Goal: Task Accomplishment & Management: Manage account settings

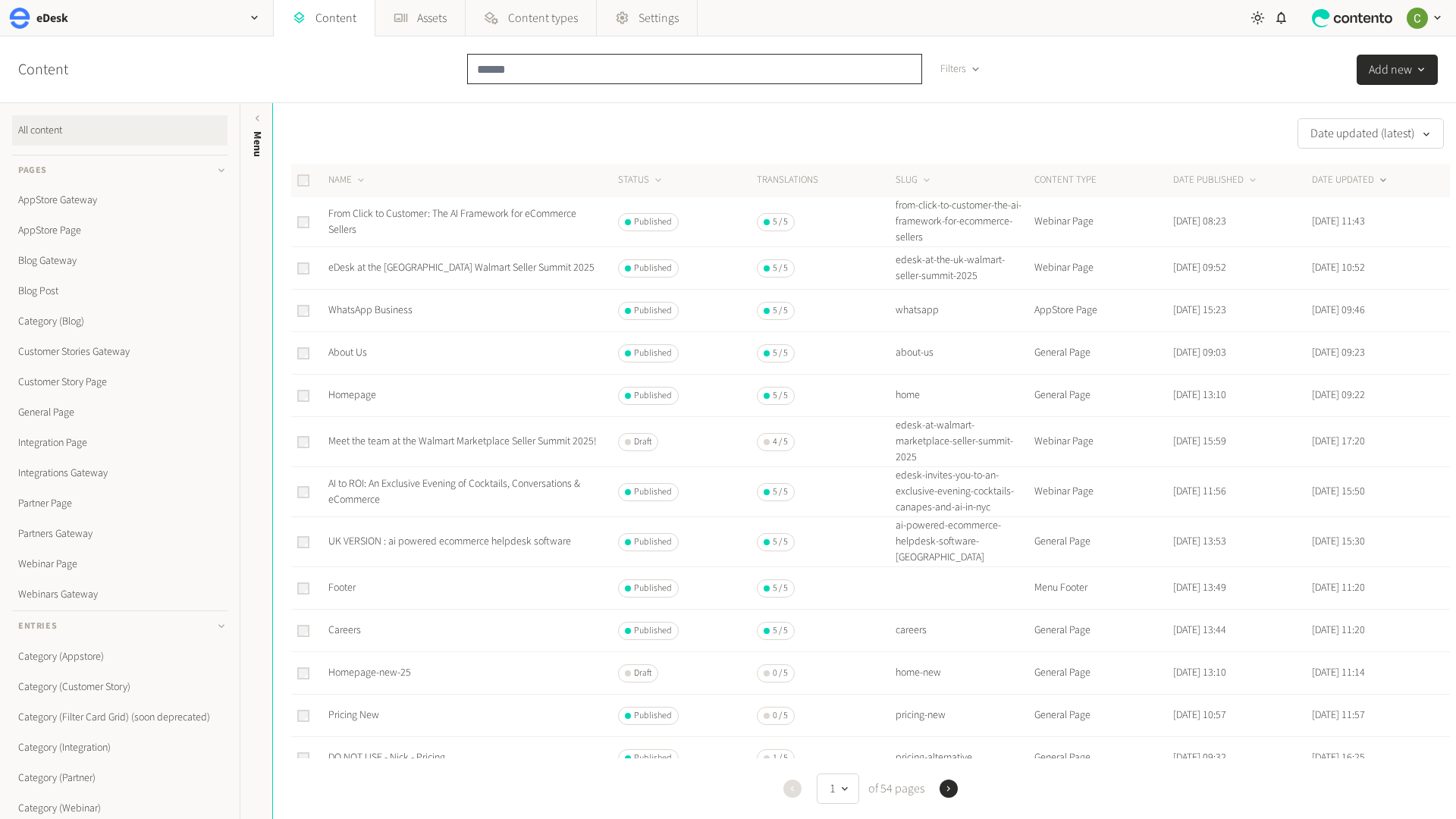
click at [514, 68] on input "text" at bounding box center [695, 70] width 455 height 31
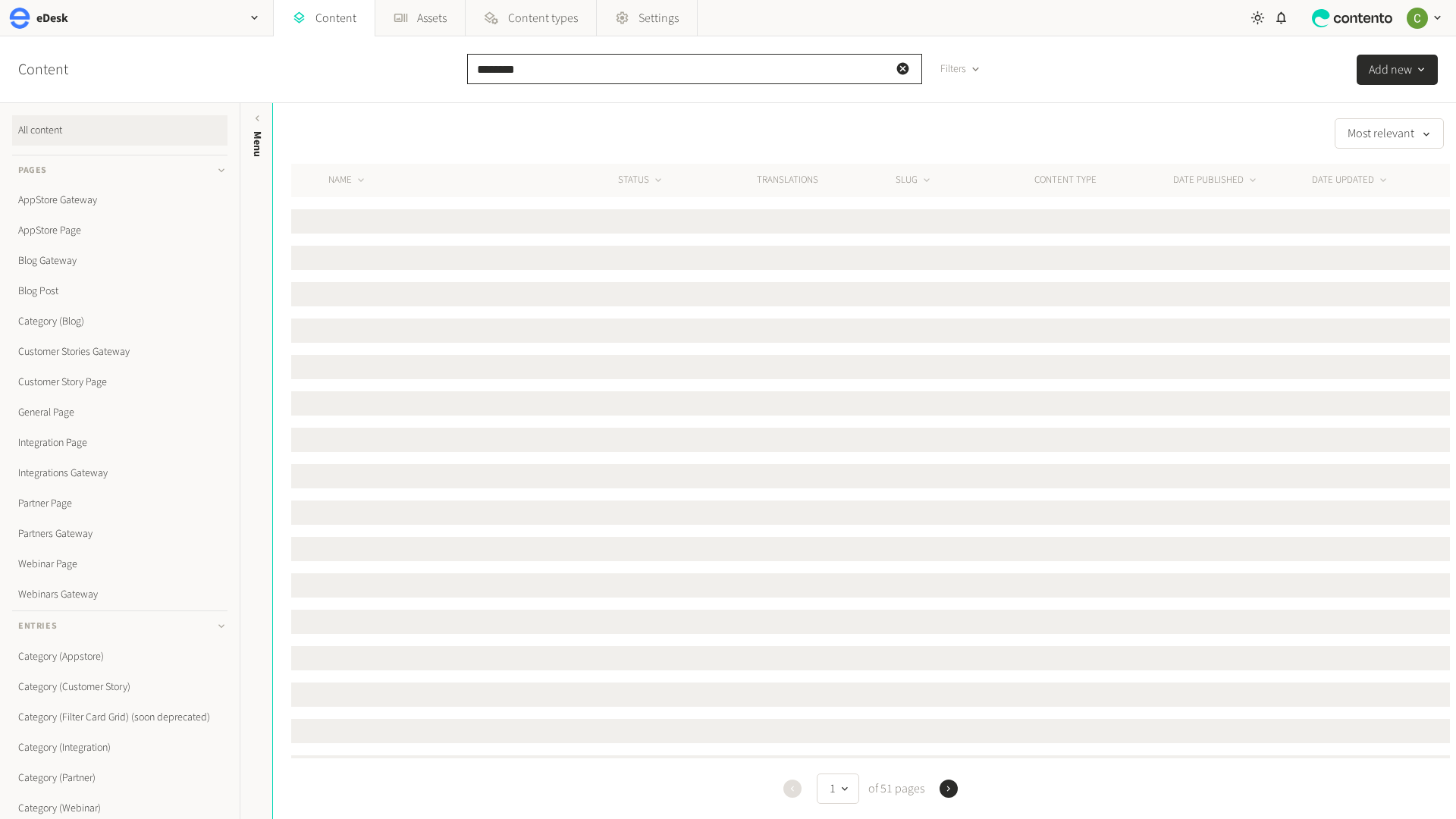
type input "********"
click at [550, 65] on input "********" at bounding box center [695, 70] width 455 height 31
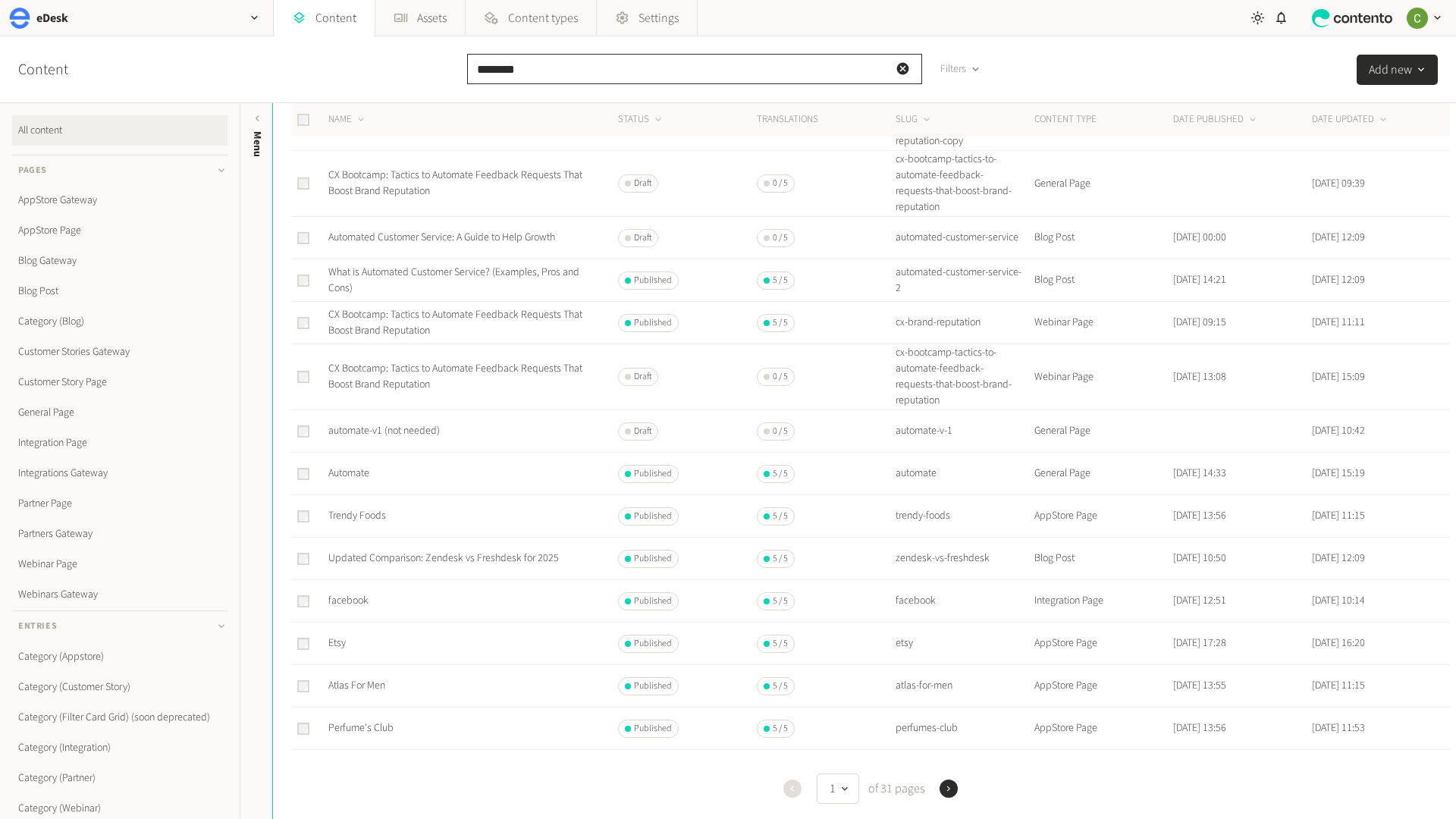
scroll to position [116, 0]
click at [349, 466] on link "Automate" at bounding box center [349, 468] width 41 height 15
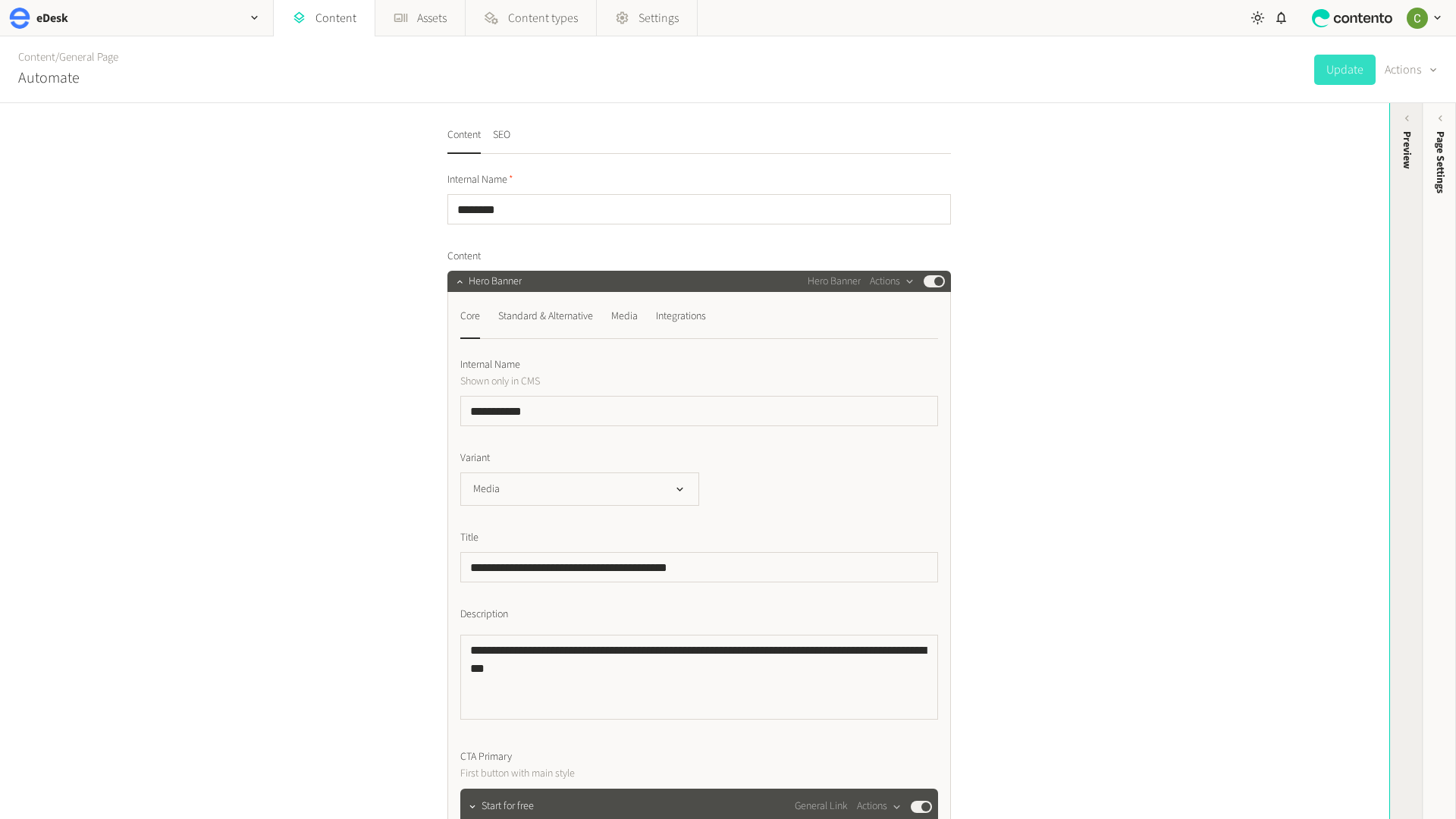
click at [1404, 281] on div "Preview" at bounding box center [1407, 249] width 33 height 273
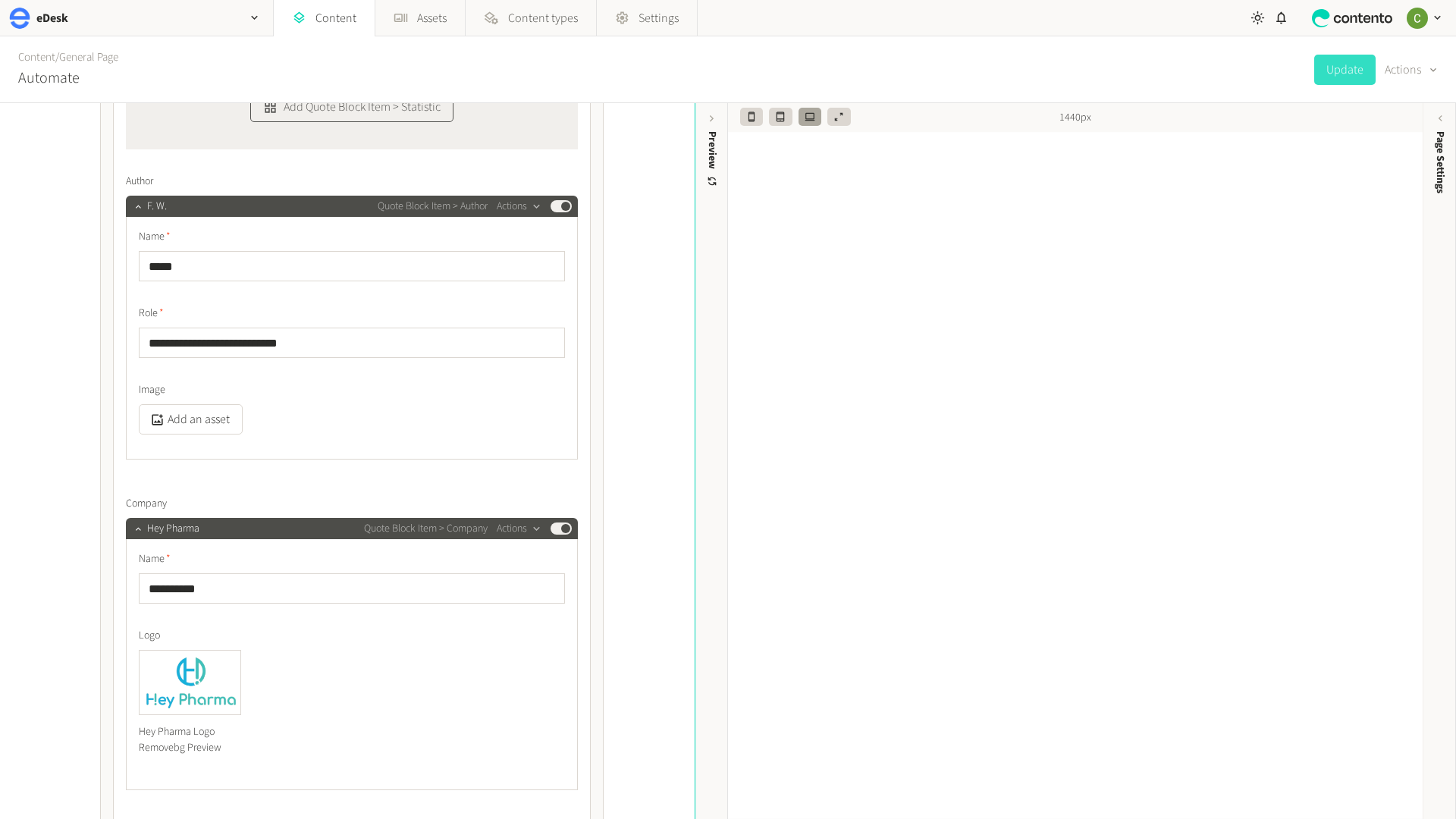
scroll to position [3774, 0]
click at [231, 657] on div "Hey Pharma Logo Removebg Preview" at bounding box center [190, 707] width 103 height 116
click at [235, 657] on icon "button" at bounding box center [237, 653] width 11 height 11
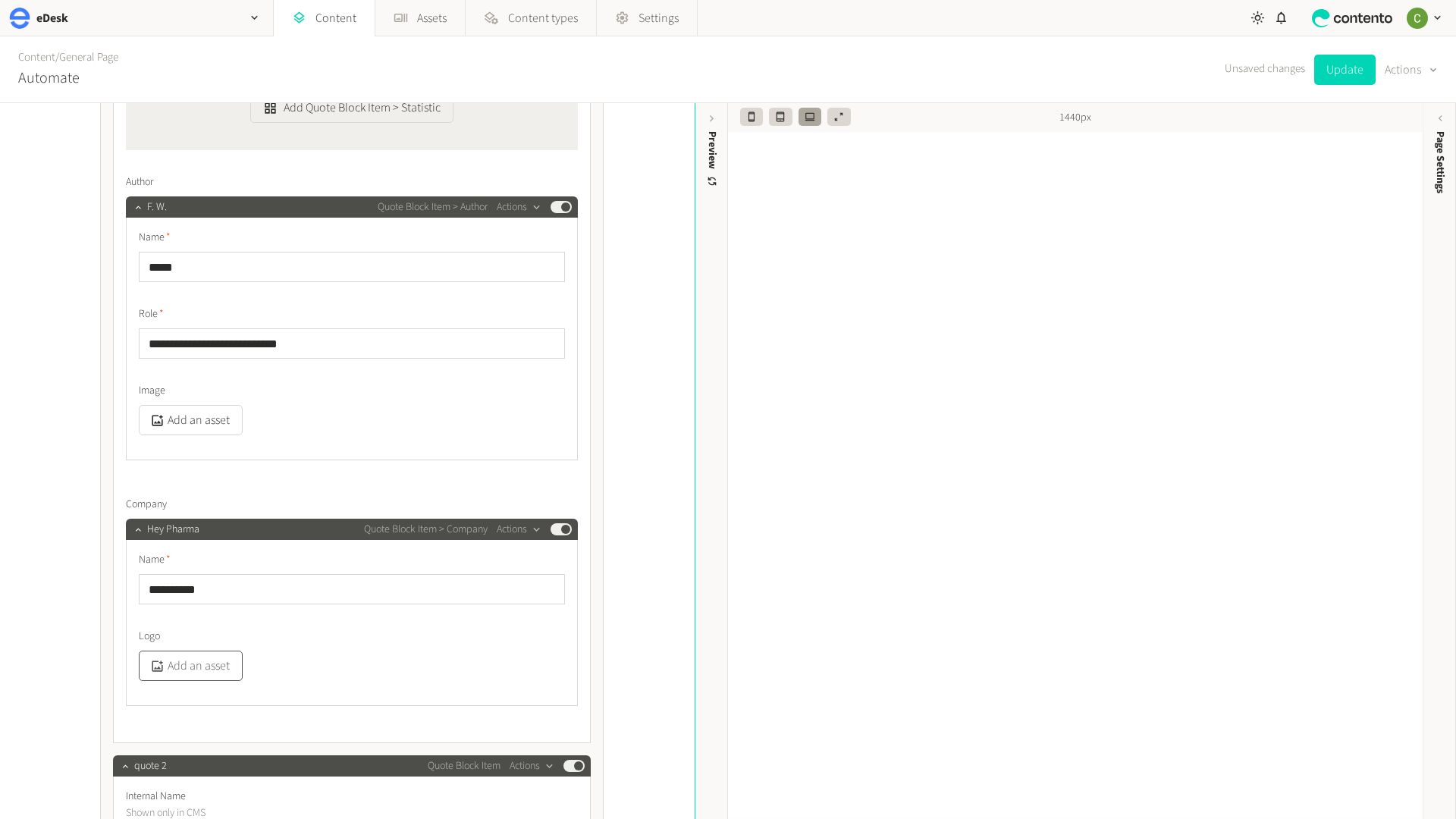
click at [167, 673] on button "Add an asset" at bounding box center [191, 665] width 104 height 31
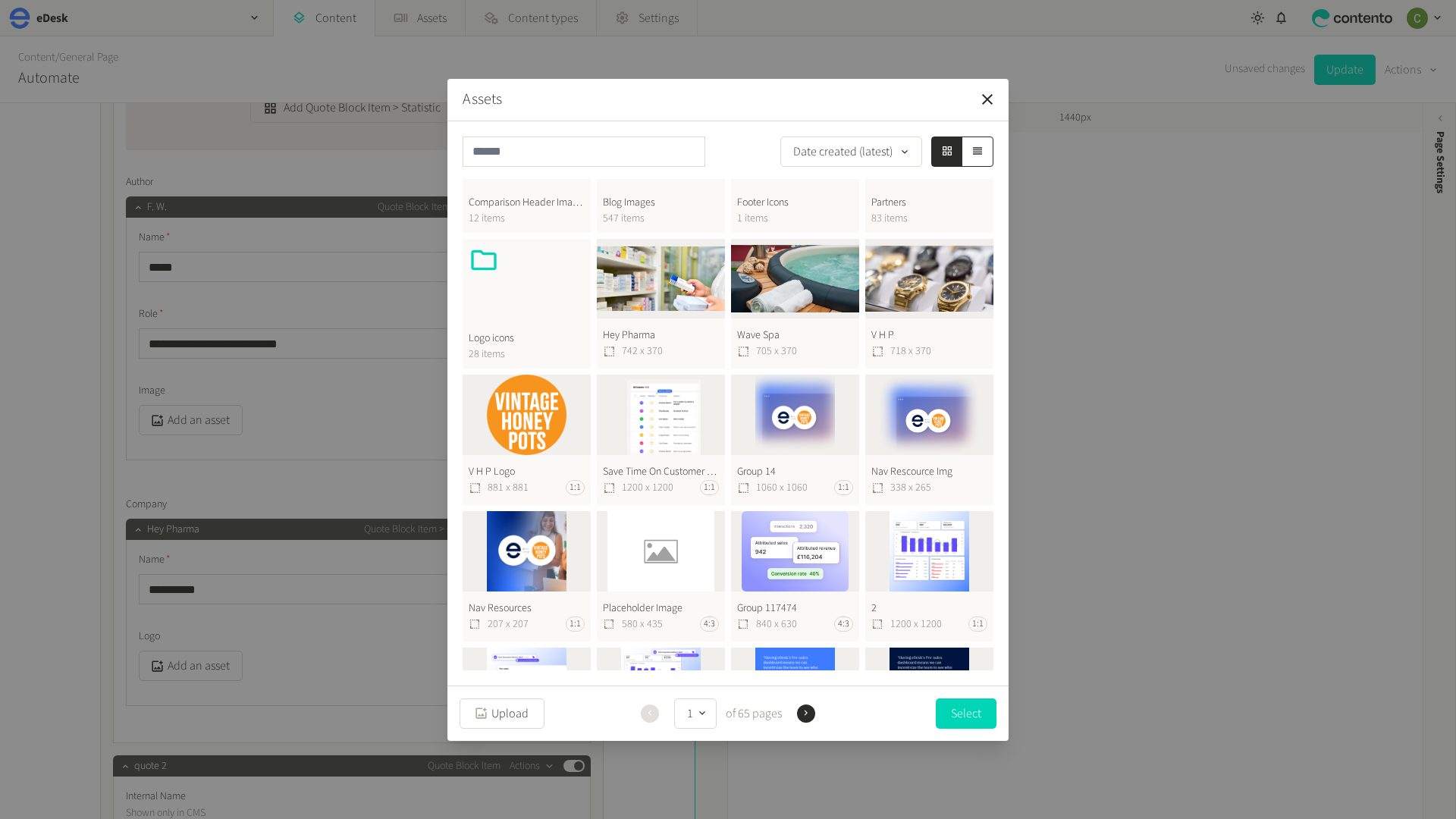
scroll to position [0, 0]
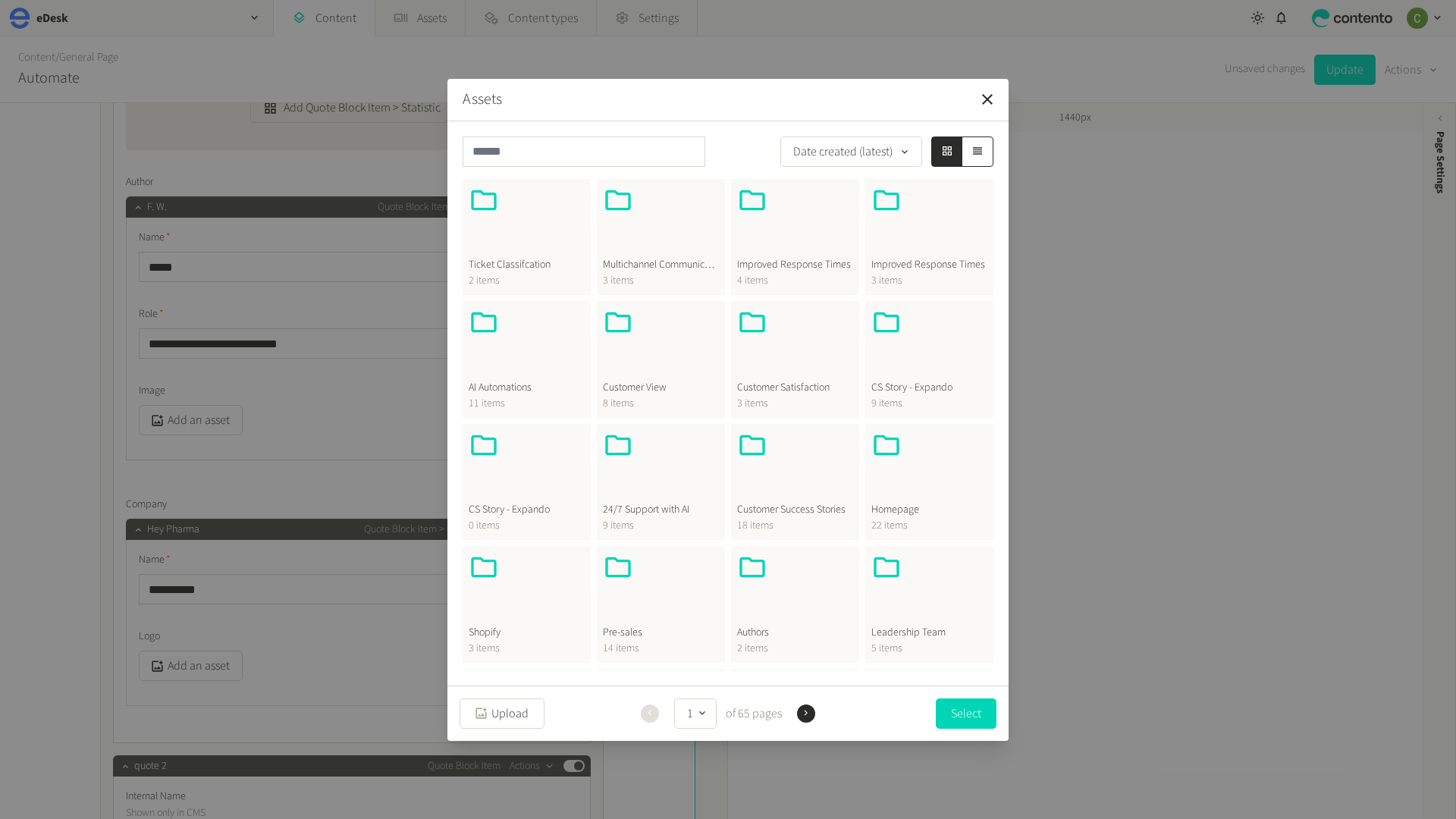
click at [768, 481] on div at bounding box center [794, 466] width 116 height 73
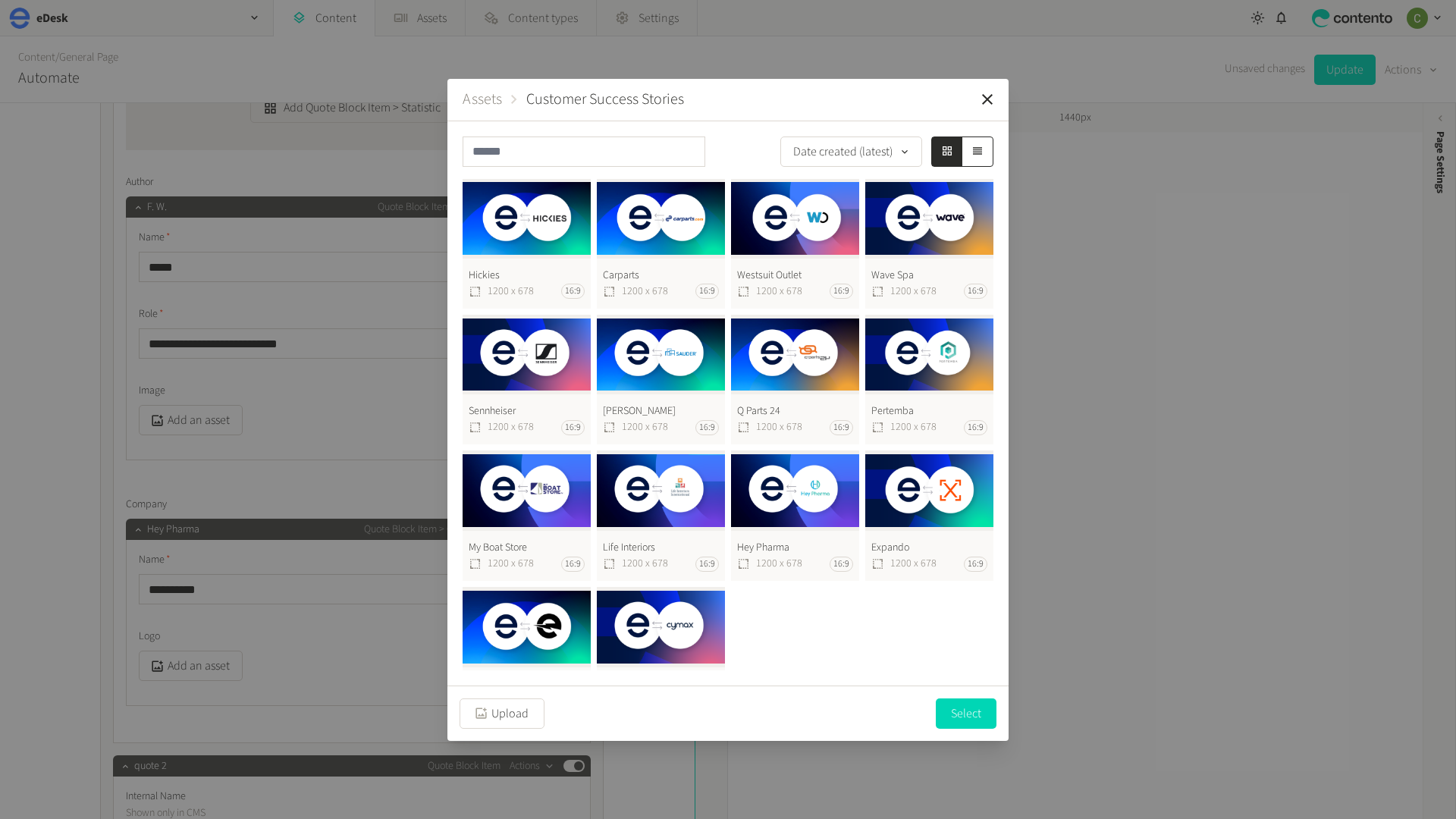
scroll to position [184, 0]
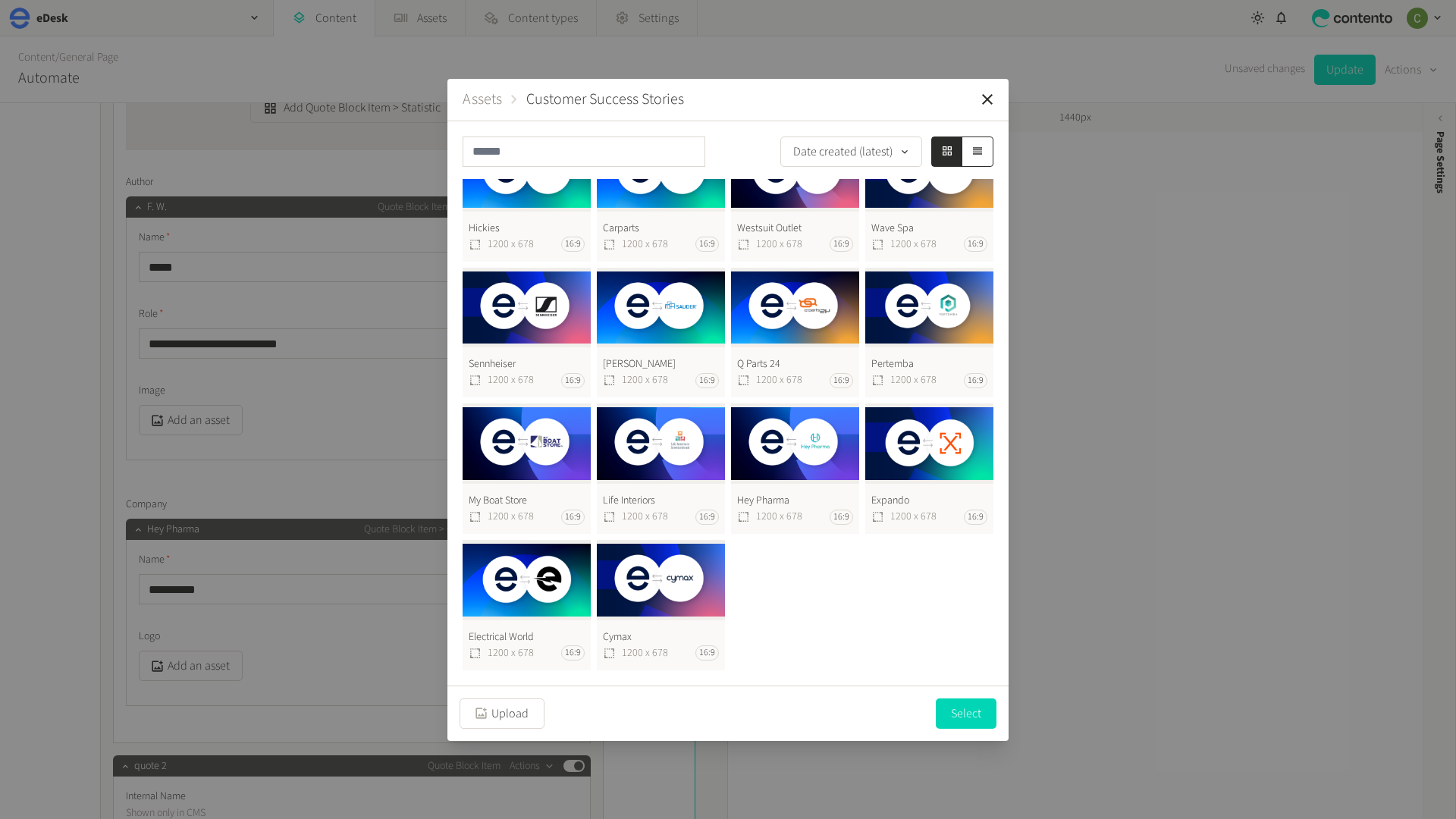
click at [491, 99] on button "Assets" at bounding box center [482, 99] width 40 height 23
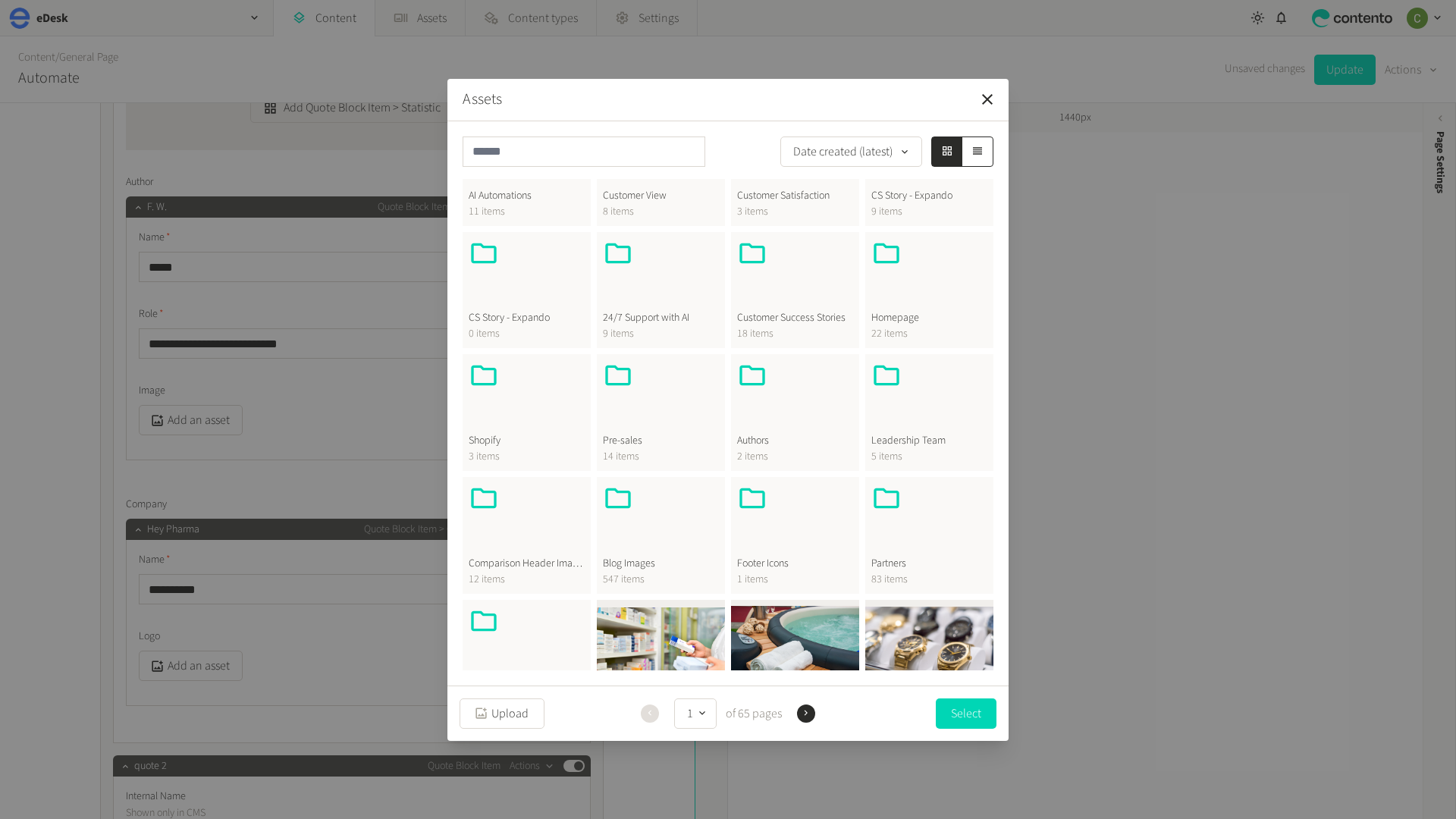
scroll to position [251, 0]
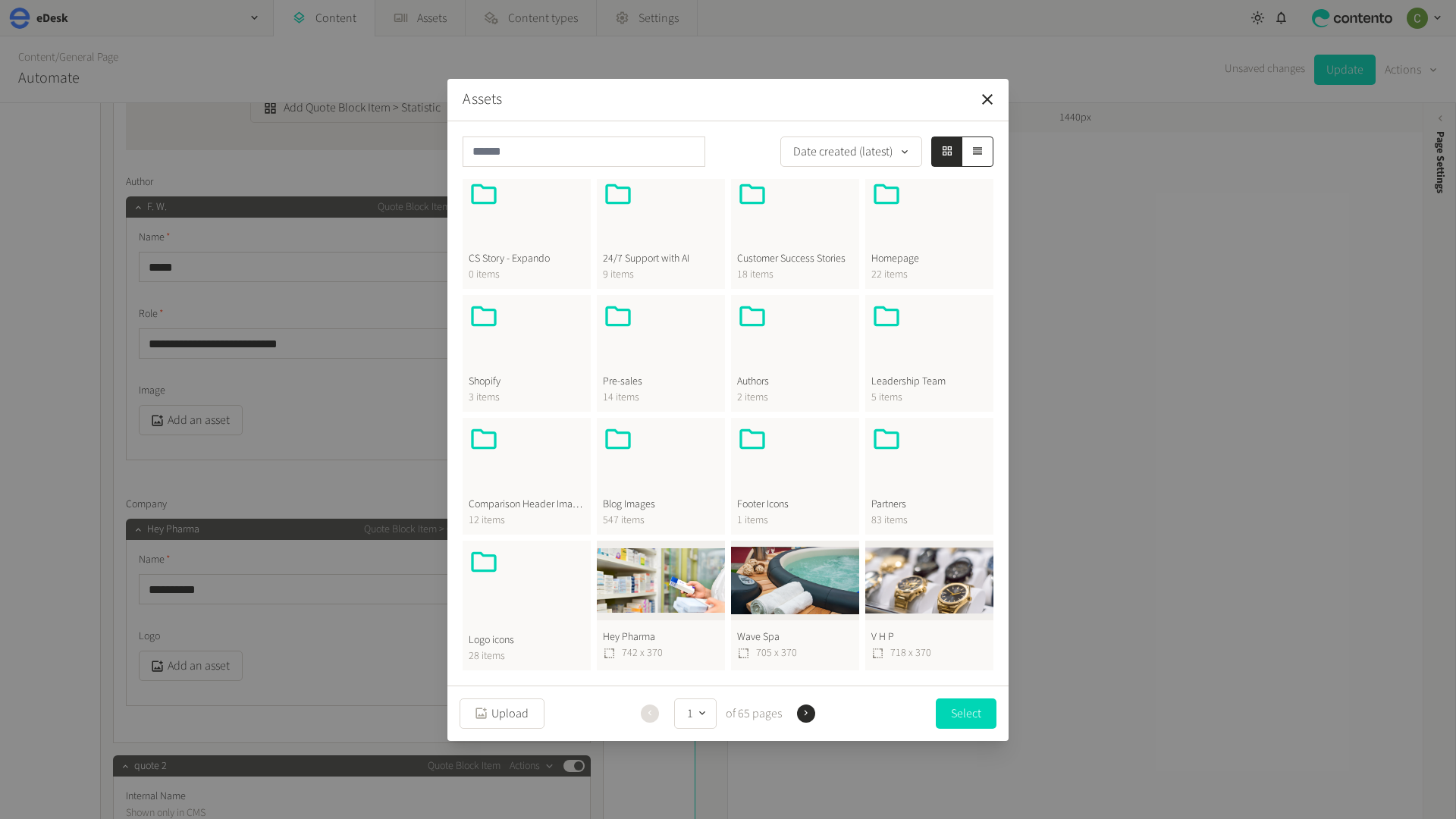
click at [528, 584] on div at bounding box center [526, 583] width 116 height 73
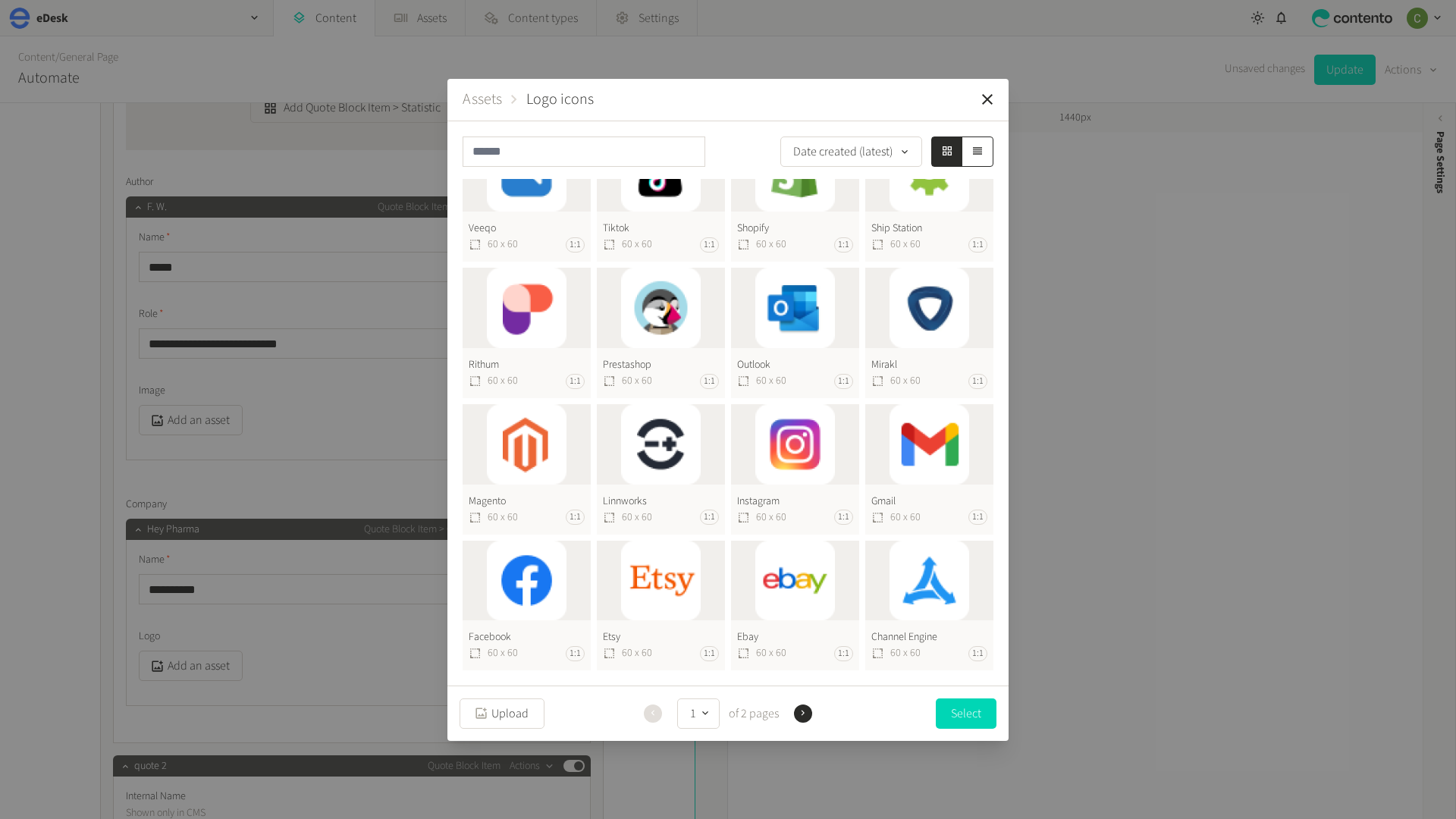
scroll to position [0, 0]
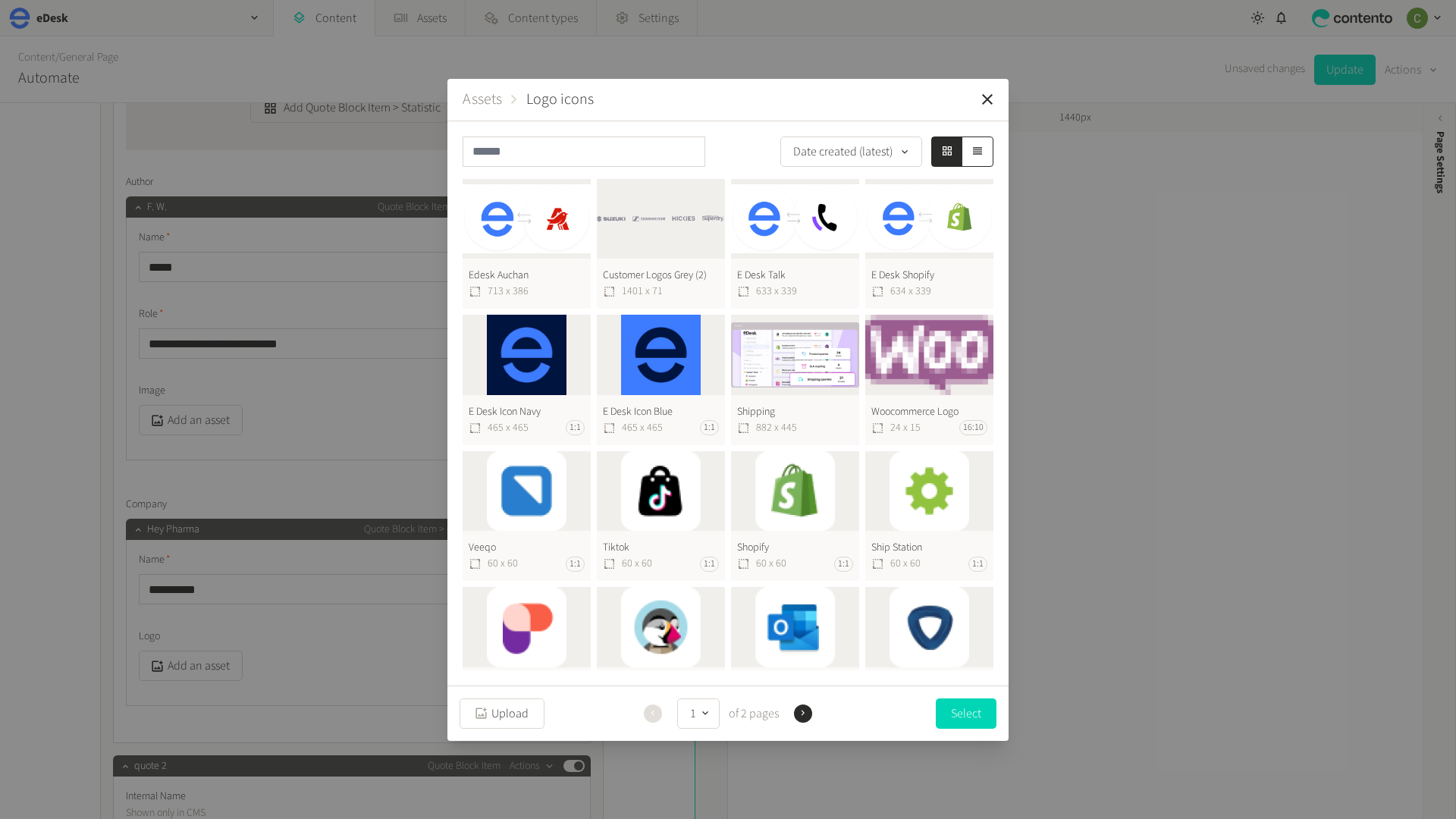
click at [485, 99] on button "Assets" at bounding box center [482, 99] width 40 height 23
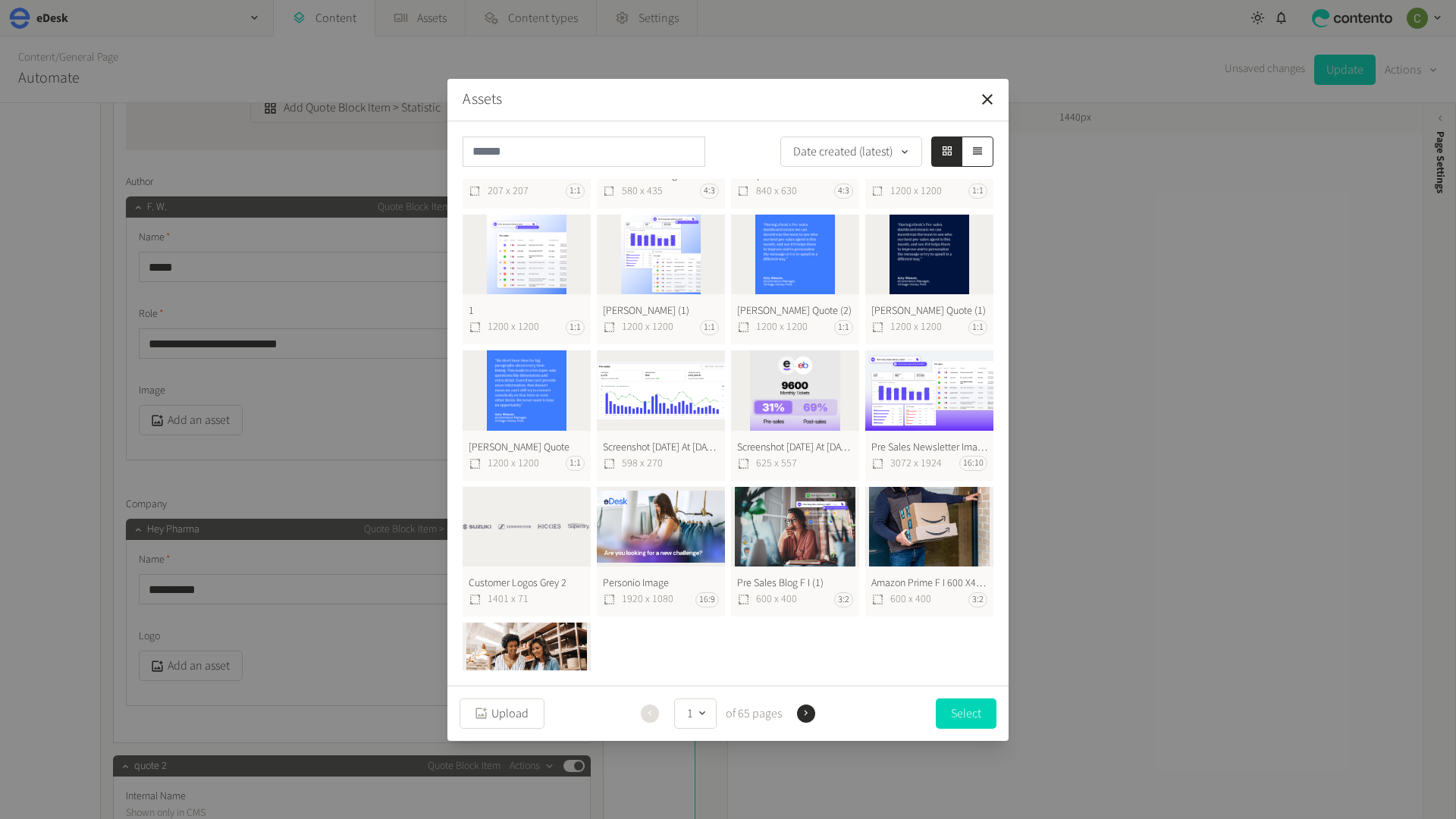
scroll to position [1068, 0]
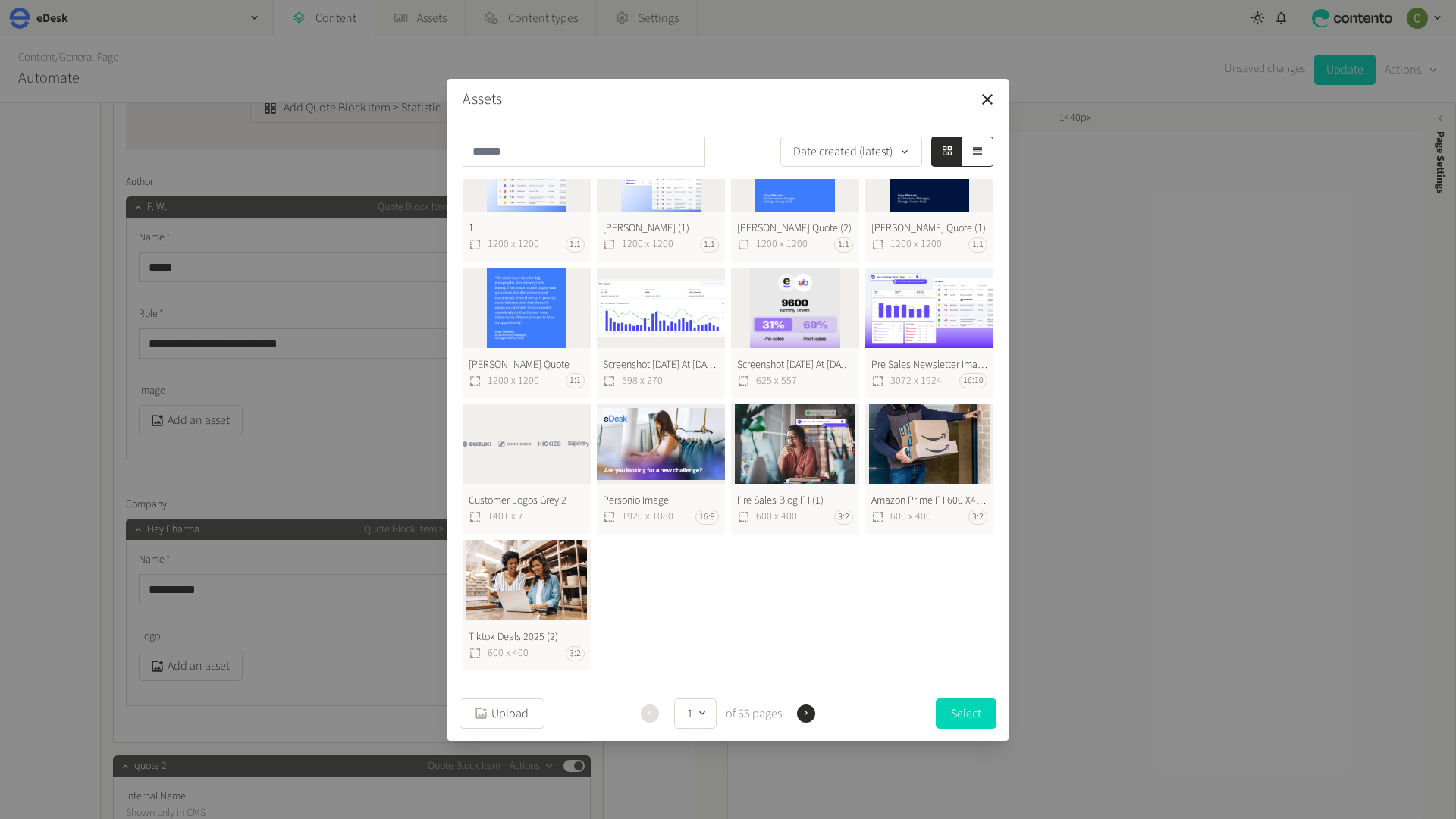
click at [799, 718] on button "Next" at bounding box center [806, 713] width 19 height 19
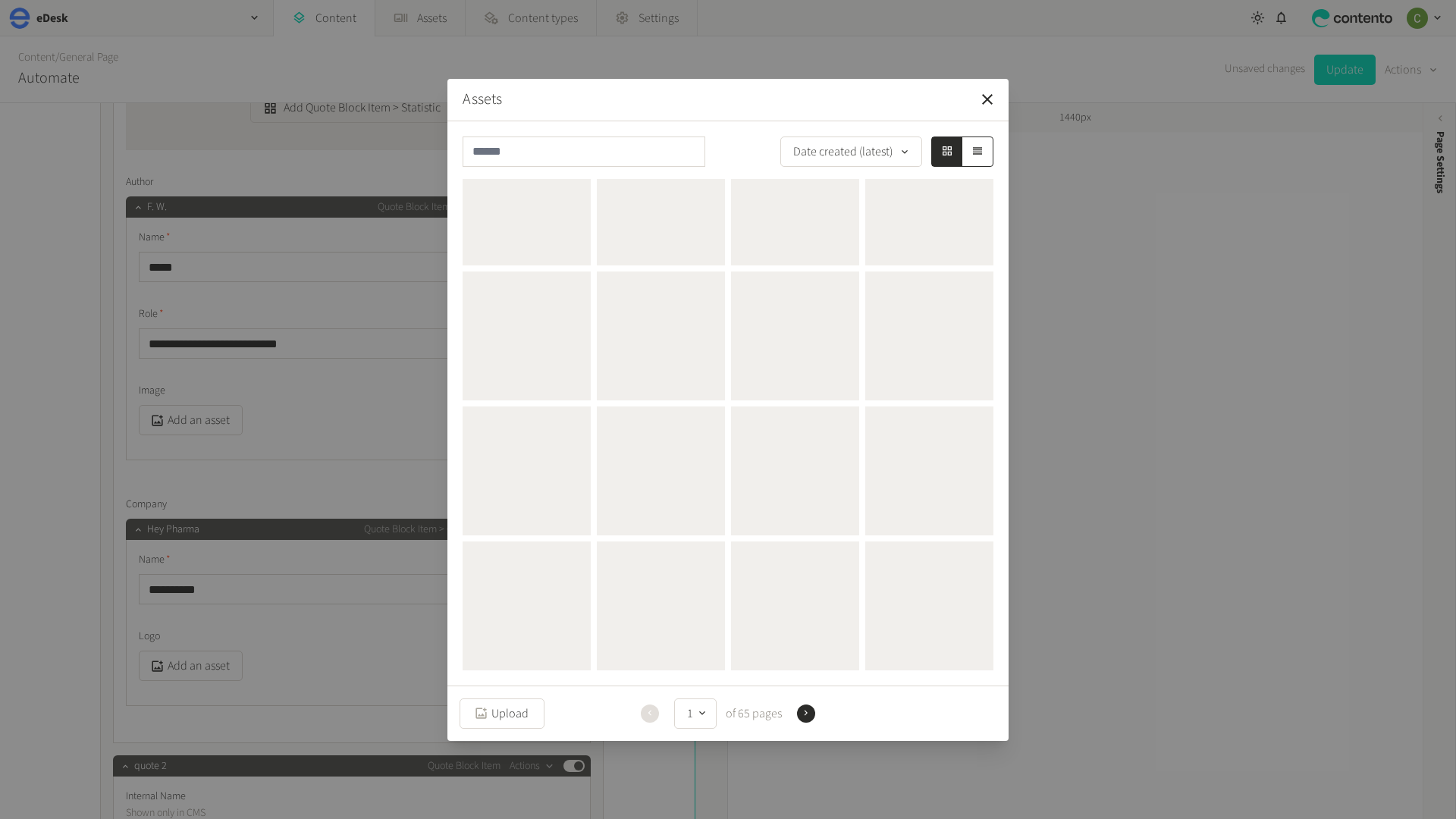
scroll to position [0, 0]
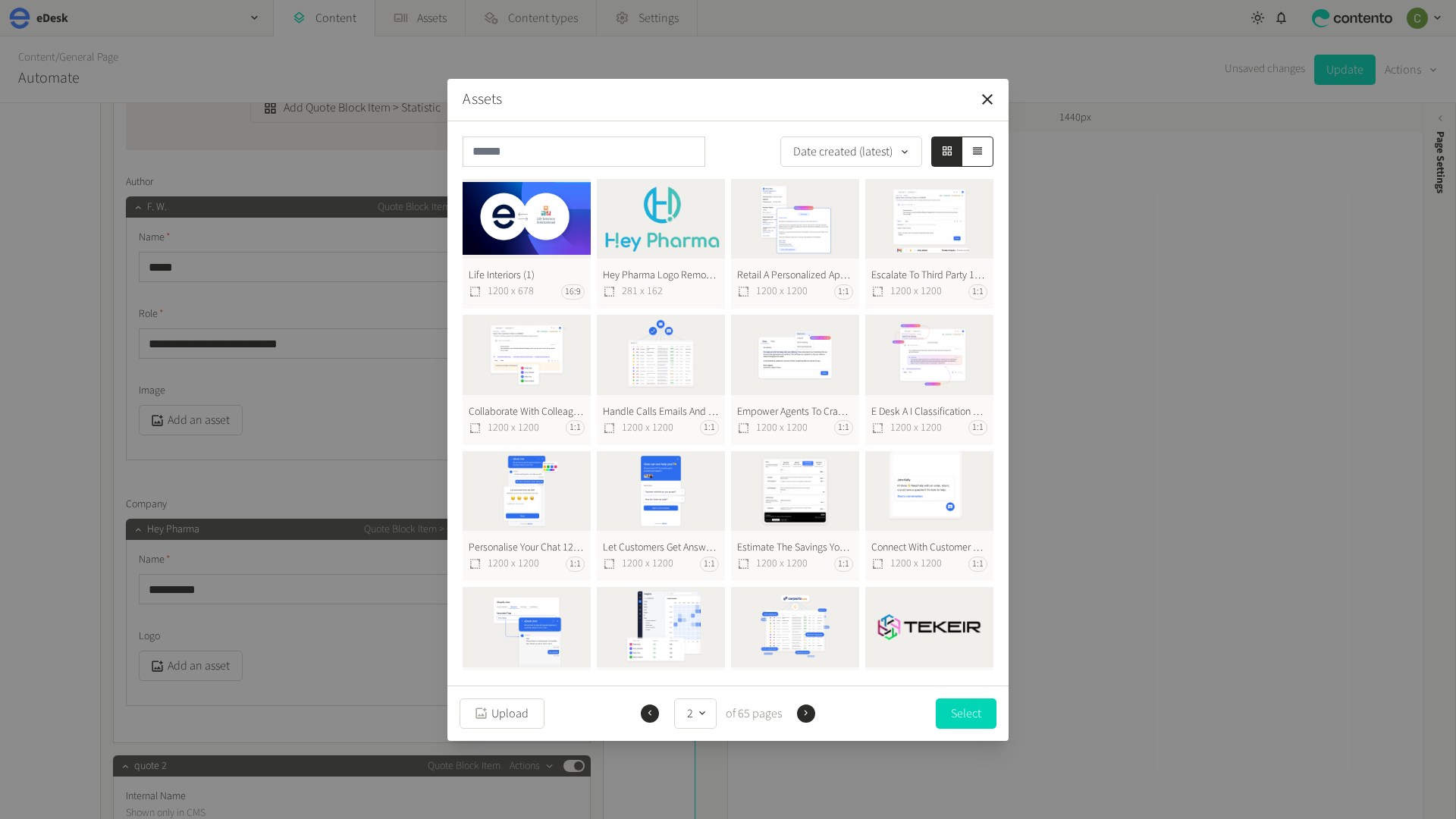
click at [676, 207] on button "Hey Pharma Logo Removebg Preview 281 x 162" at bounding box center [661, 243] width 128 height 130
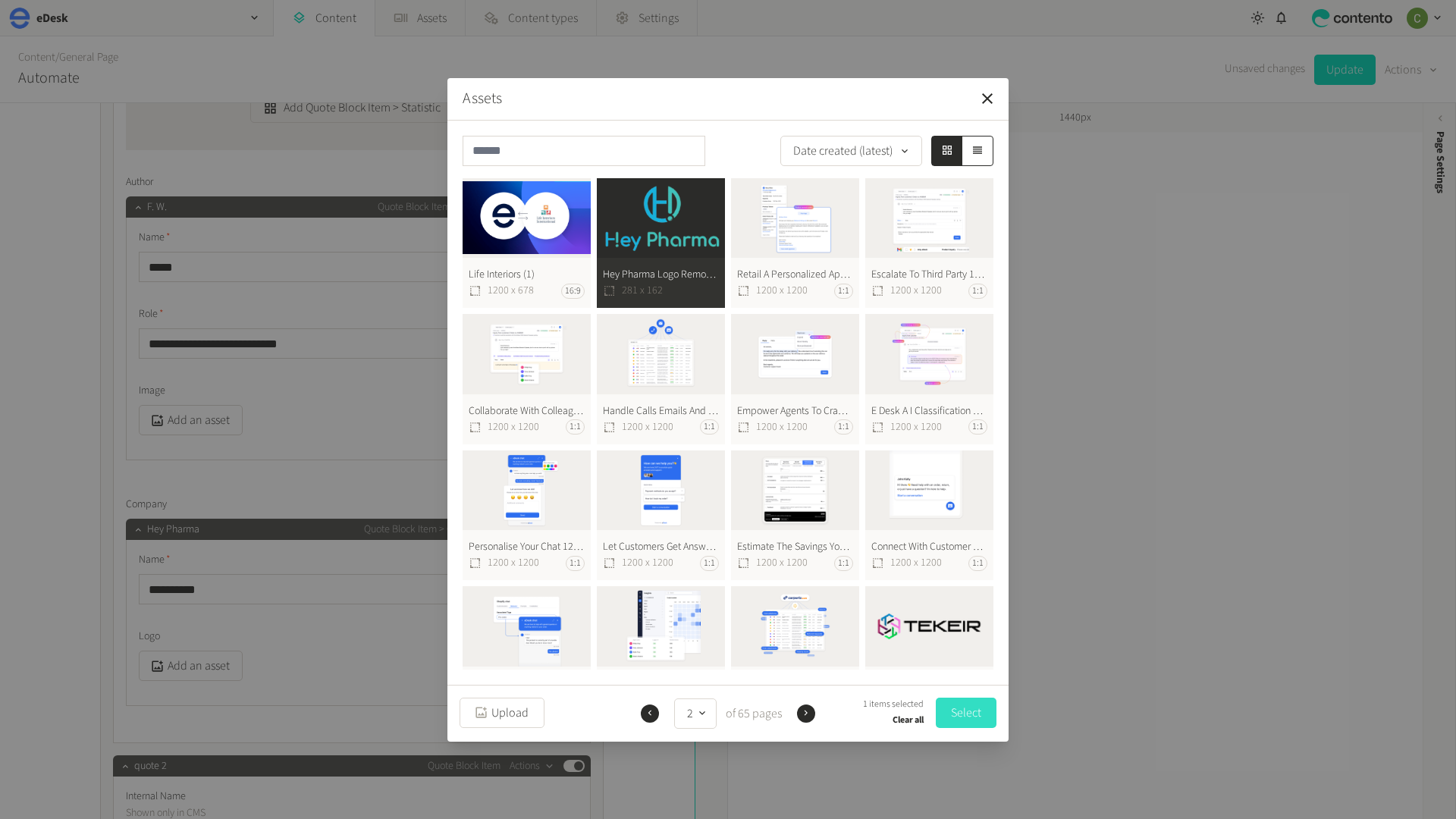
click at [972, 716] on button "Select" at bounding box center [966, 713] width 61 height 31
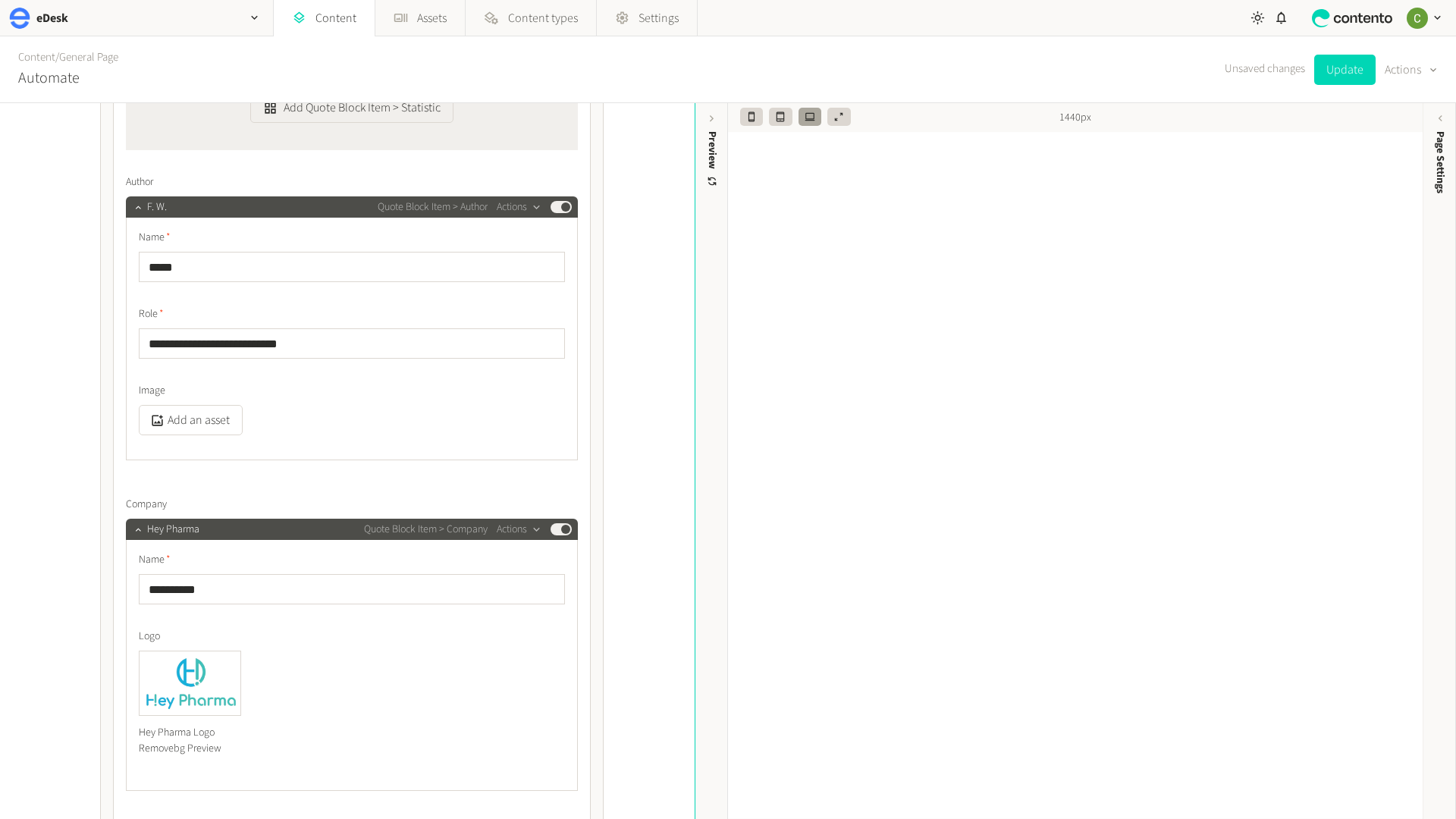
click at [424, 638] on label "Logo" at bounding box center [352, 636] width 426 height 16
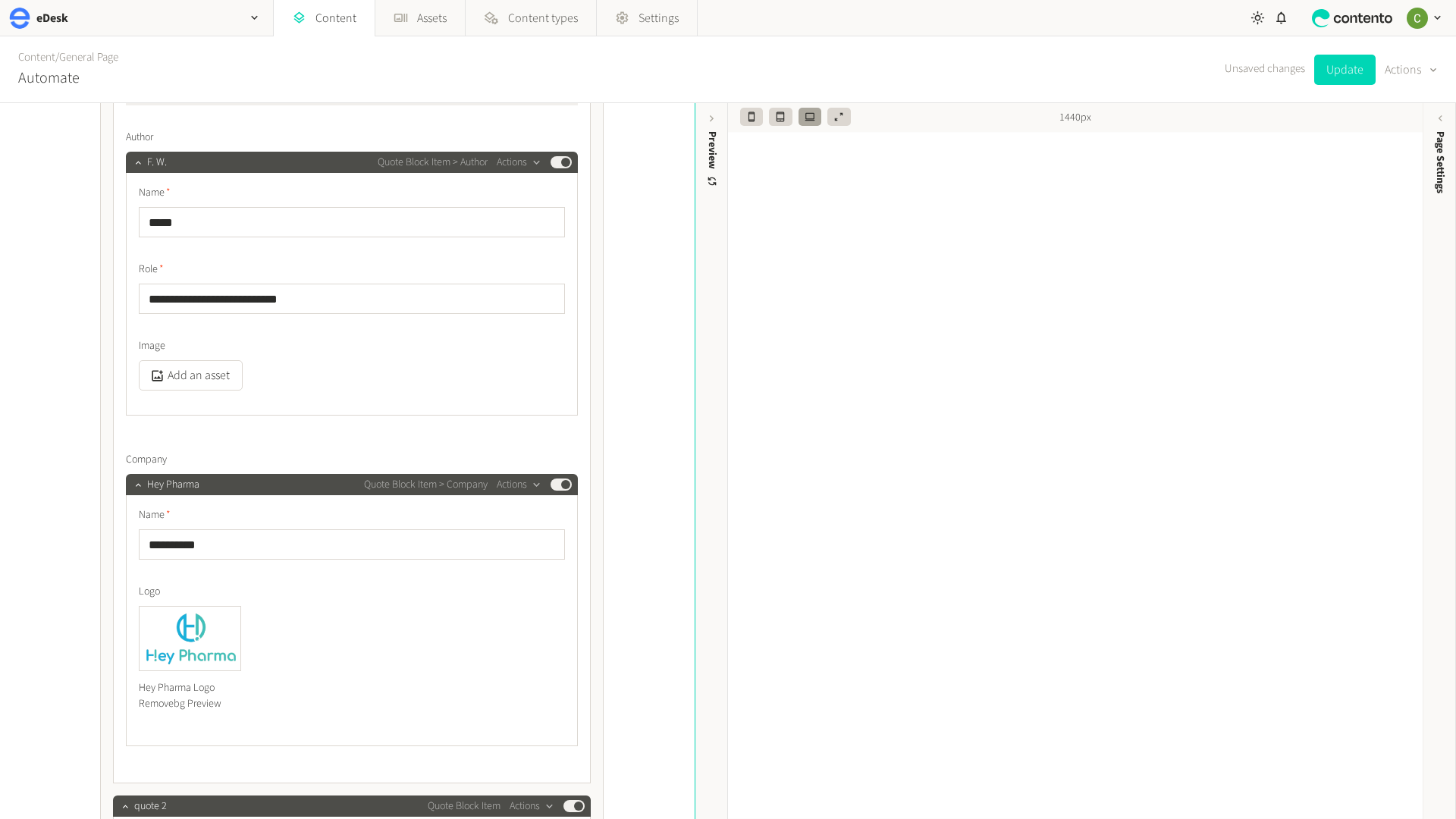
scroll to position [3824, 0]
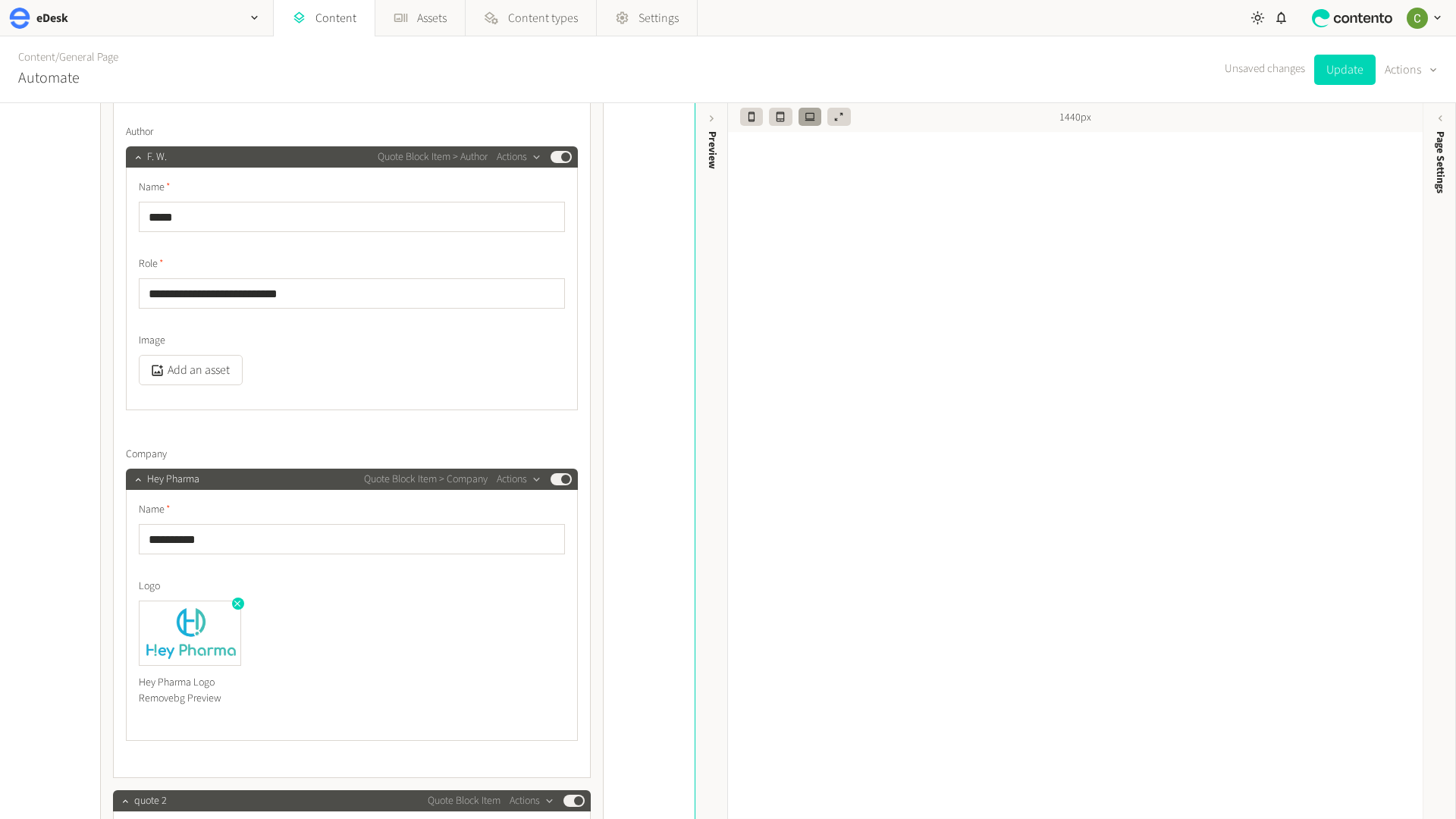
click at [189, 699] on div "Hey Pharma Logo Removebg Preview" at bounding box center [190, 690] width 103 height 50
click at [241, 603] on icon "button" at bounding box center [237, 603] width 11 height 11
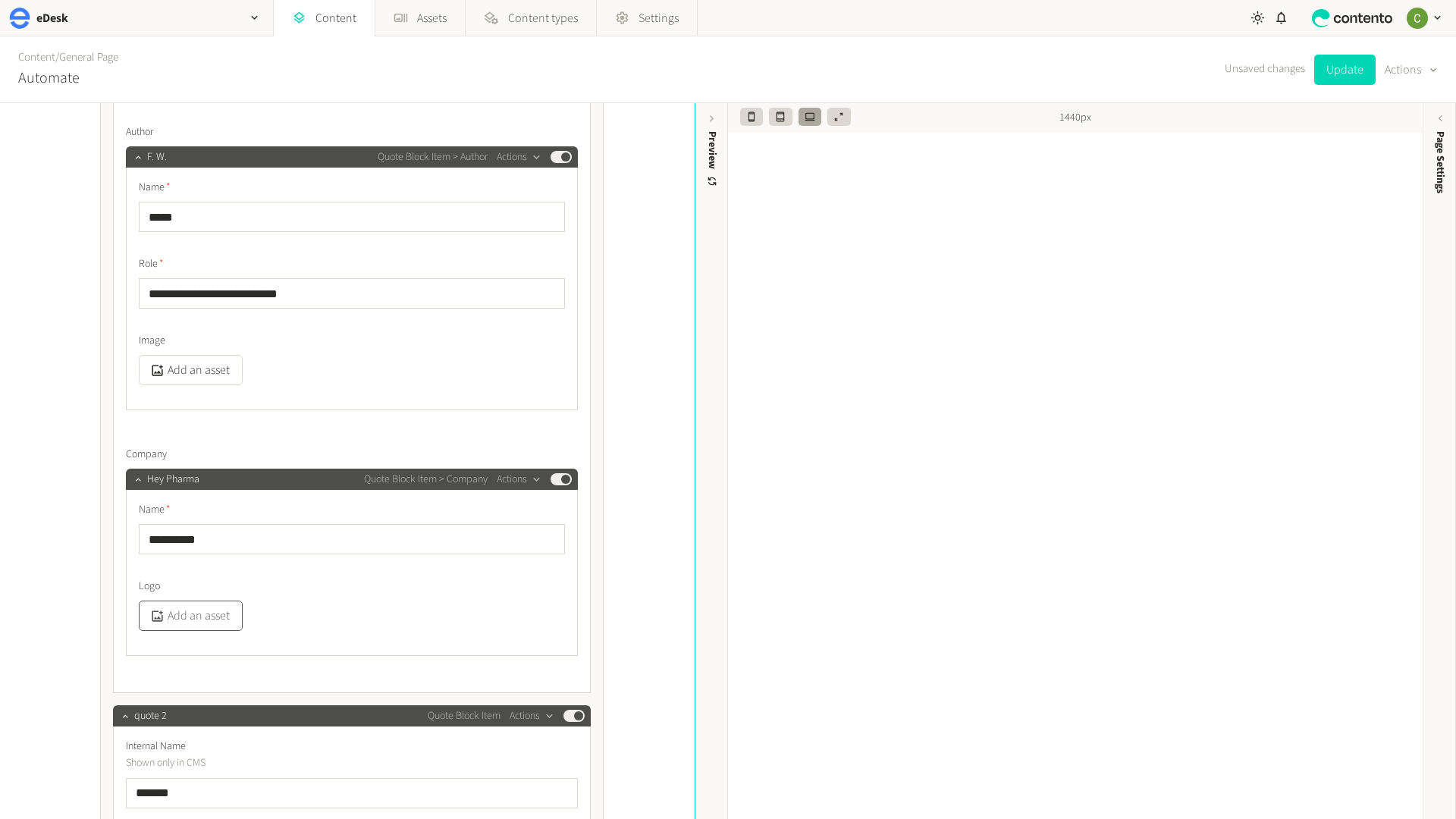
click at [185, 619] on button "Add an asset" at bounding box center [191, 616] width 104 height 31
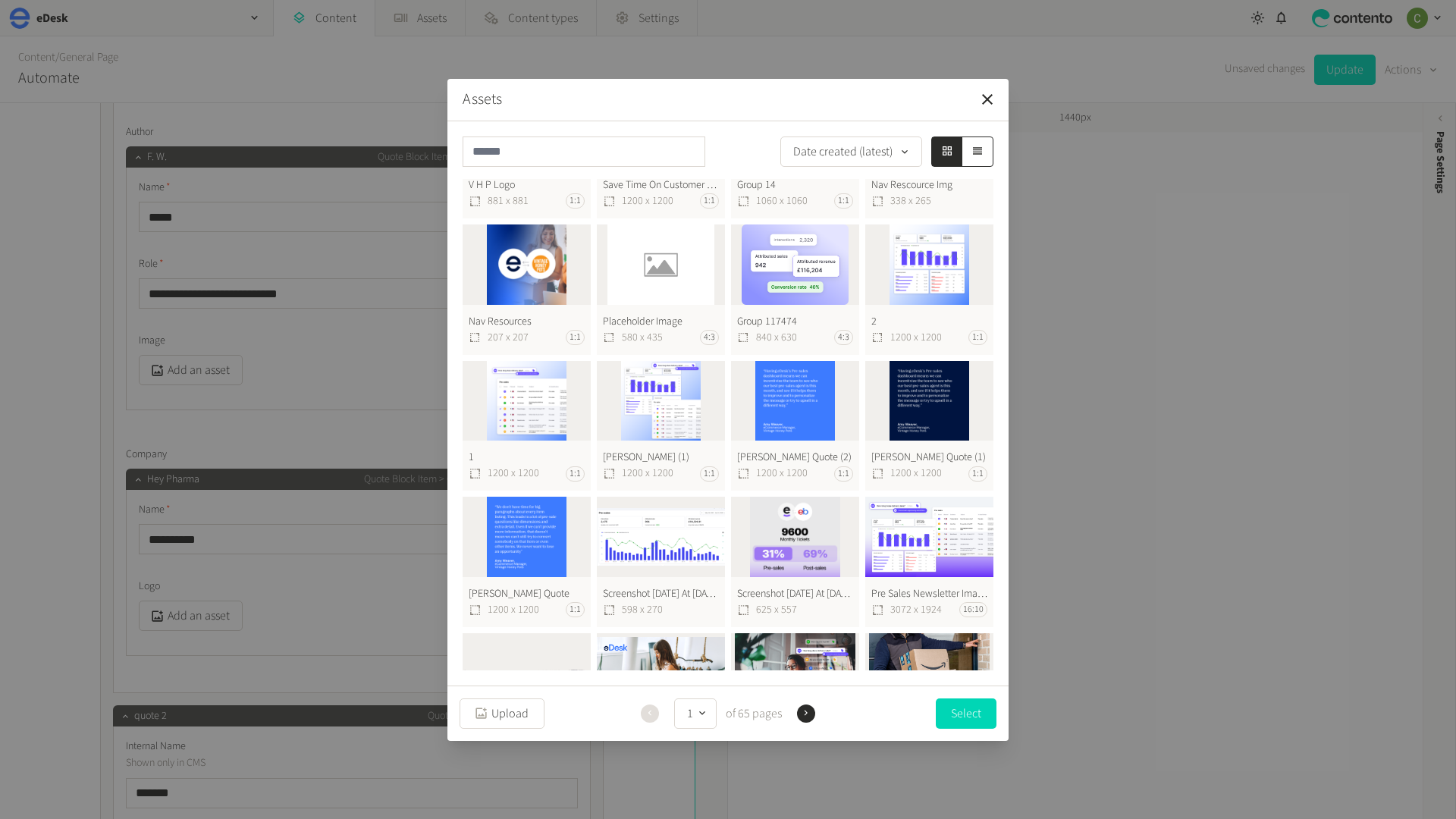
scroll to position [1068, 0]
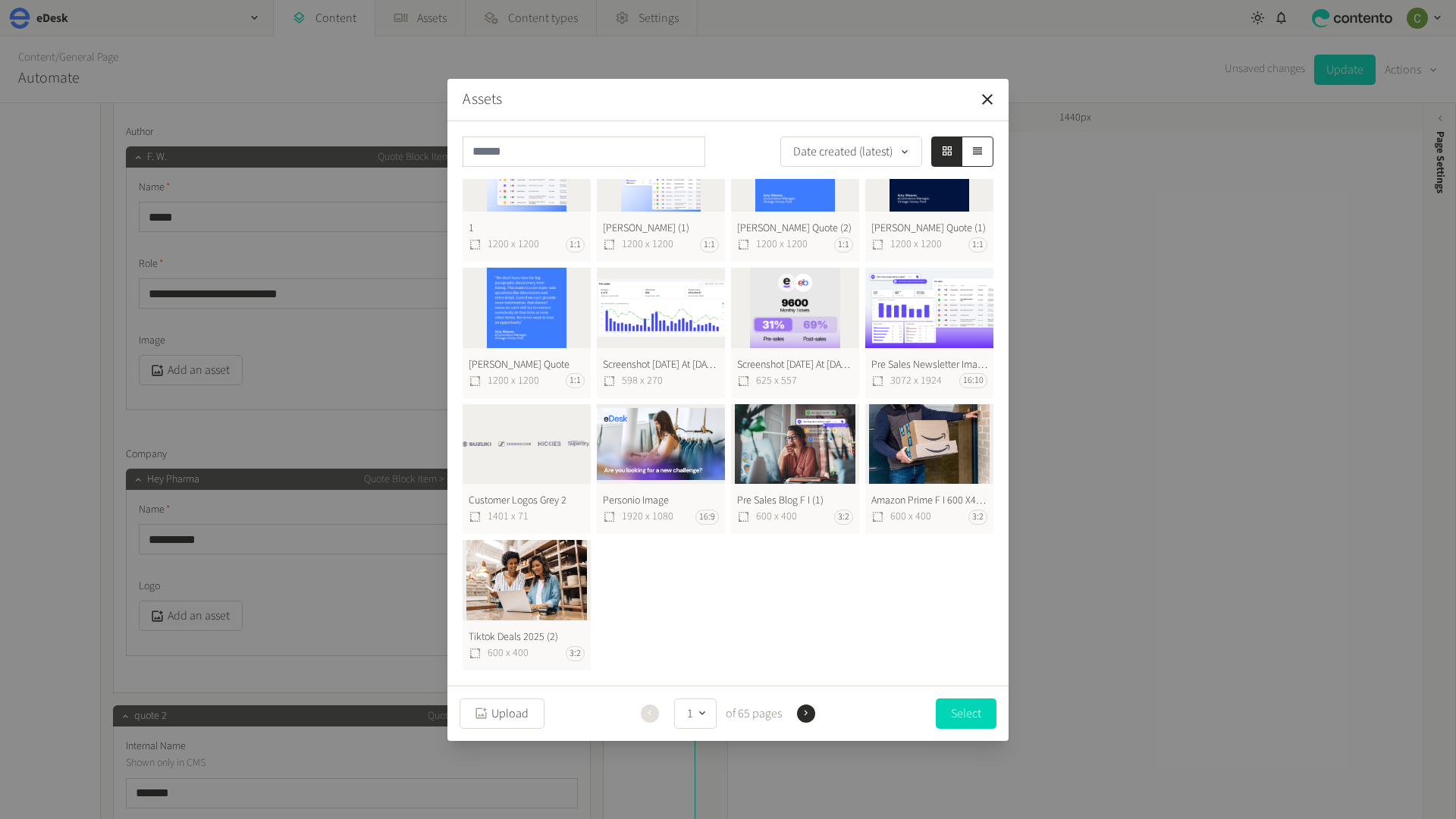
click at [802, 710] on icon "button" at bounding box center [806, 712] width 11 height 11
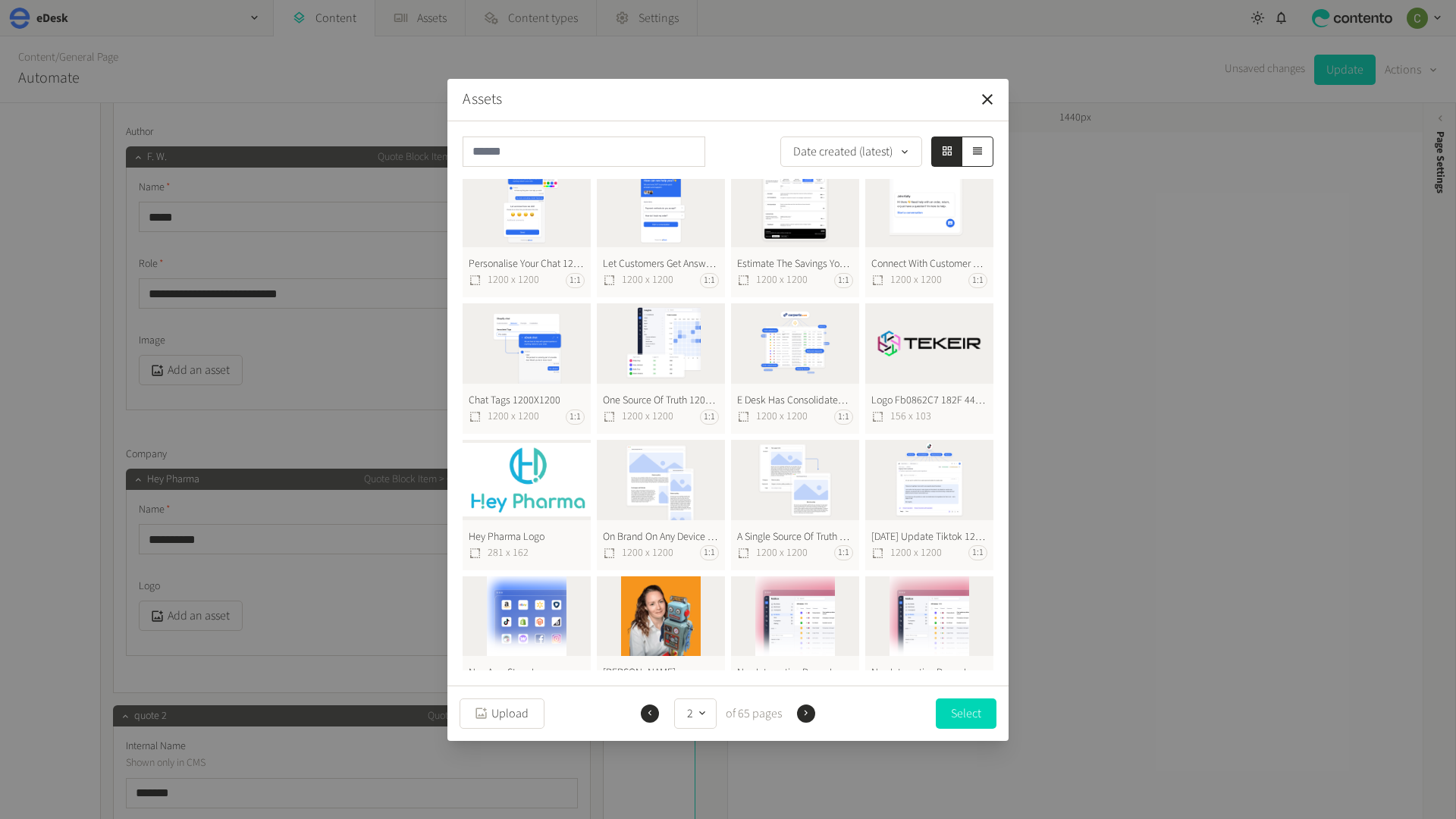
scroll to position [319, 0]
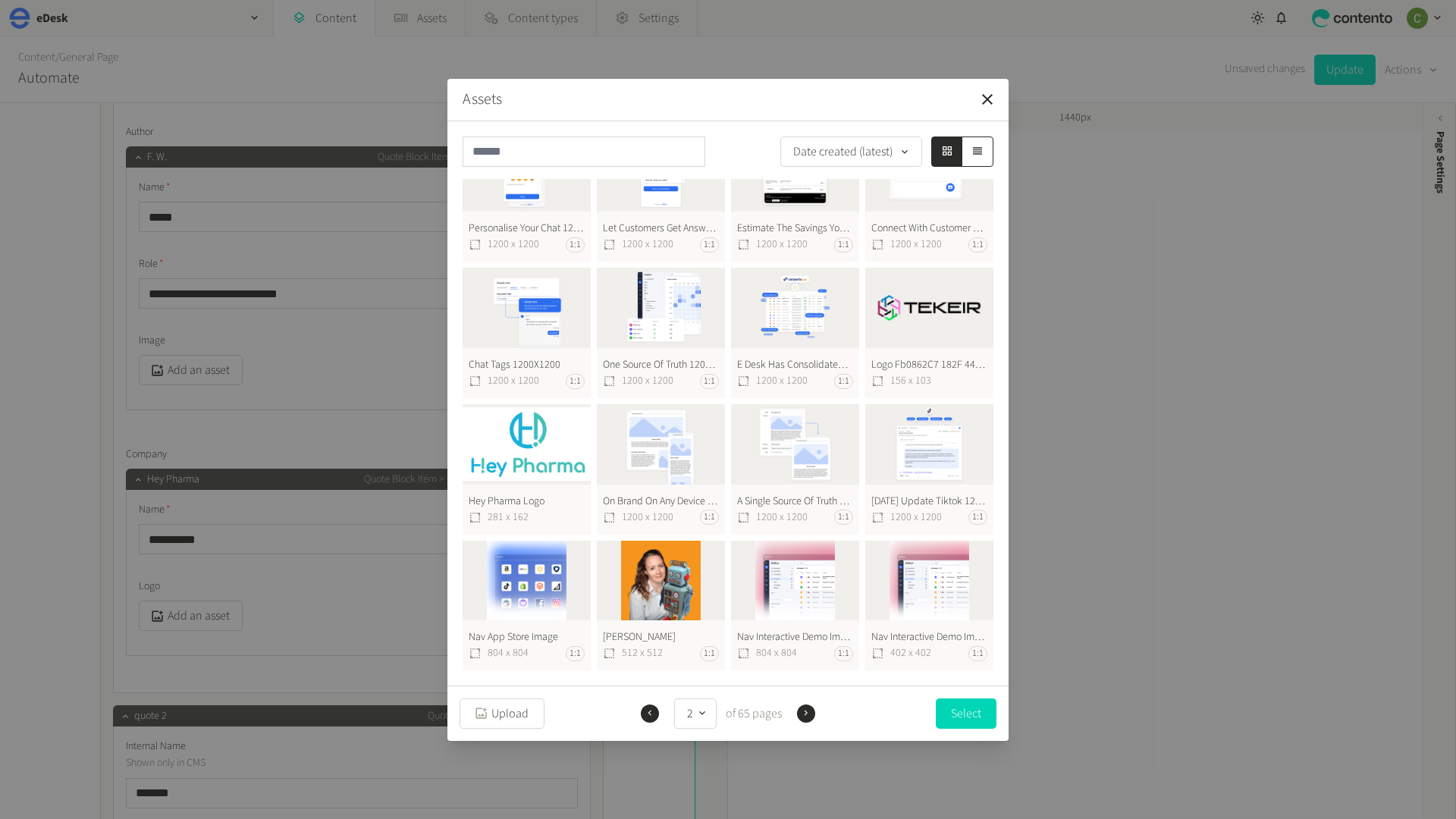
click at [806, 710] on icon "button" at bounding box center [806, 712] width 11 height 11
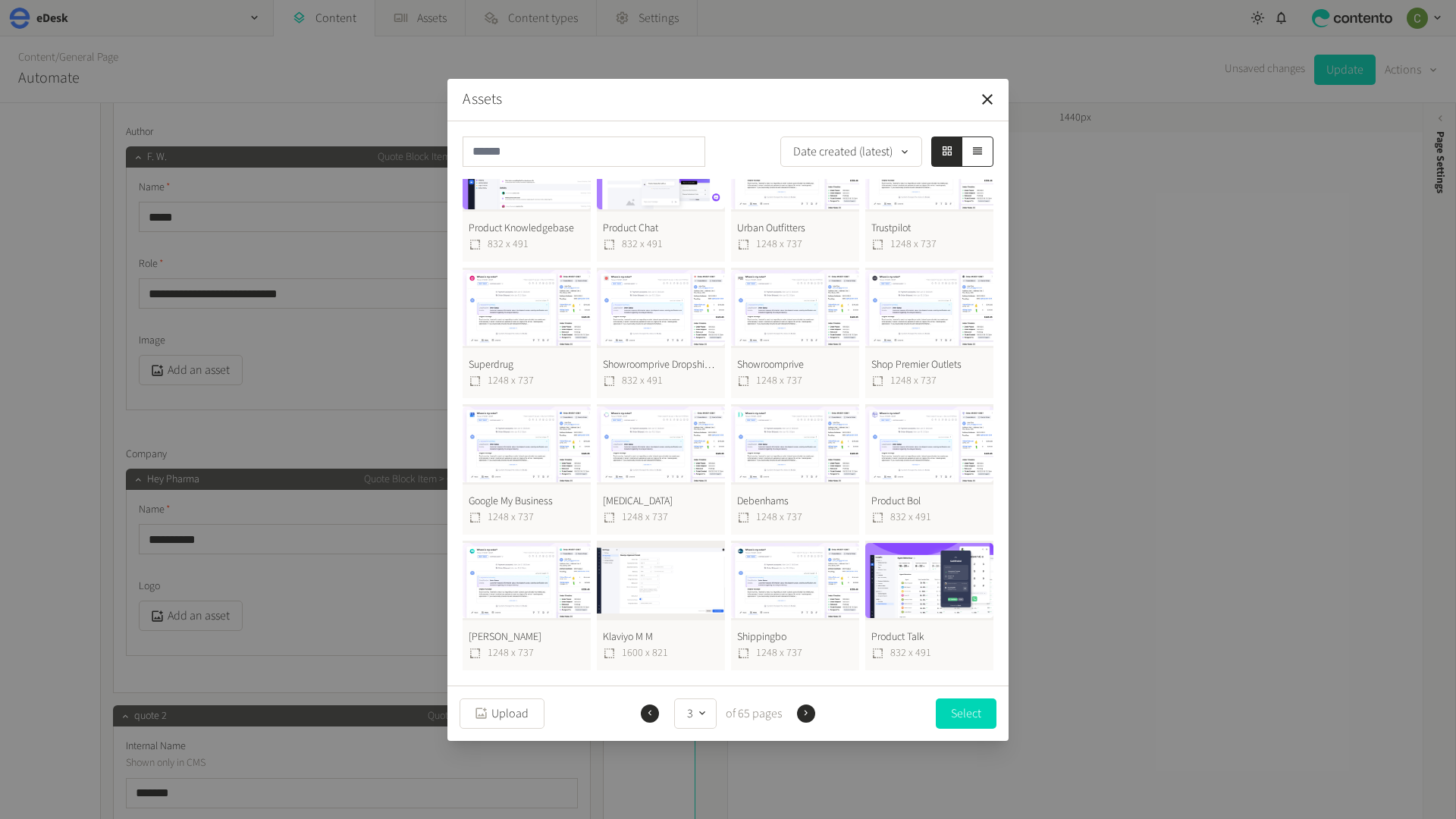
click at [640, 704] on div "Previous 3 of 65 pages Next" at bounding box center [727, 714] width 179 height 31
click at [640, 708] on div "Previous 3 of 65 pages Next" at bounding box center [727, 714] width 179 height 31
click at [643, 708] on button "Previous" at bounding box center [650, 713] width 19 height 19
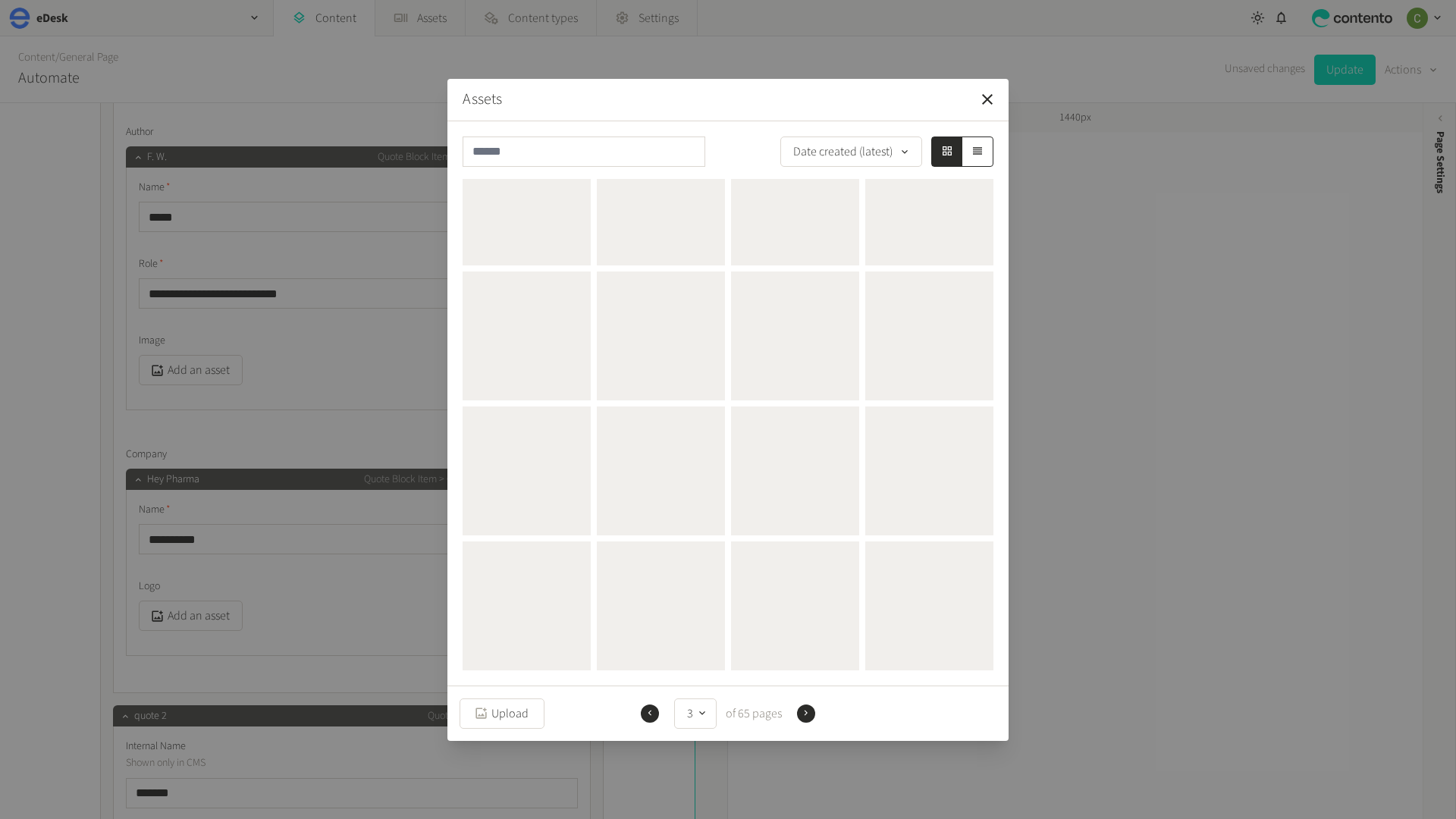
scroll to position [177, 0]
click at [643, 708] on button "Previous" at bounding box center [650, 713] width 19 height 19
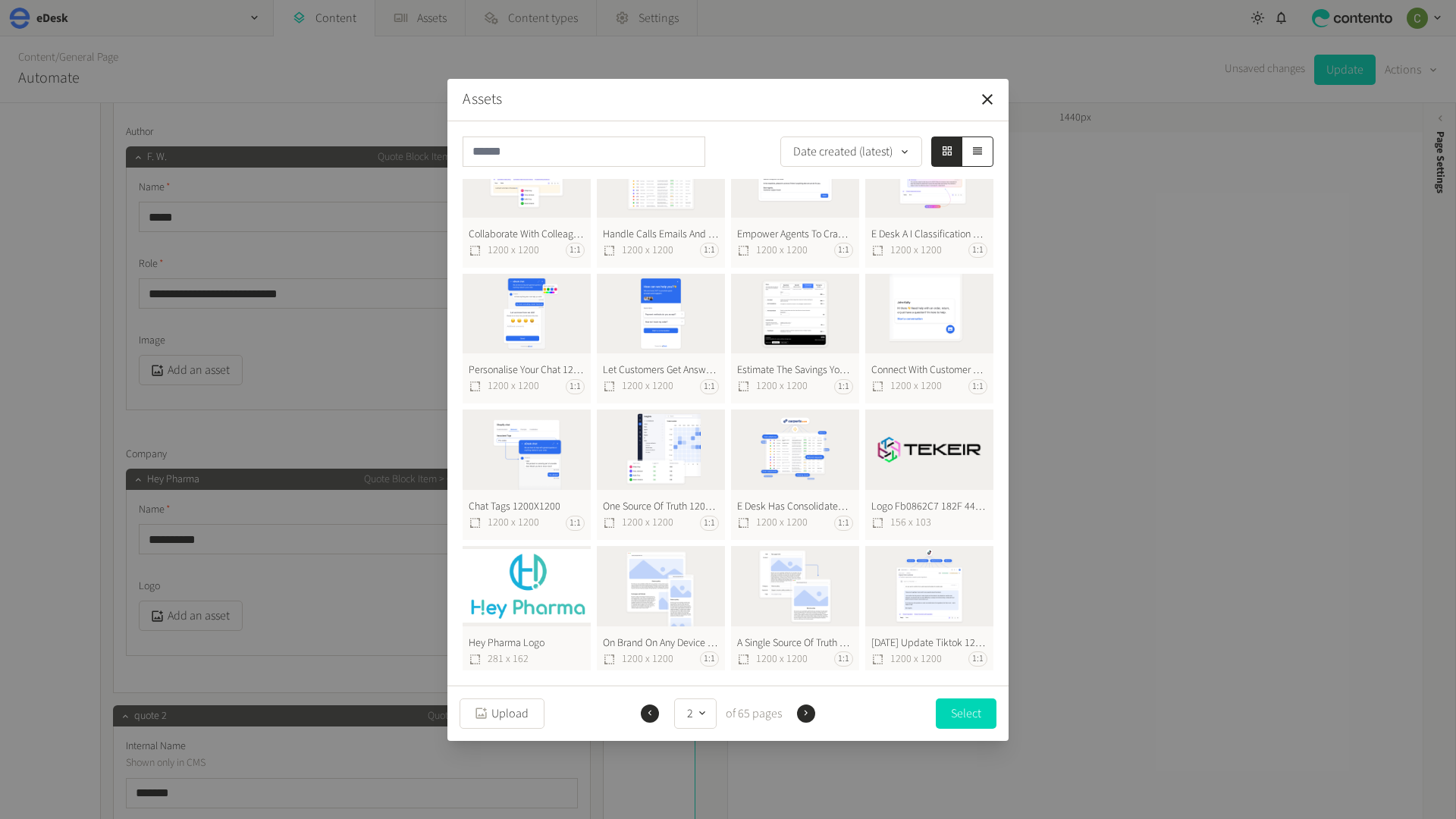
scroll to position [0, 0]
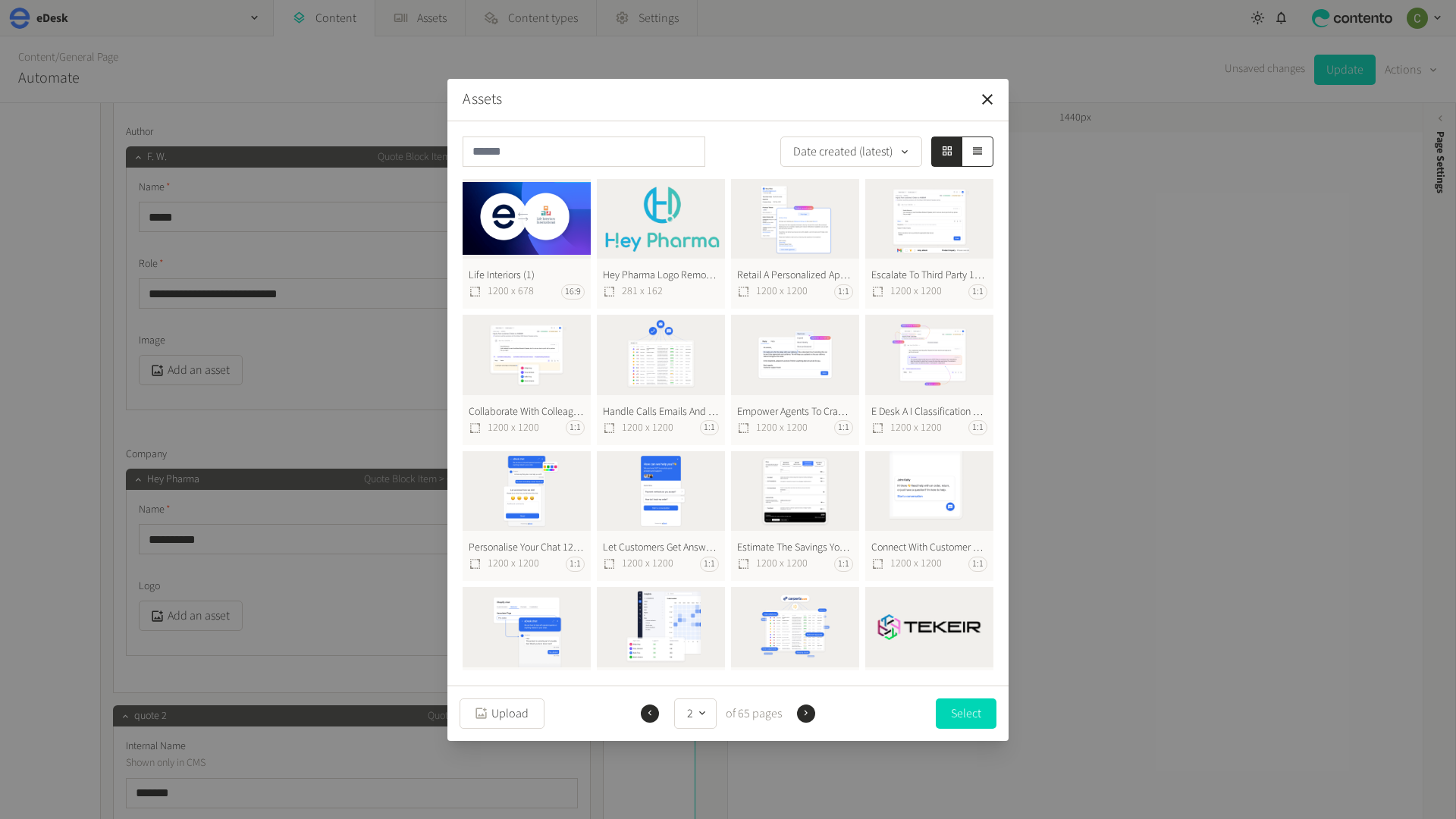
click at [647, 707] on icon "button" at bounding box center [650, 712] width 11 height 11
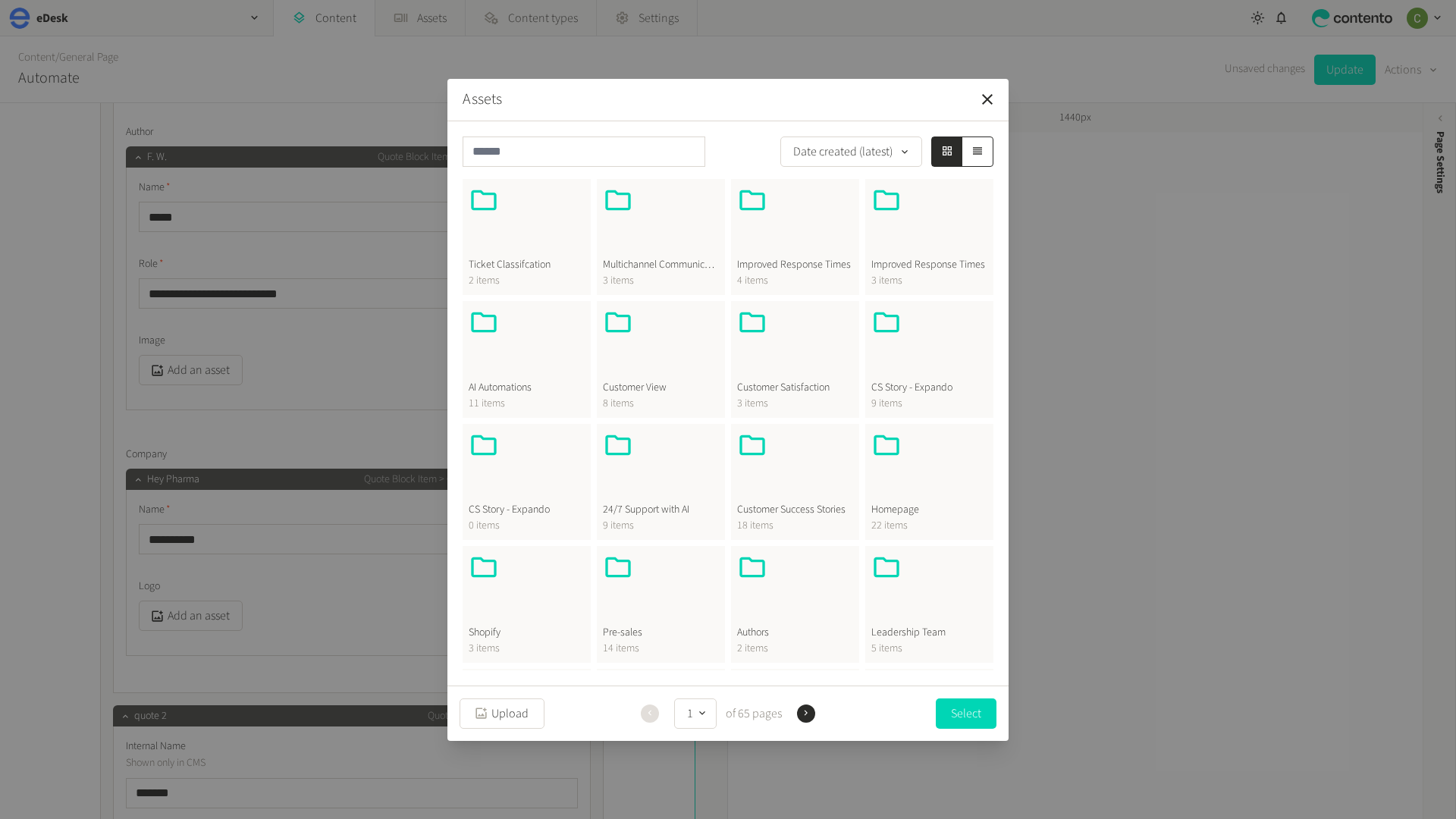
click at [806, 705] on button "Next" at bounding box center [806, 713] width 19 height 19
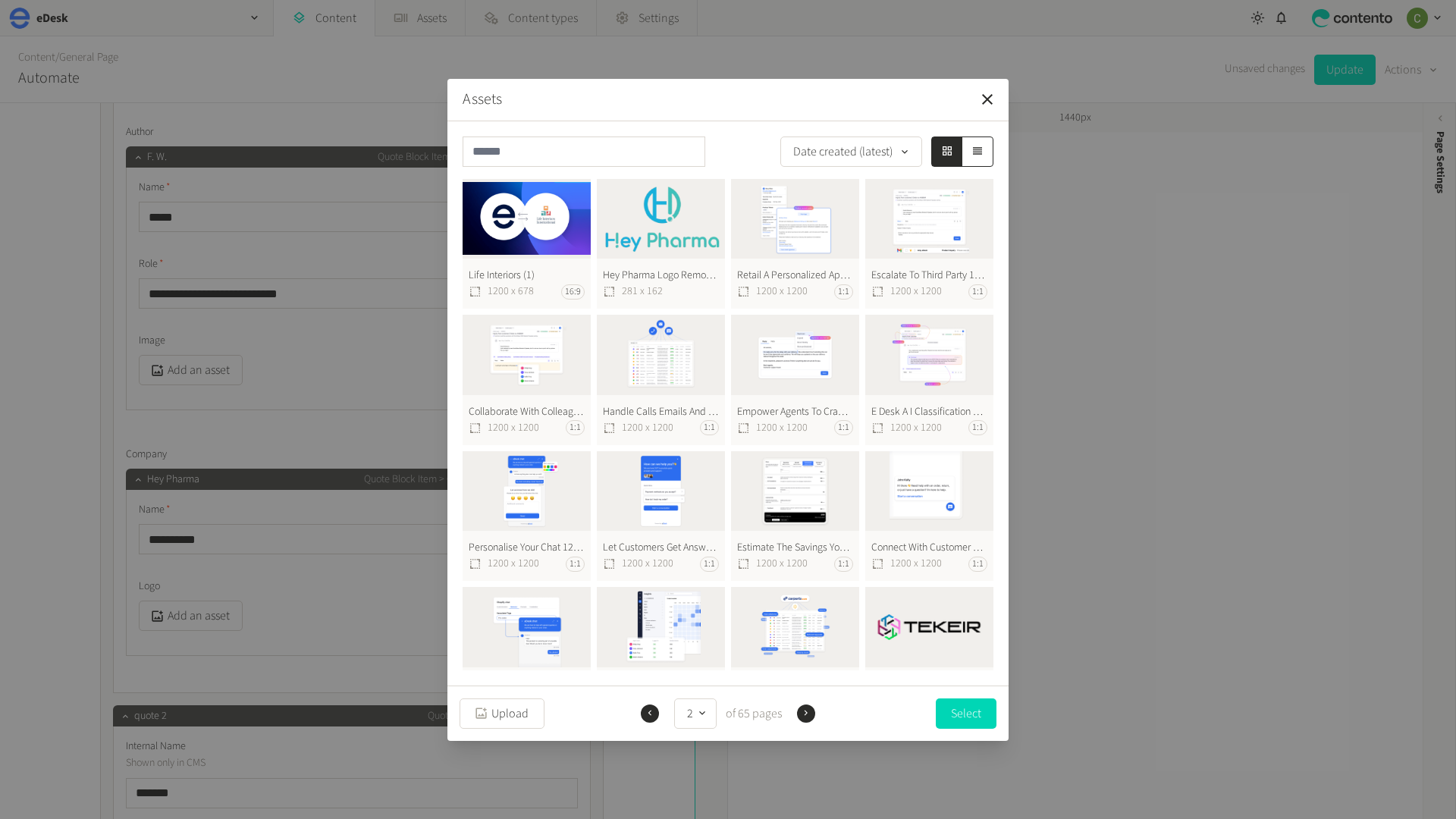
scroll to position [319, 0]
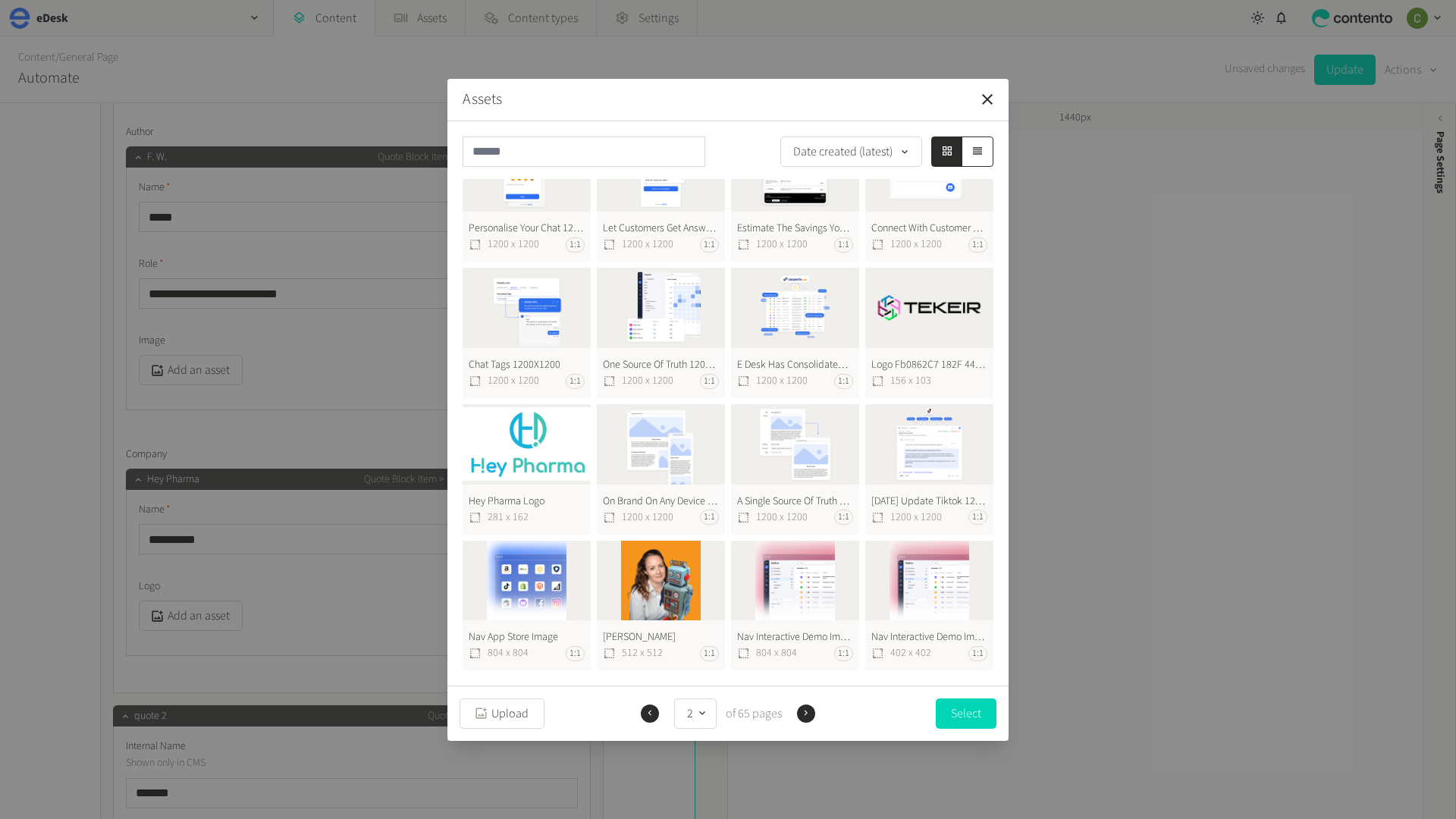
click at [515, 457] on button "Hey Pharma Logo 281 x 162" at bounding box center [527, 469] width 128 height 130
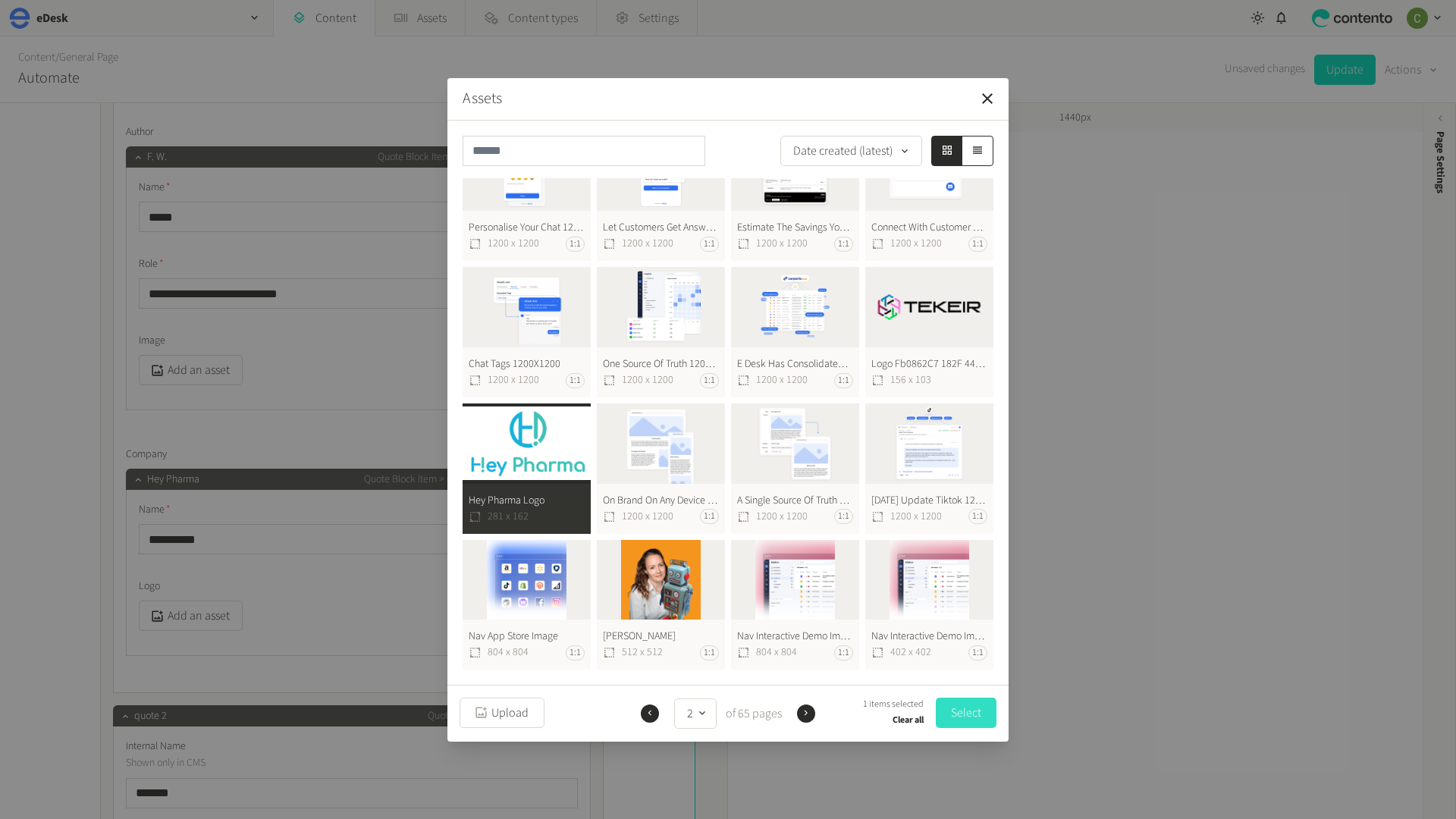
click at [951, 711] on button "Select" at bounding box center [966, 713] width 61 height 31
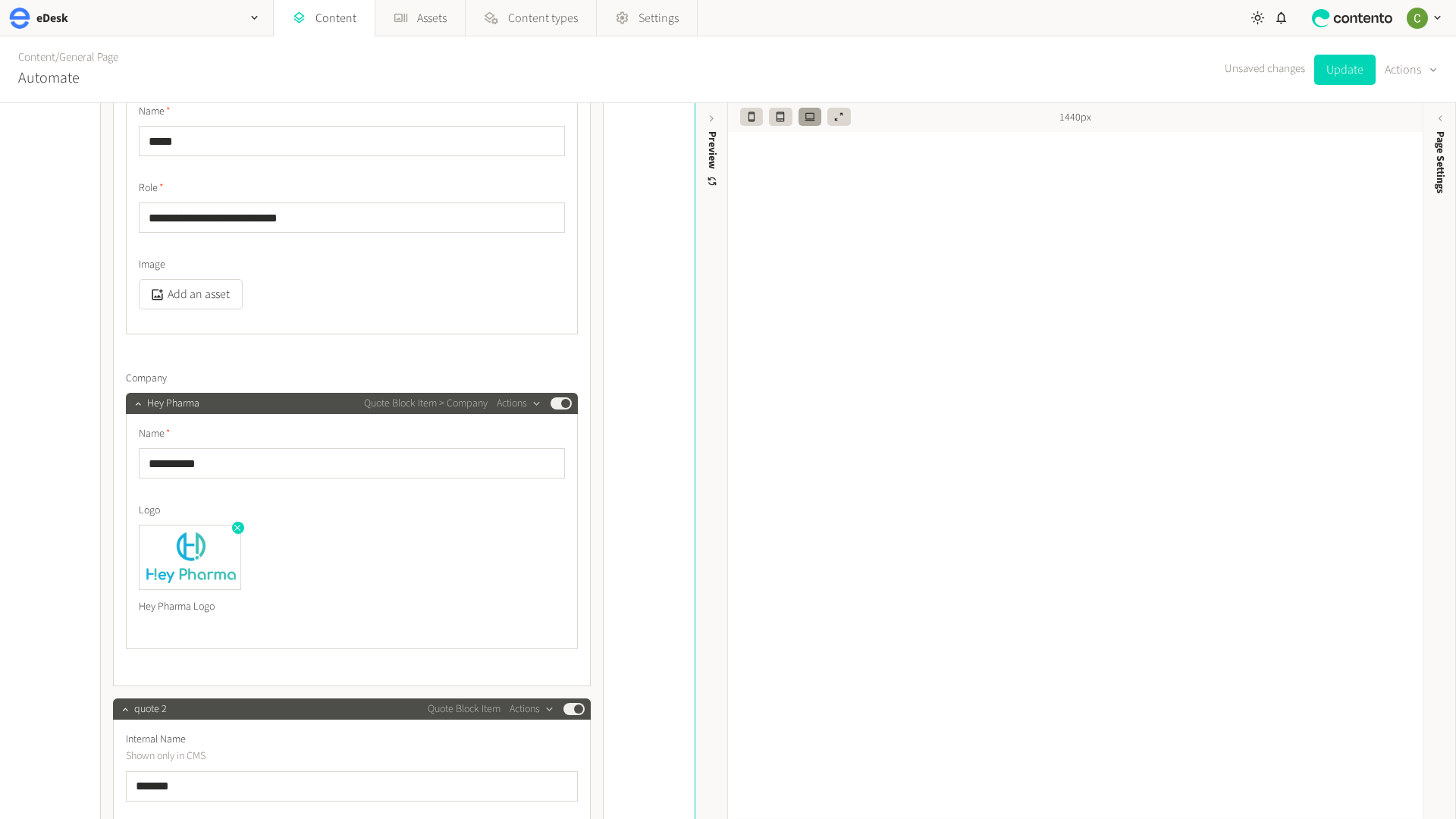
scroll to position [3899, 0]
click at [237, 527] on icon "button" at bounding box center [237, 528] width 11 height 11
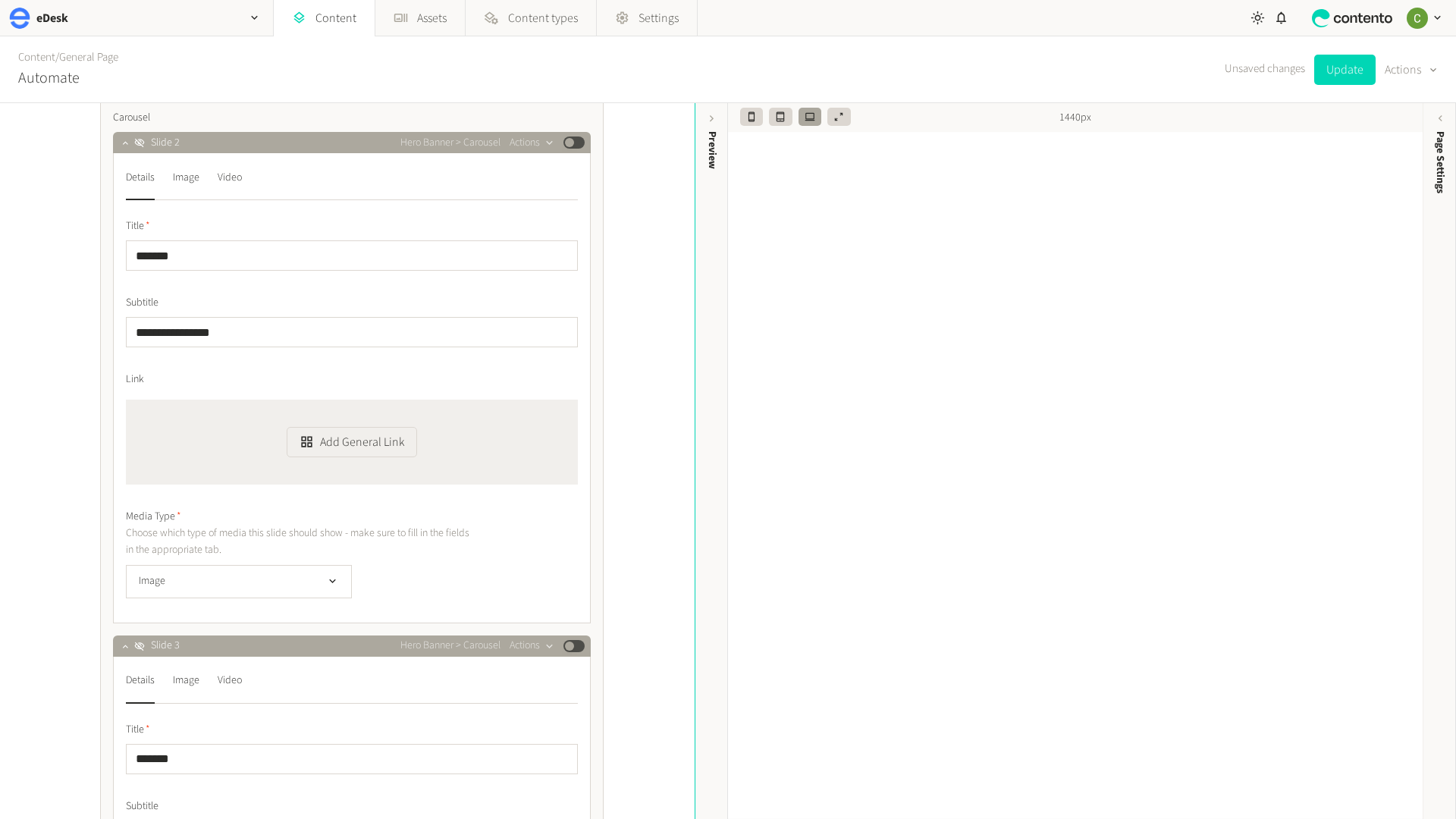
scroll to position [0, 0]
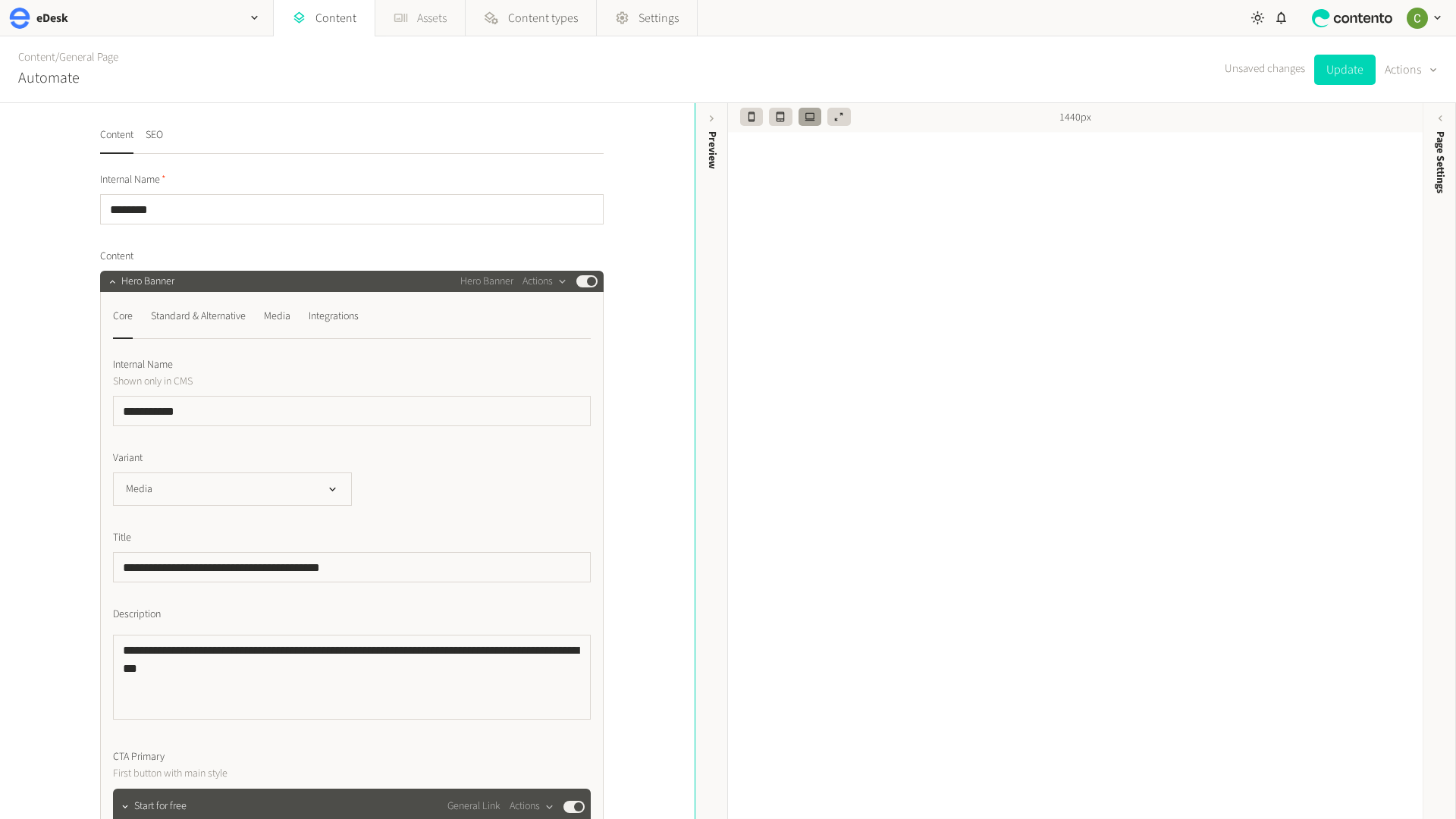
click at [421, 19] on link "Assets" at bounding box center [420, 18] width 90 height 36
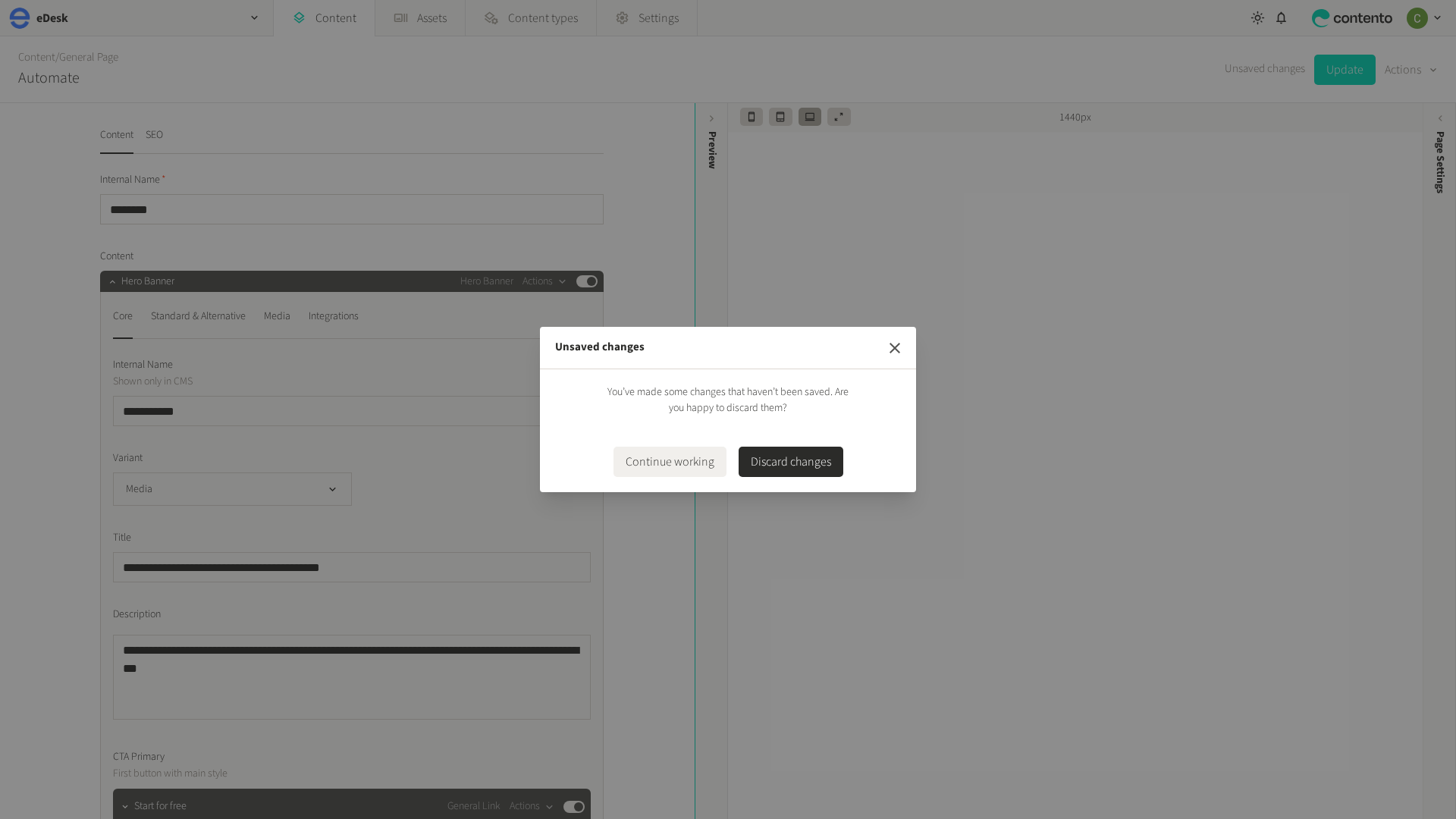
click at [881, 346] on button "button" at bounding box center [895, 348] width 31 height 31
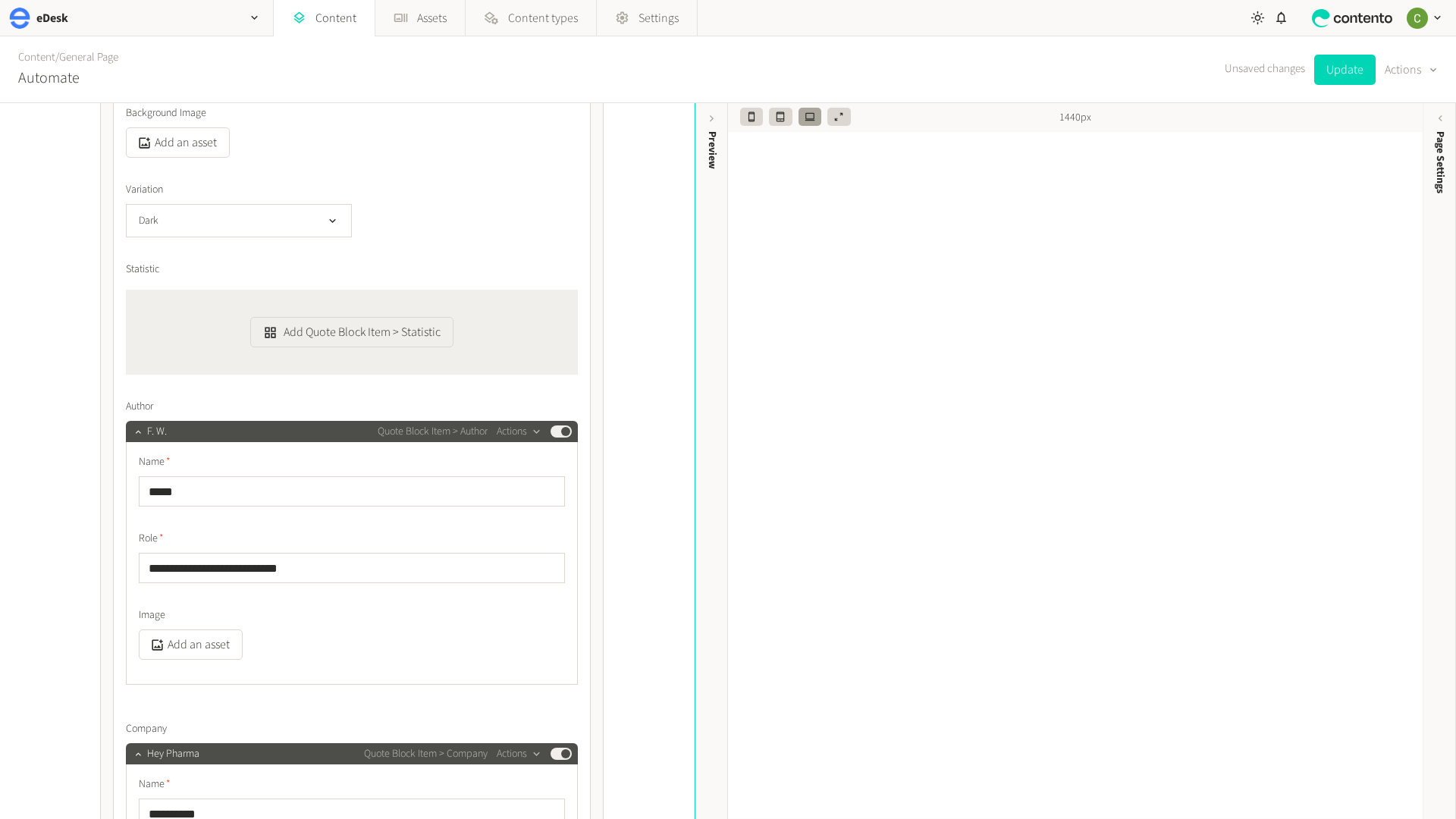
scroll to position [3552, 0]
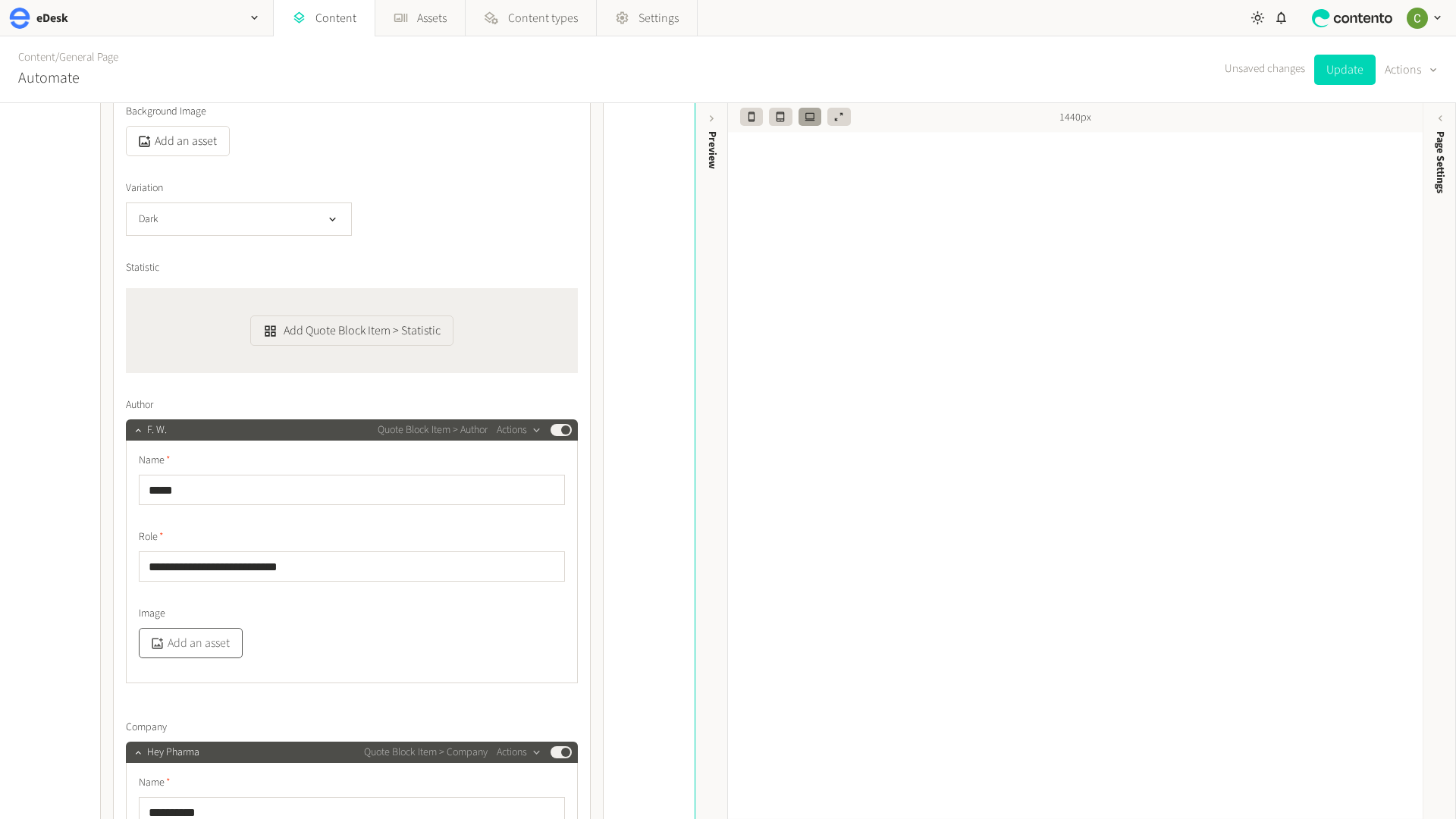
click at [194, 640] on button "Add an asset" at bounding box center [191, 643] width 104 height 31
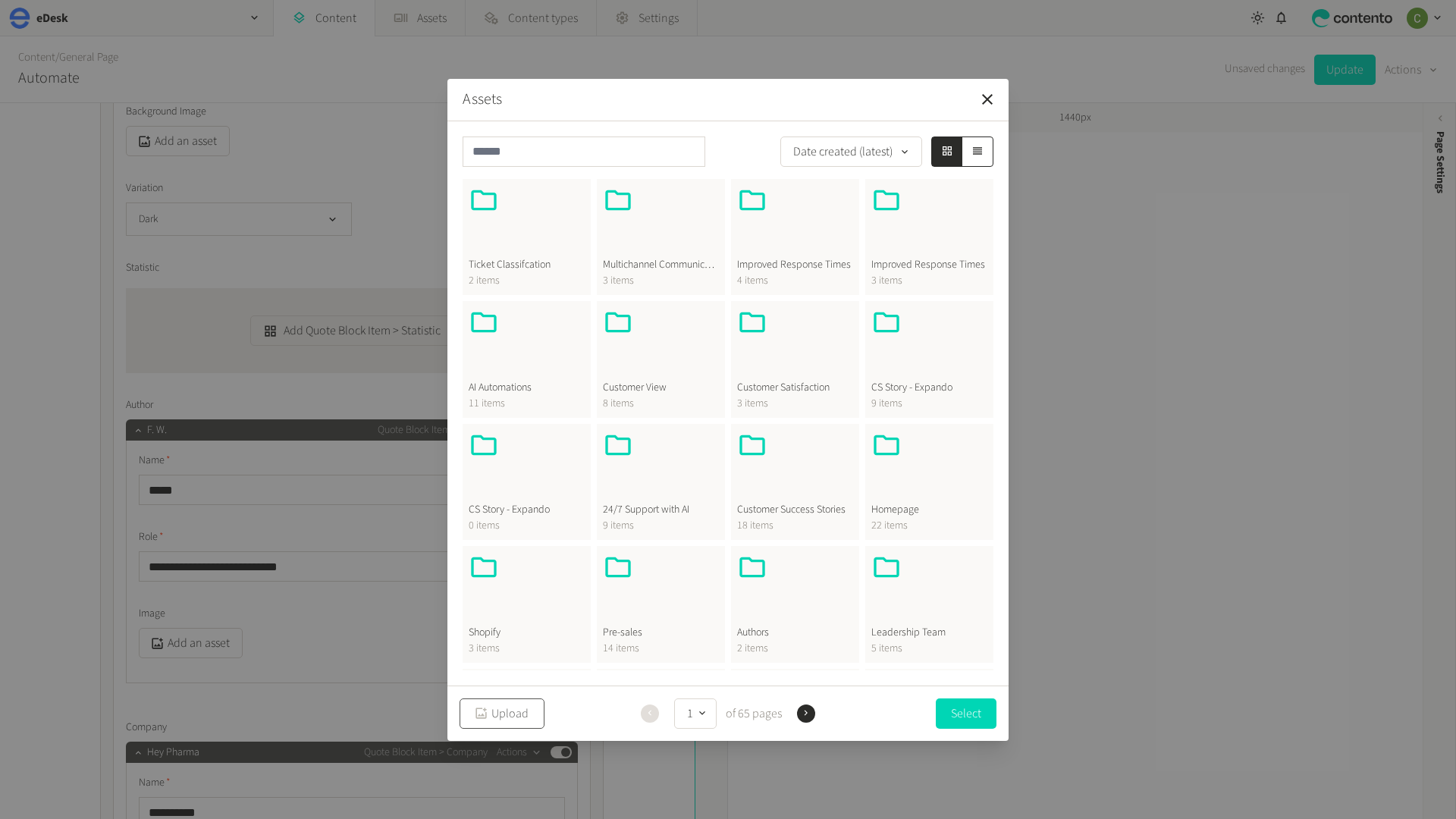
click at [492, 726] on button "Upload" at bounding box center [502, 714] width 85 height 31
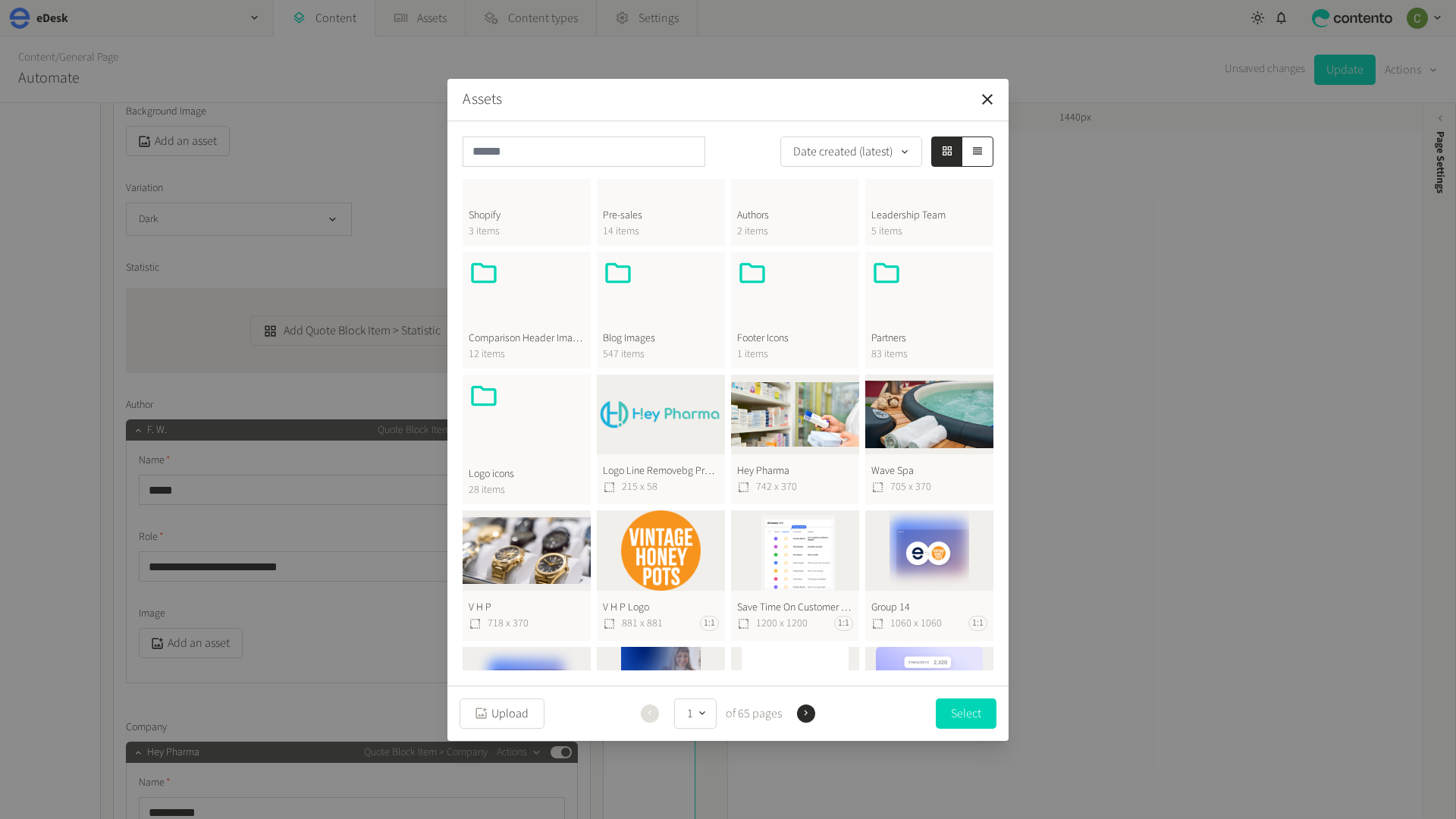
scroll to position [418, 0]
click at [660, 392] on button "Logo Line Removebg Preview 1728209046 [PHONE_NUMBER]" at bounding box center [661, 438] width 128 height 130
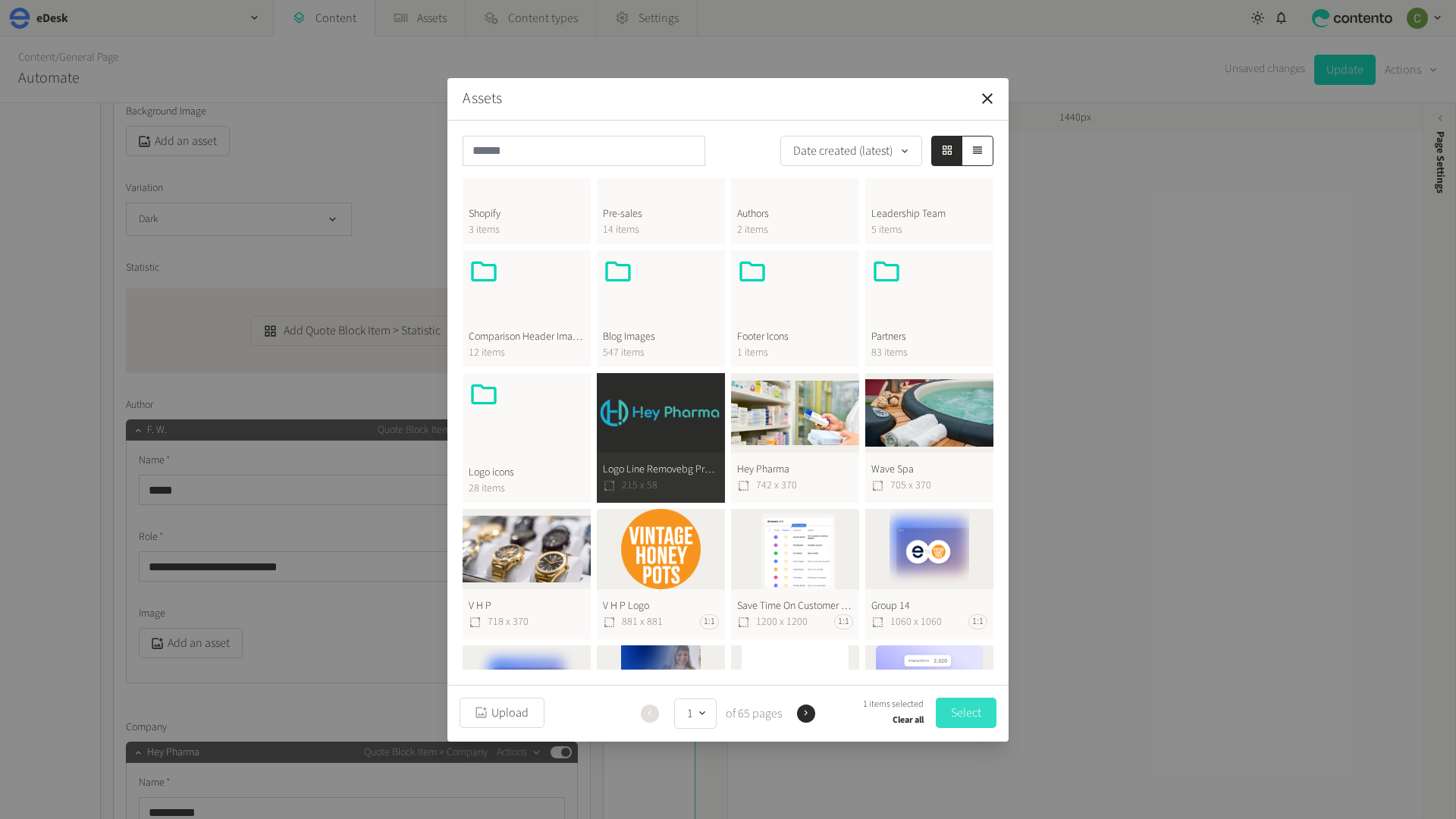
click at [970, 703] on button "Select" at bounding box center [966, 713] width 61 height 31
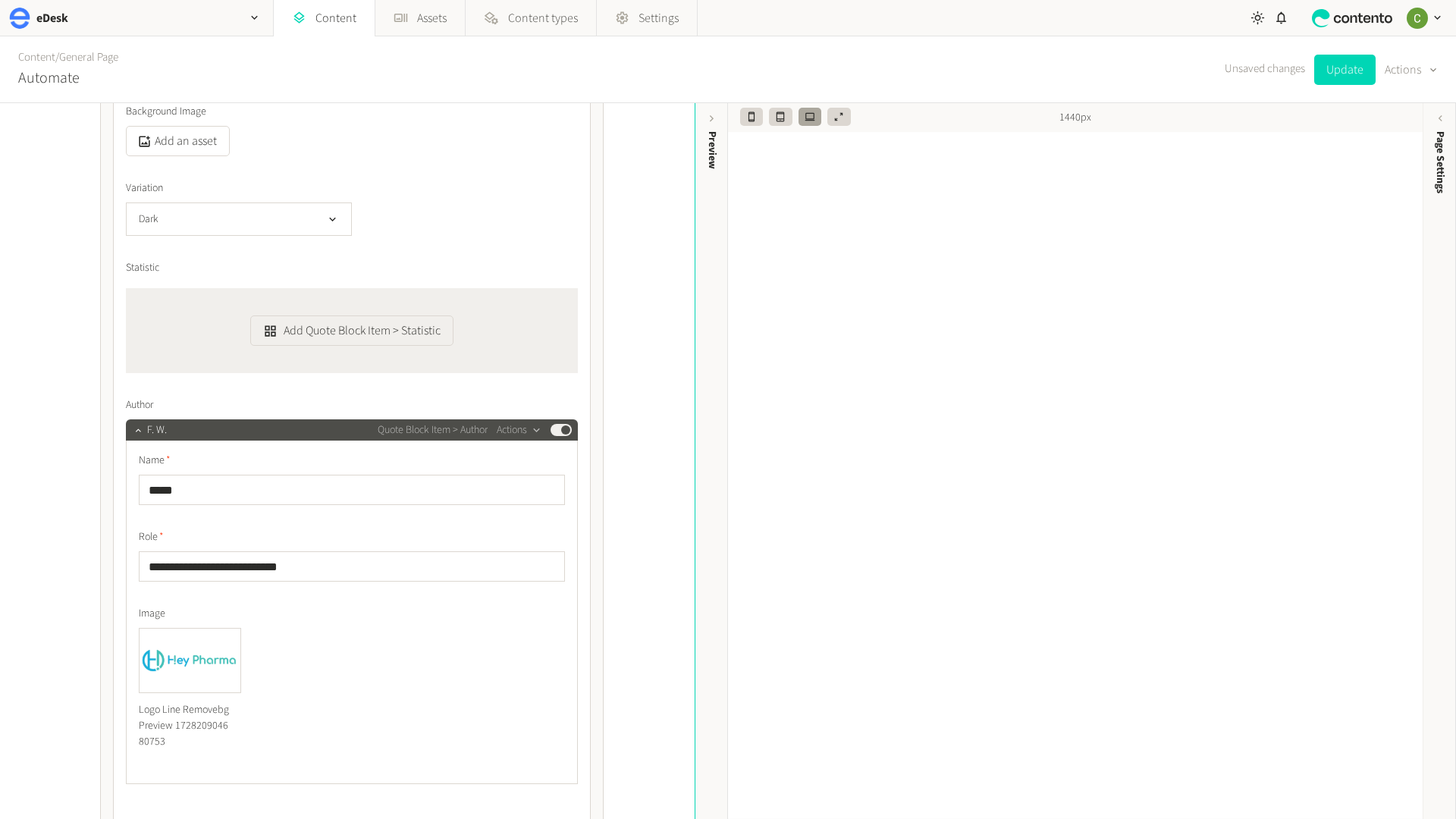
scroll to position [3640, 0]
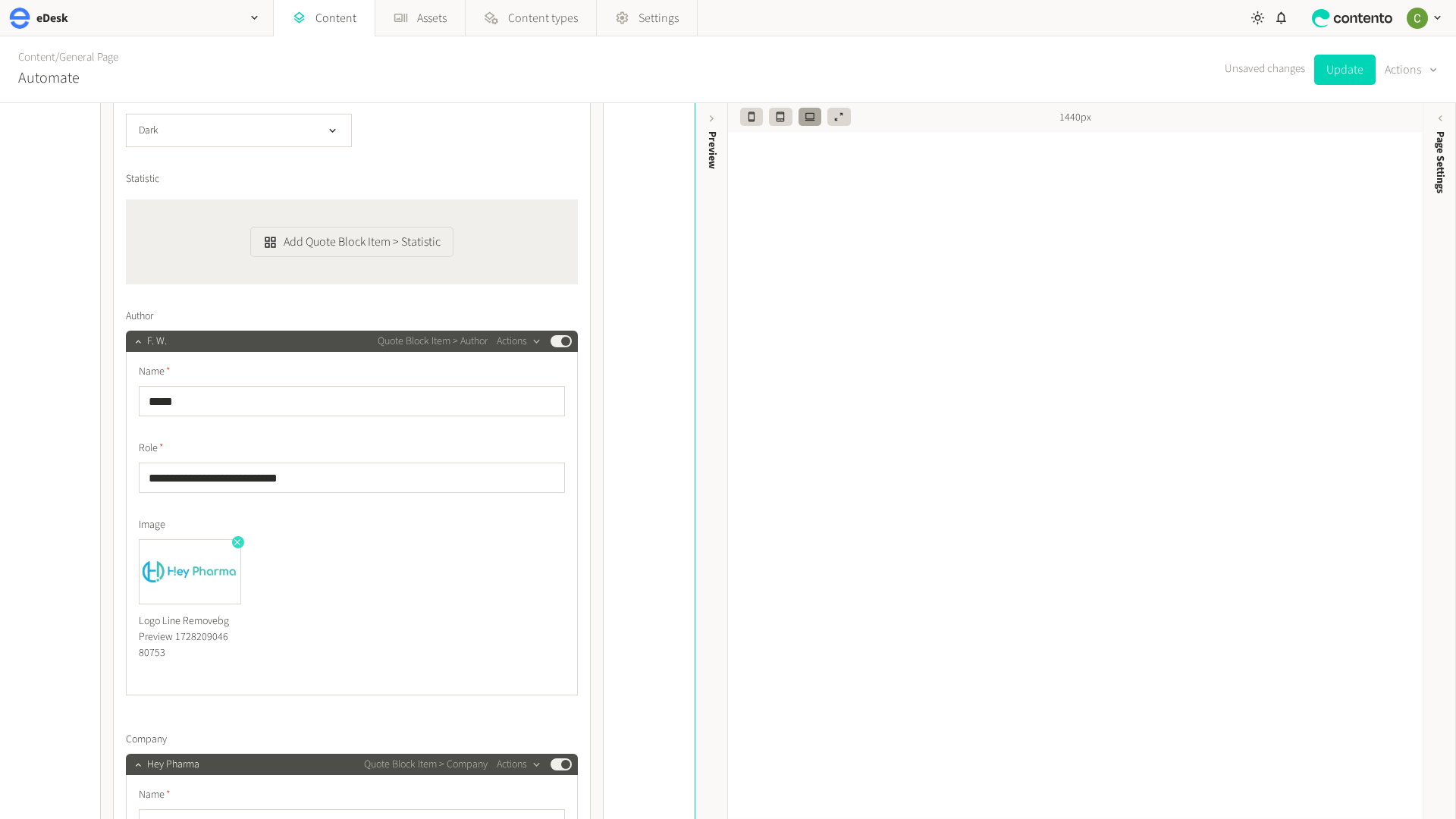
click at [235, 540] on icon "button" at bounding box center [237, 542] width 11 height 11
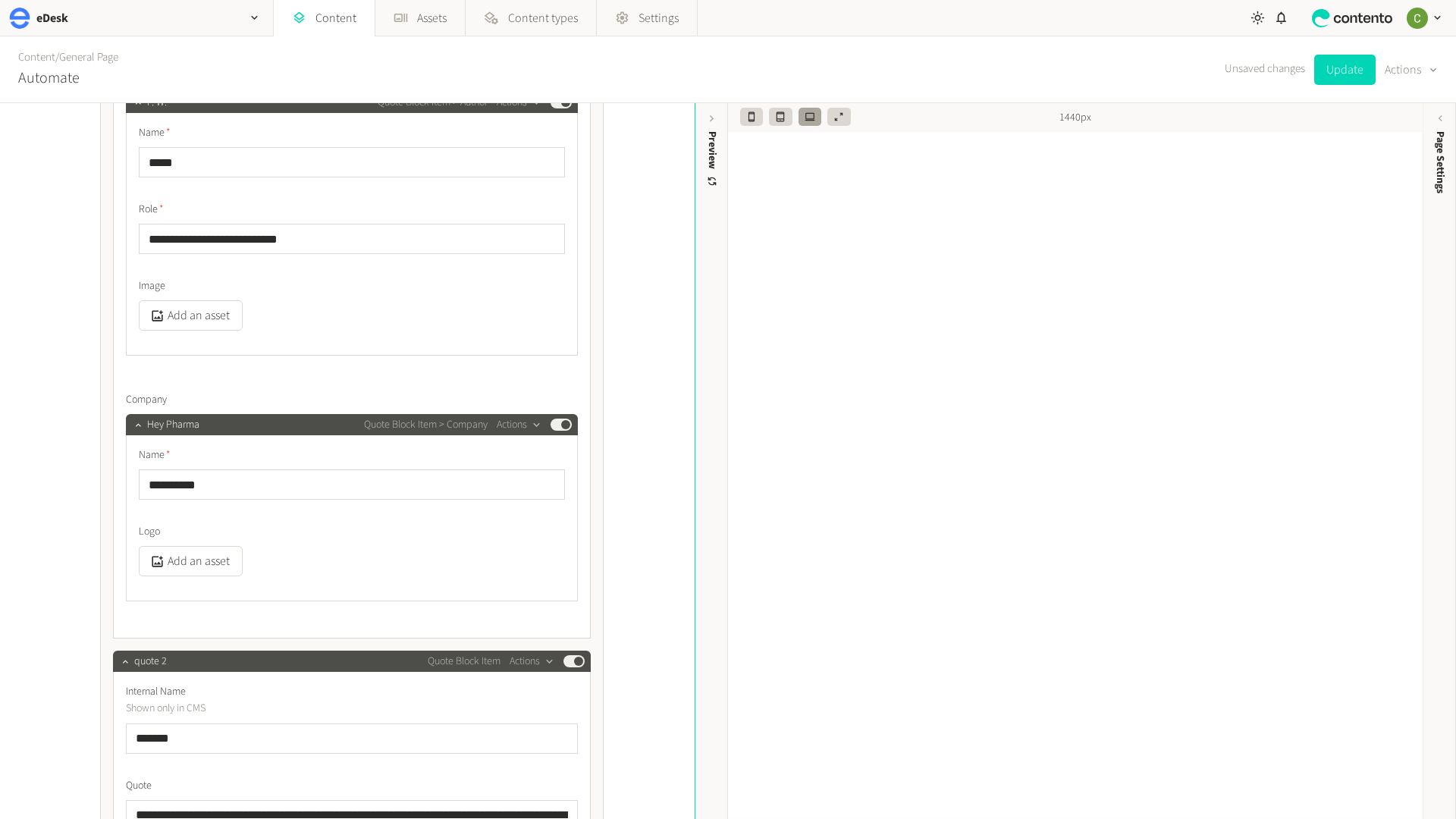
scroll to position [3908, 0]
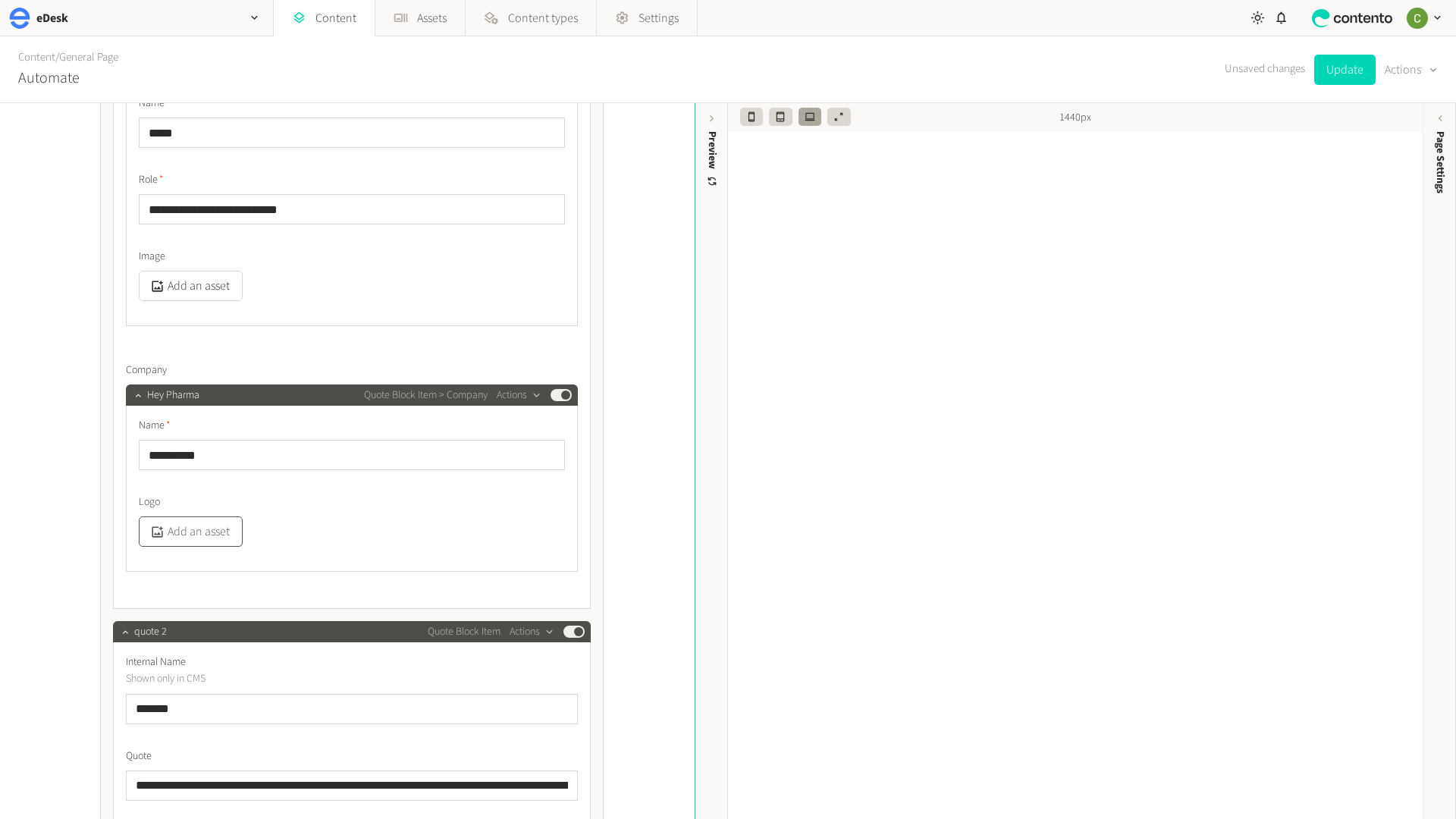
click at [220, 540] on button "Add an asset" at bounding box center [191, 531] width 104 height 31
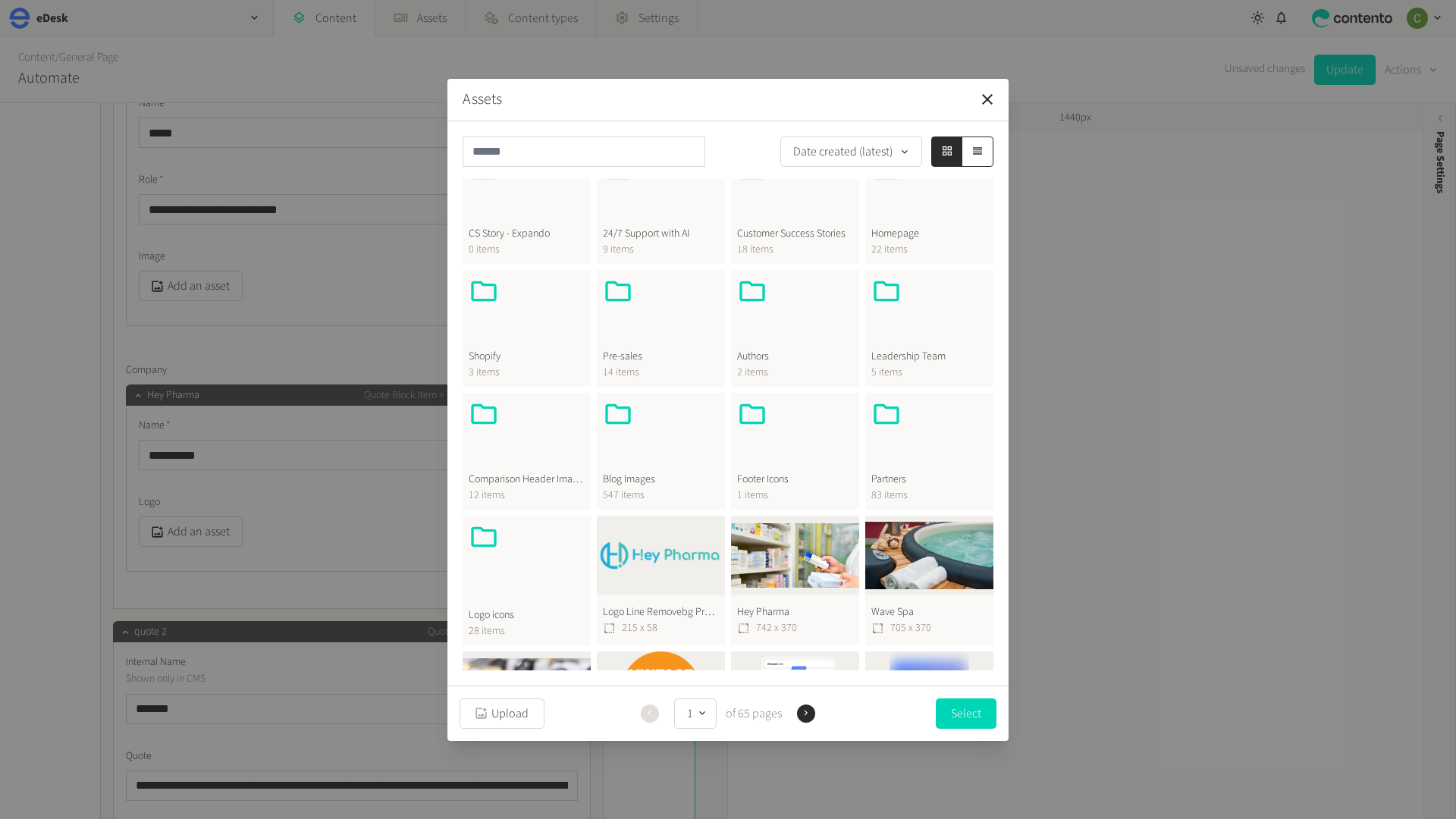
scroll to position [323, 0]
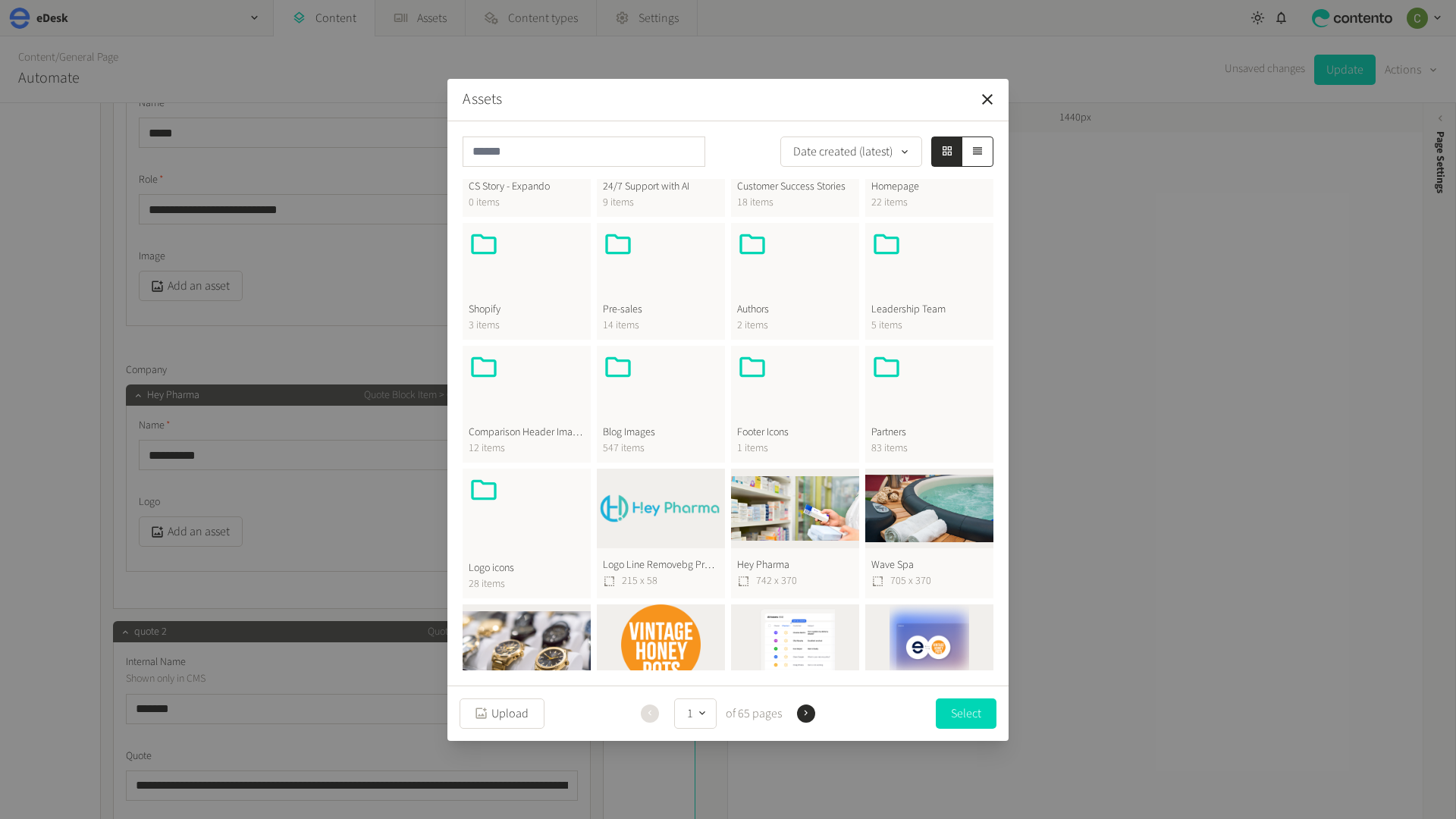
click at [658, 517] on button "Logo Line Removebg Preview 1728209046 [PHONE_NUMBER]" at bounding box center [661, 533] width 128 height 130
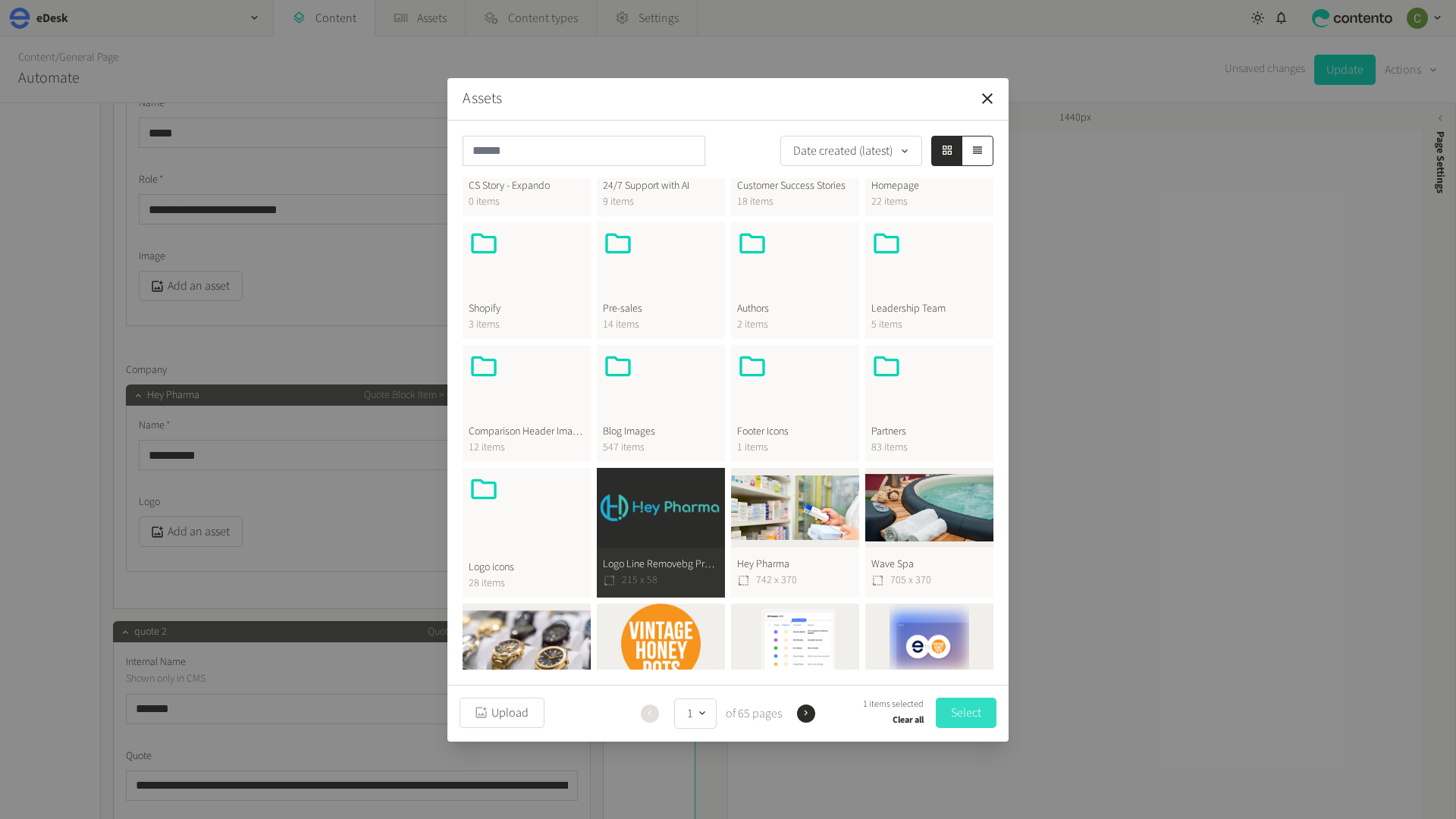
click at [960, 707] on button "Select" at bounding box center [966, 713] width 61 height 31
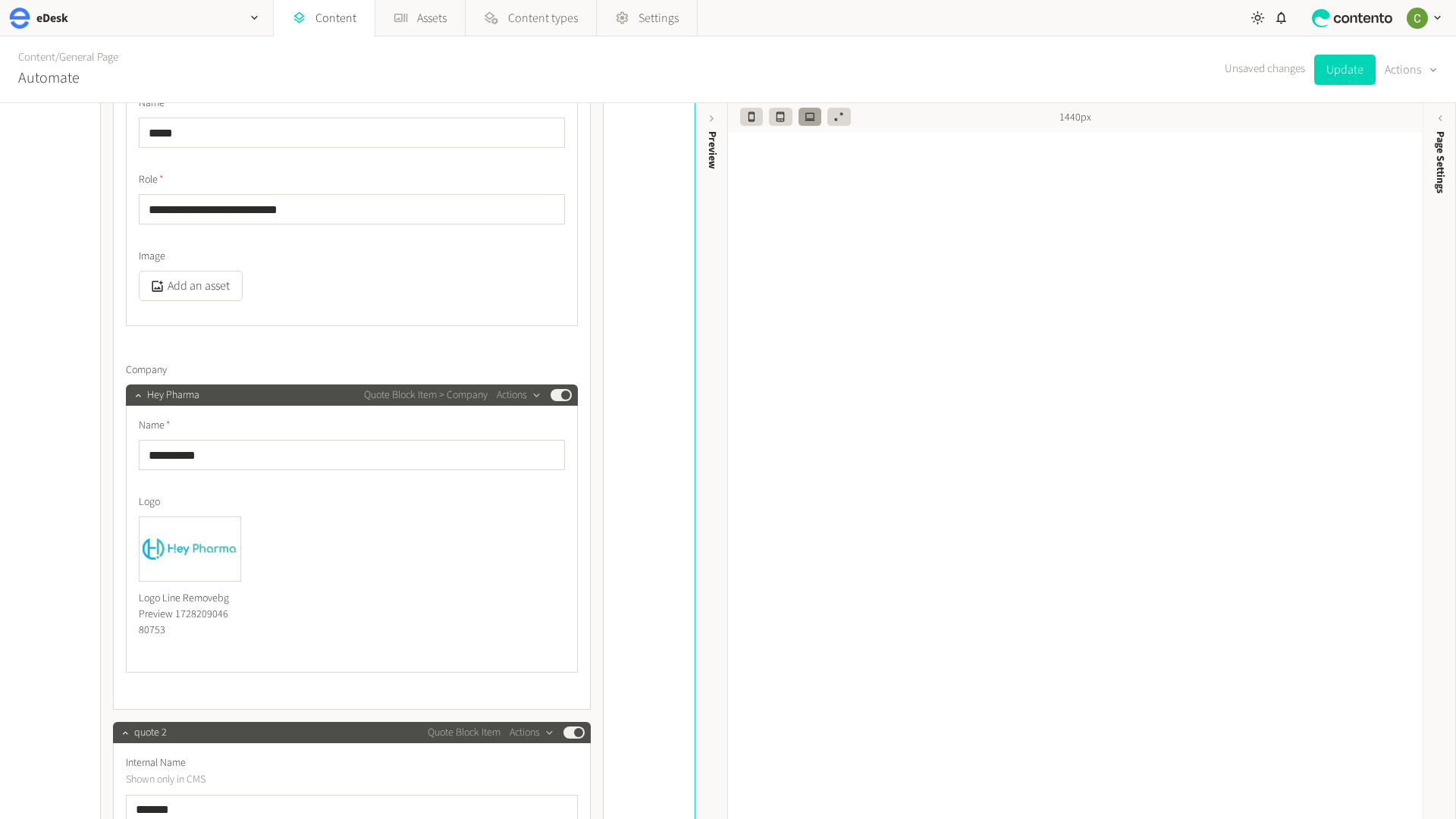
scroll to position [4031, 0]
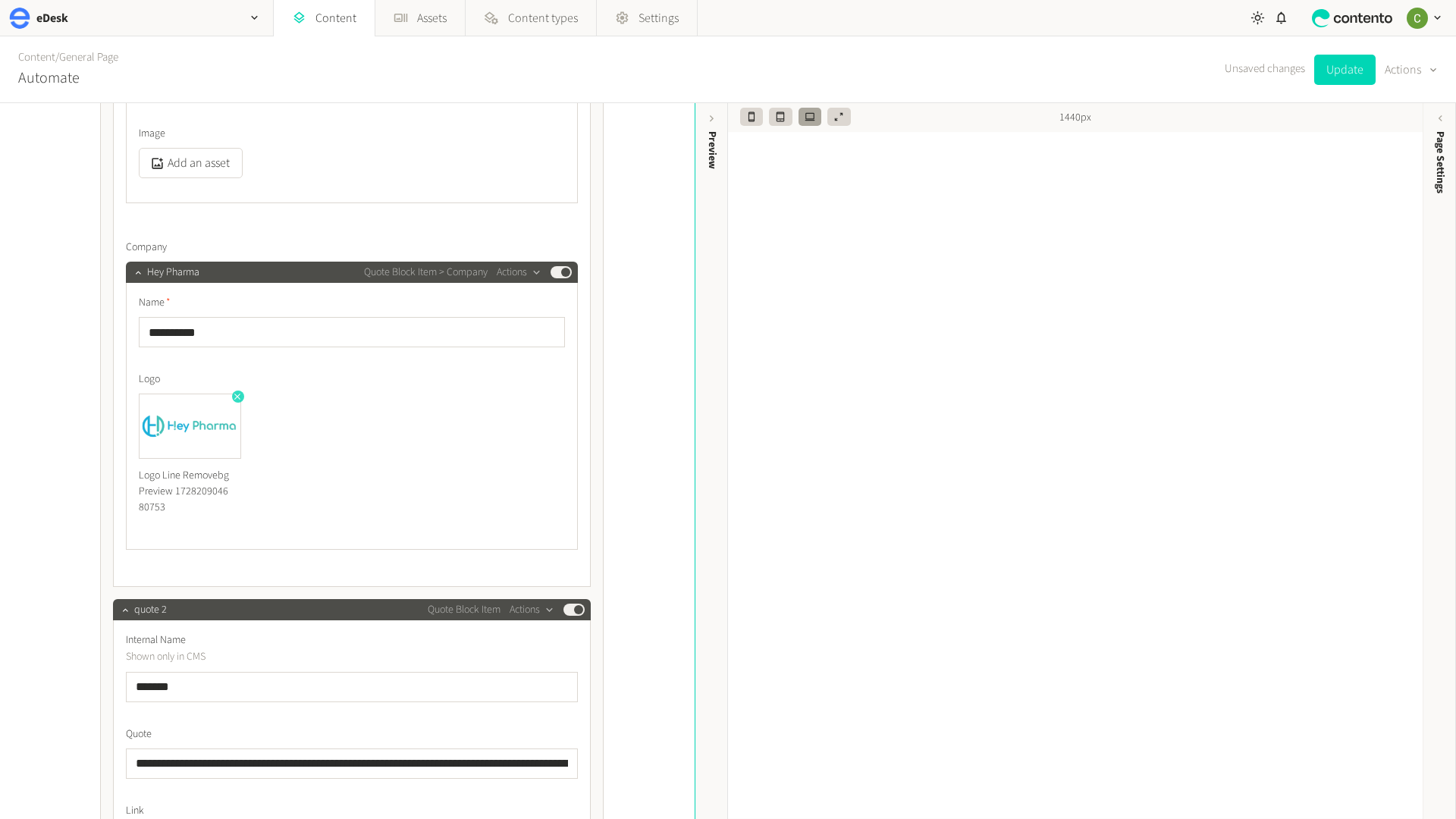
click at [235, 395] on icon "button" at bounding box center [237, 396] width 11 height 11
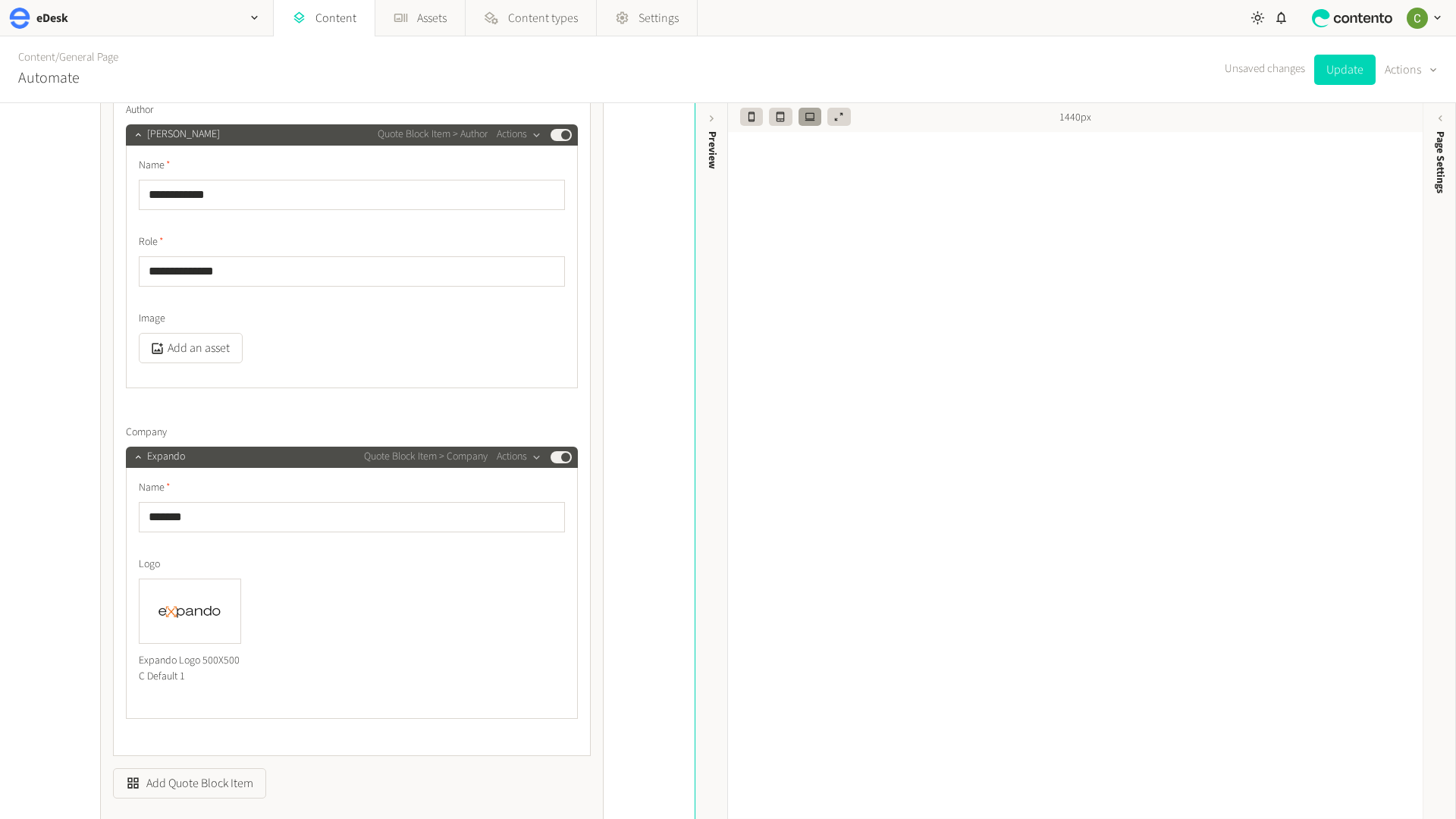
scroll to position [5060, 0]
drag, startPoint x: 201, startPoint y: 662, endPoint x: 255, endPoint y: 662, distance: 54.0
click at [255, 662] on div "Expando Logo 500X500 C Default 1" at bounding box center [352, 636] width 426 height 116
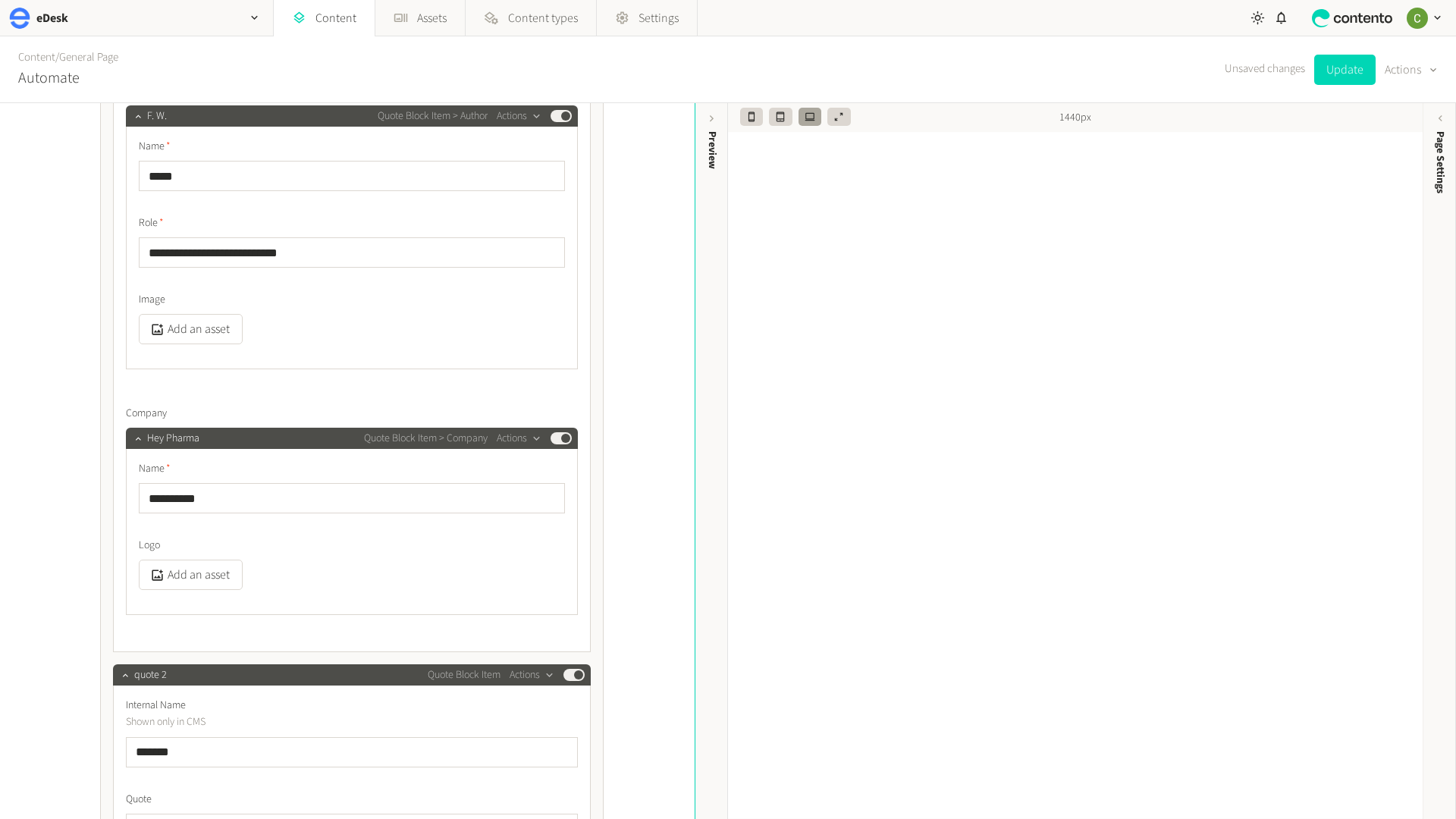
scroll to position [3865, 0]
click at [200, 582] on button "Add an asset" at bounding box center [191, 576] width 104 height 31
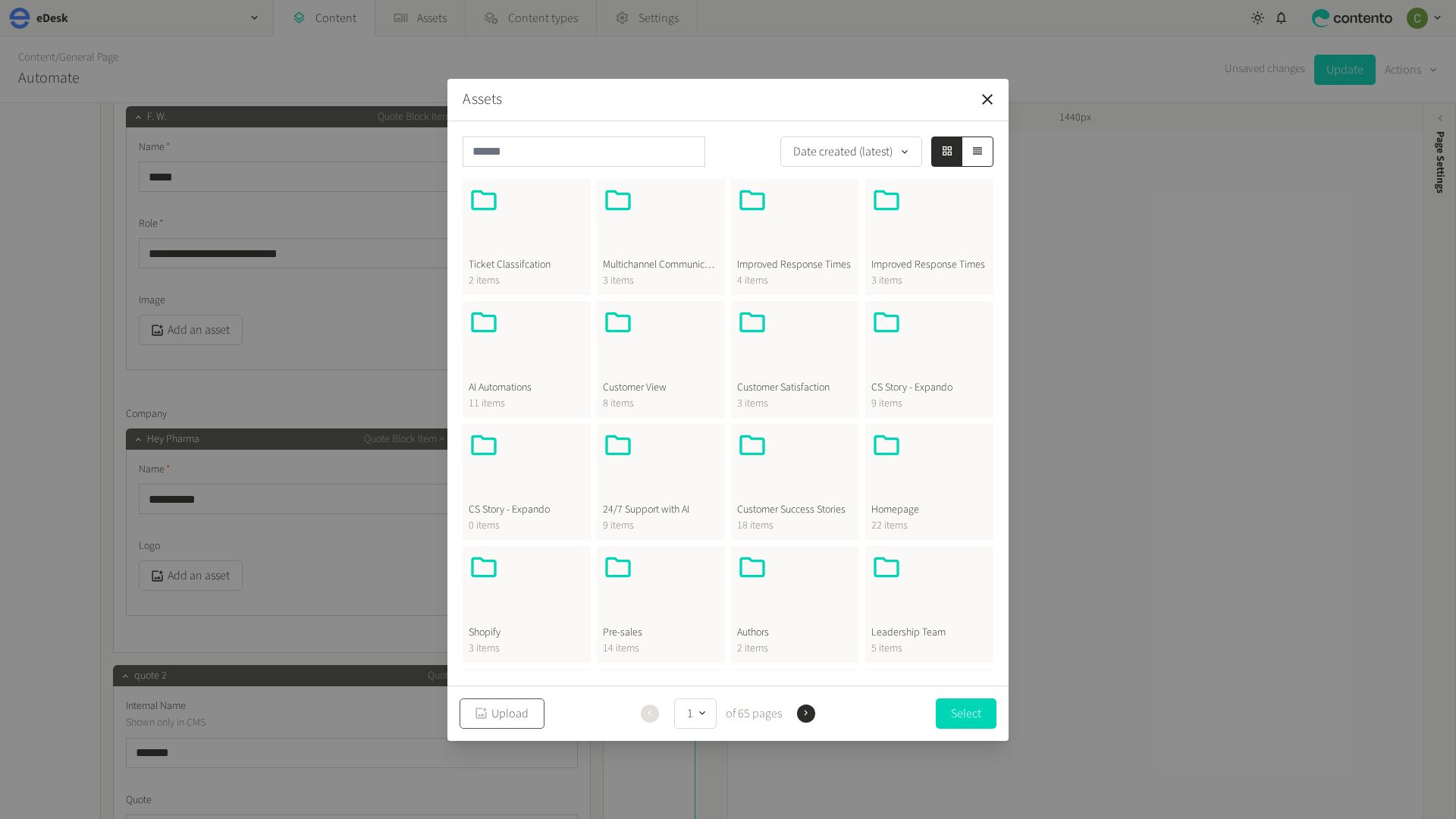
click at [494, 711] on button "Upload" at bounding box center [502, 714] width 85 height 31
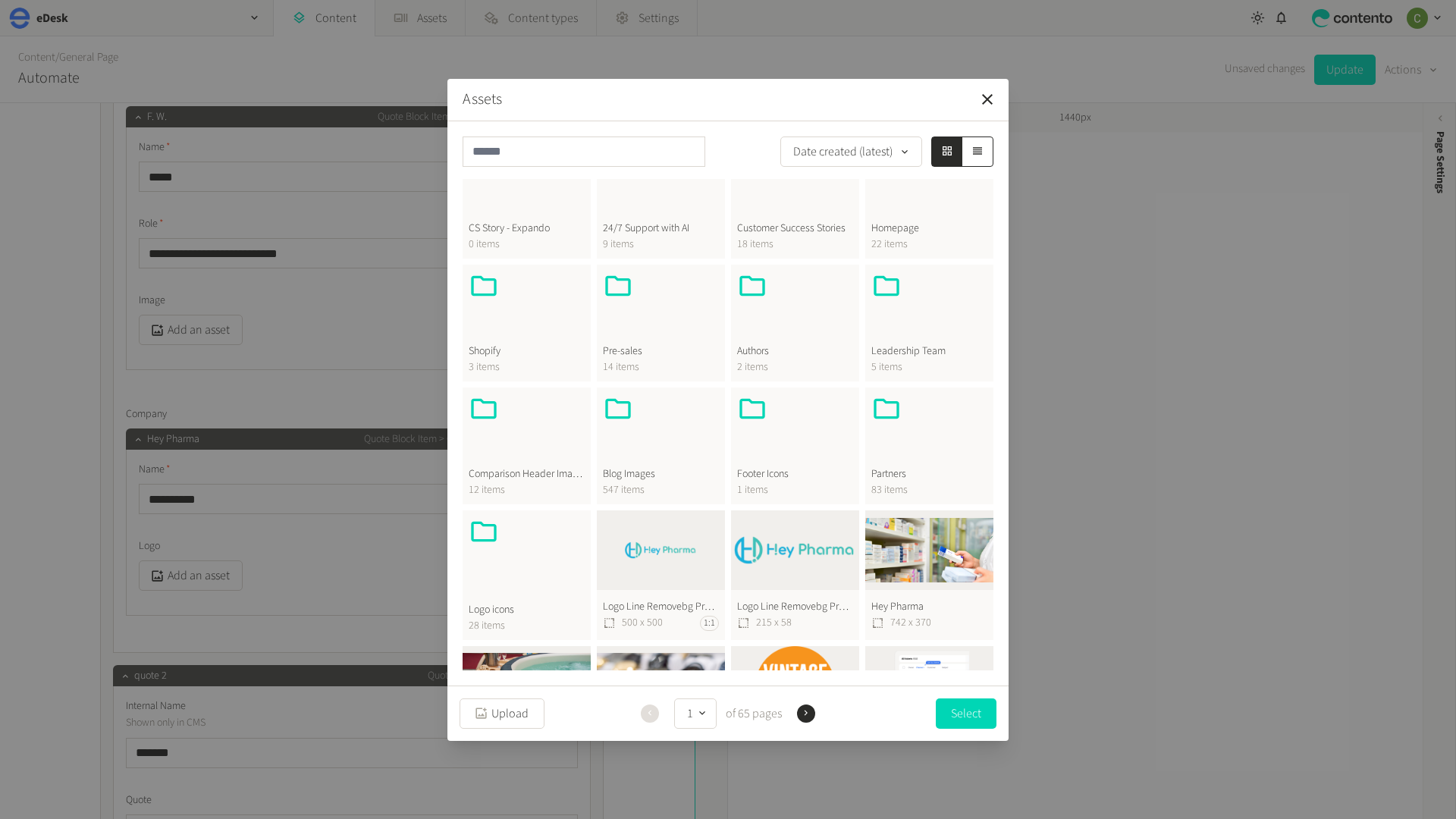
scroll to position [342, 0]
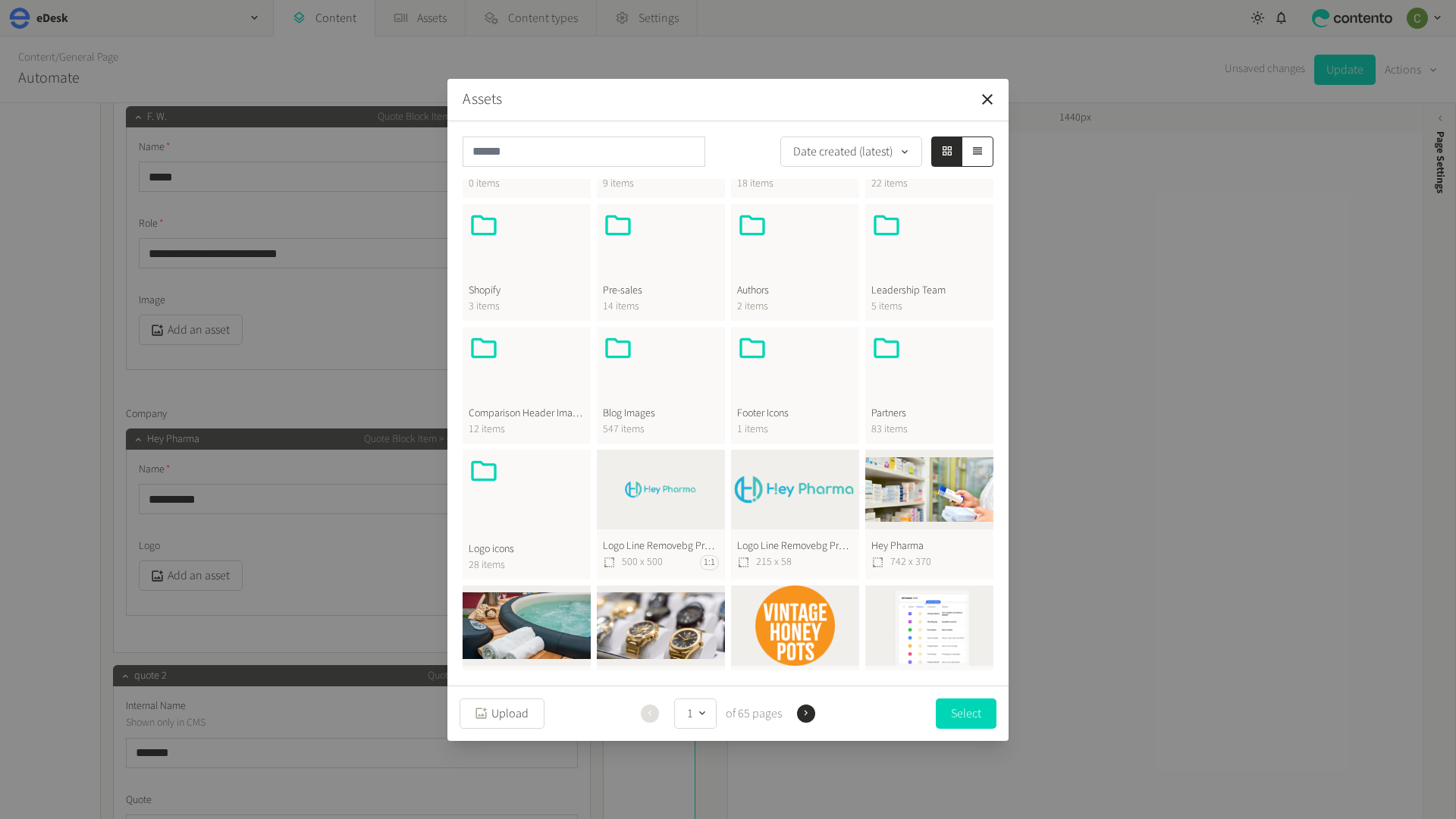
click at [650, 488] on button "Logo Line Removebg Preview 1728209046 [PHONE_NUMBER] 1:1" at bounding box center [661, 514] width 128 height 130
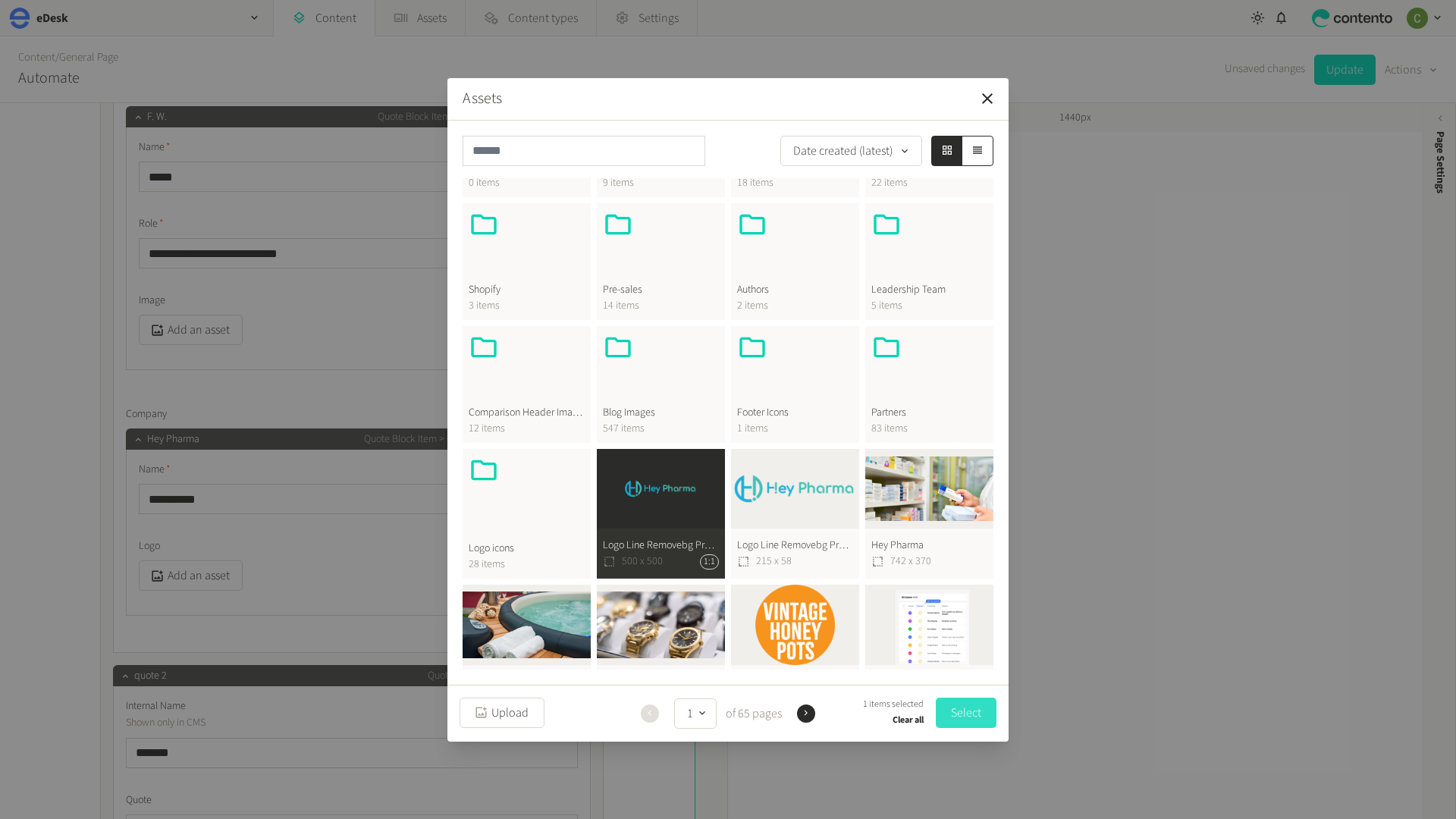
click at [969, 706] on button "Select" at bounding box center [966, 713] width 61 height 31
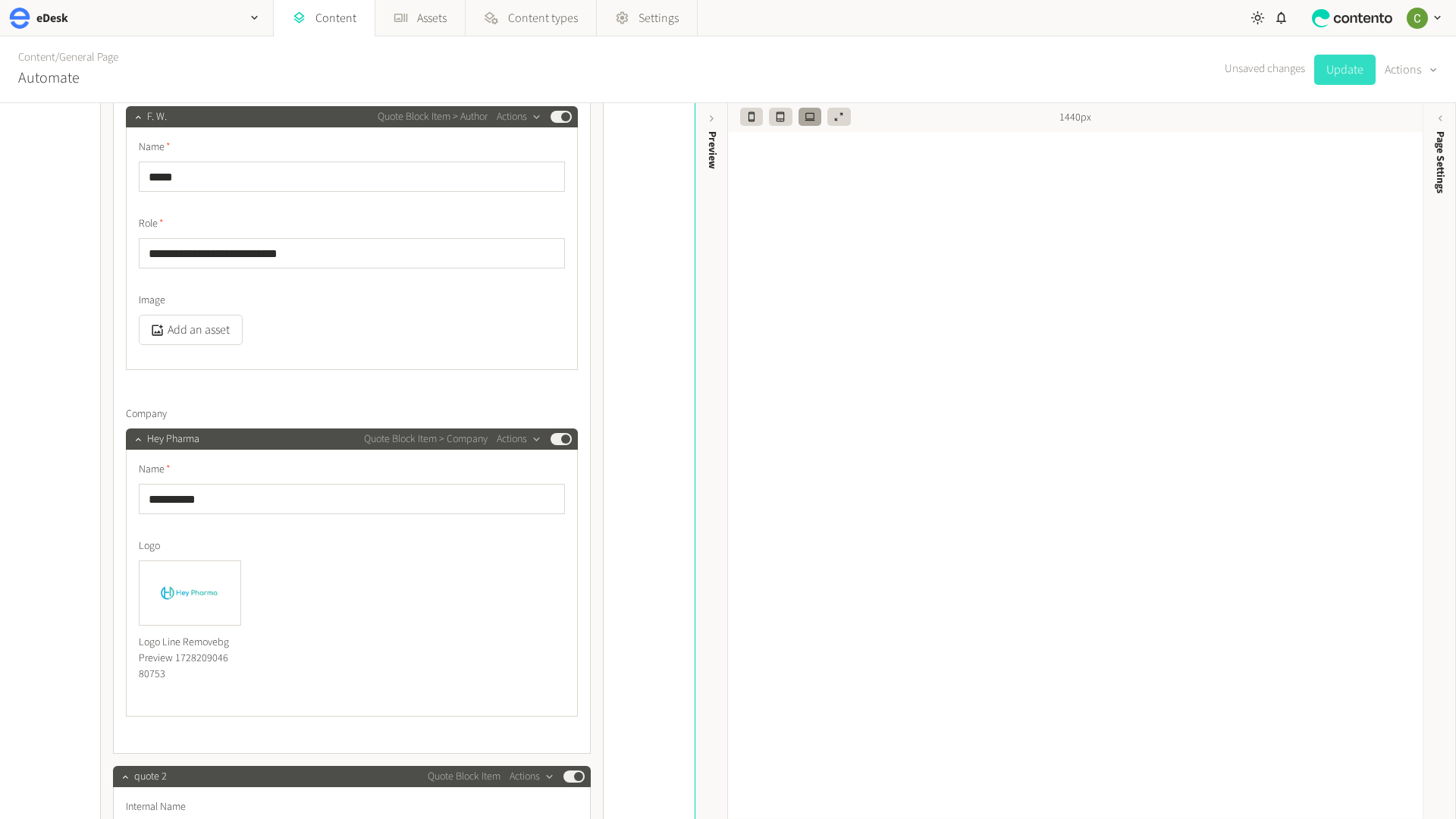
click at [1346, 74] on button "Update" at bounding box center [1345, 70] width 61 height 31
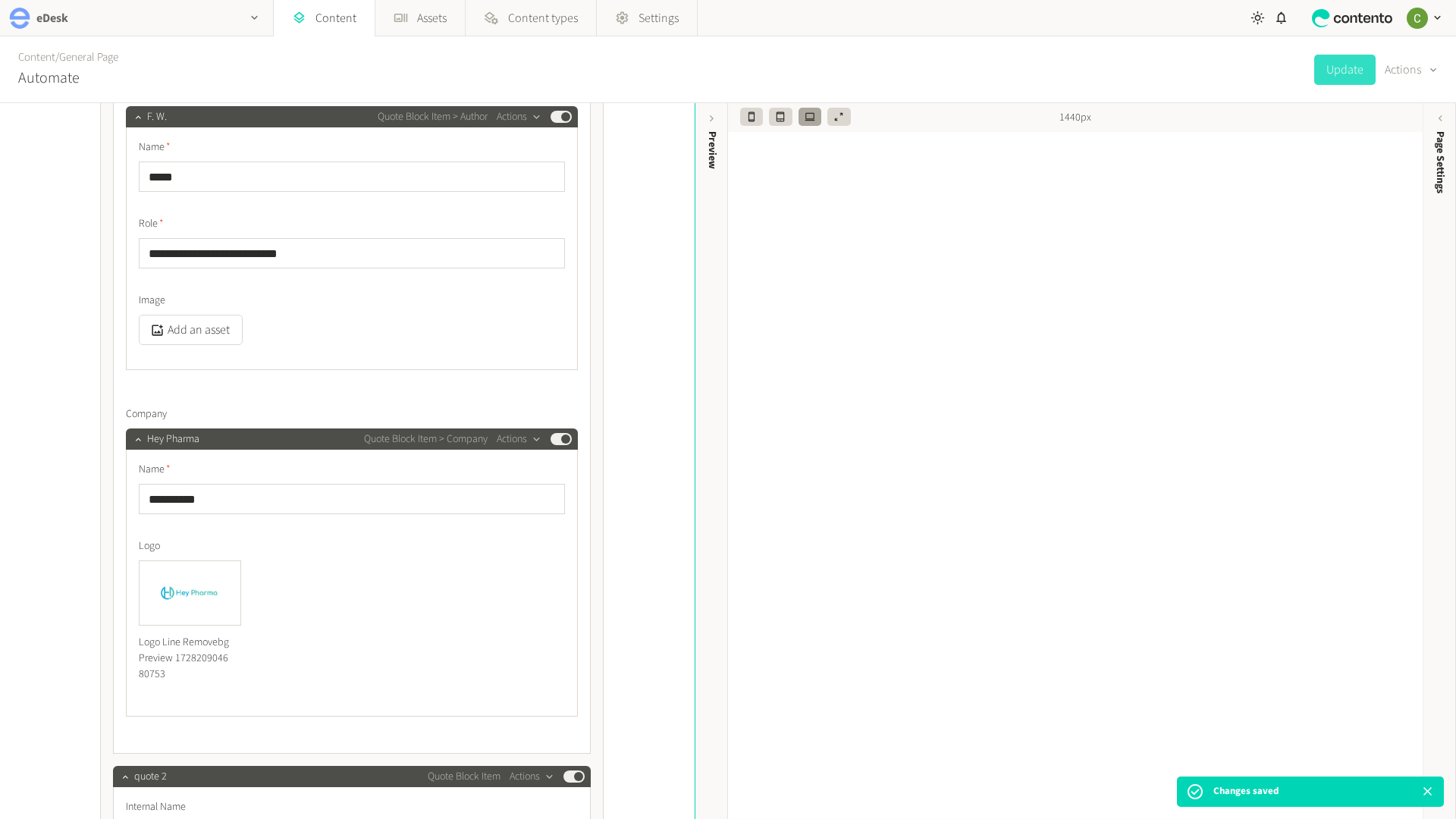
click at [249, 17] on icon "button" at bounding box center [255, 18] width 13 height 13
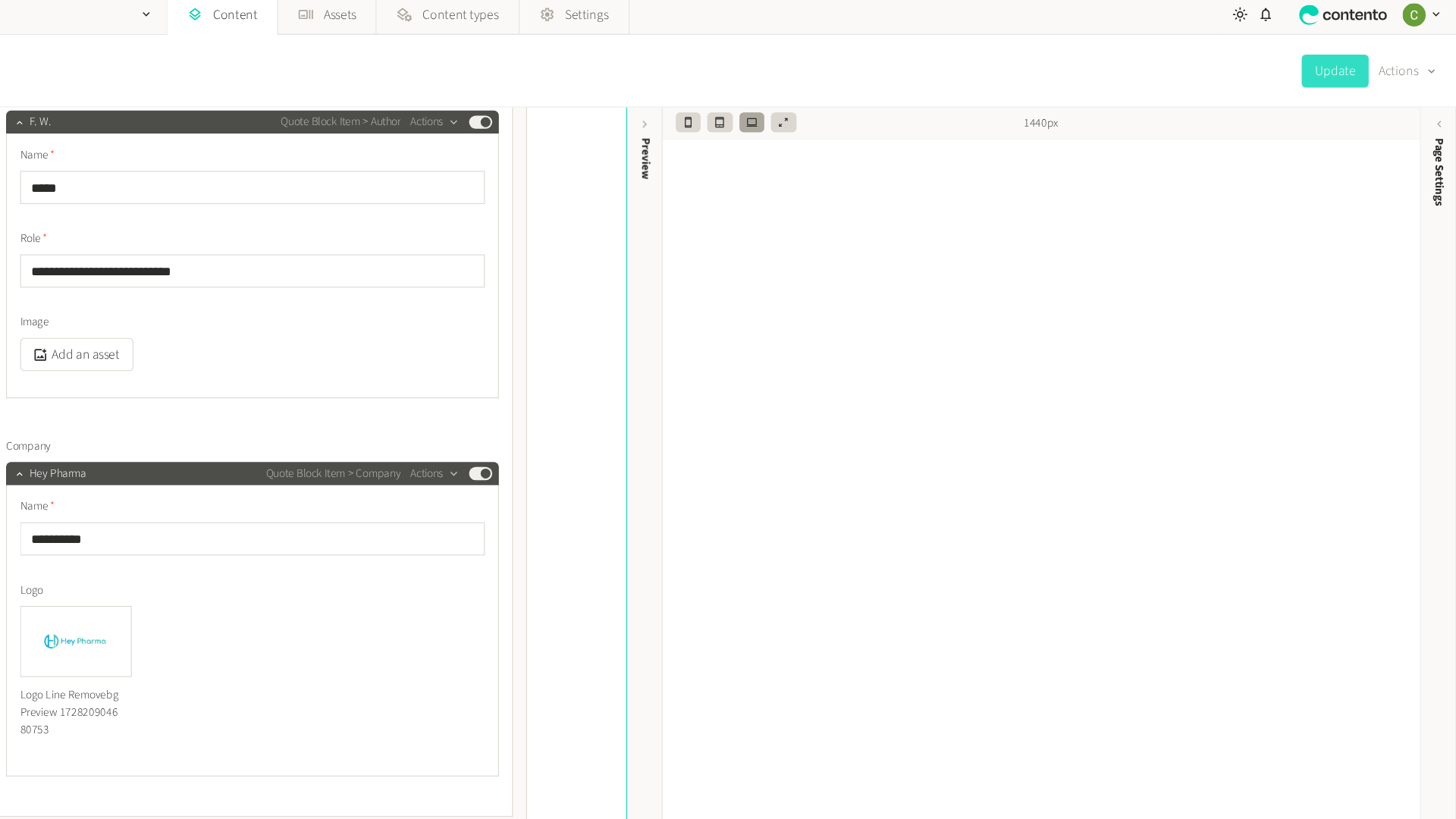
scroll to position [0, 0]
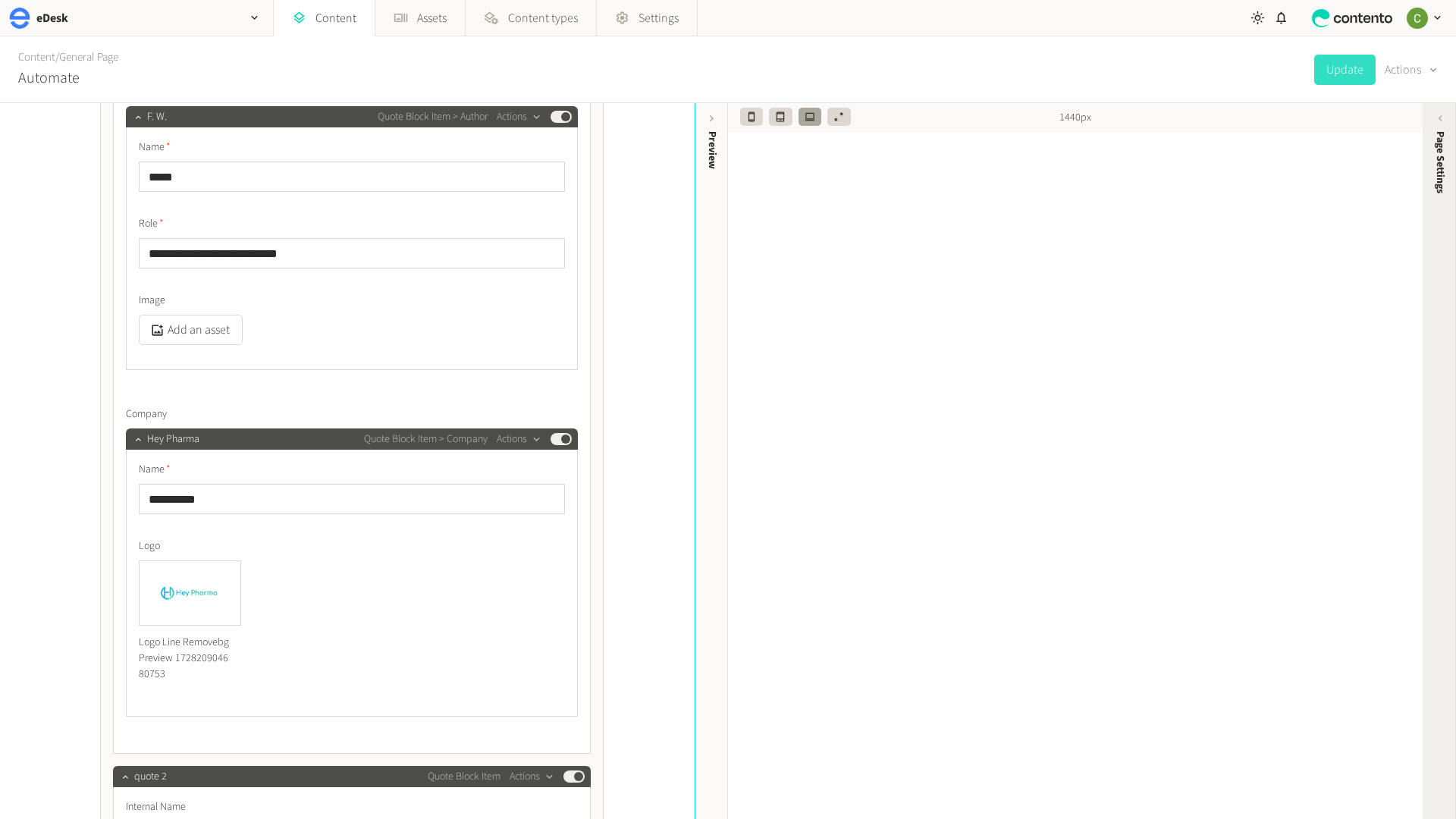
click at [1431, 125] on div "Page Settings" at bounding box center [1440, 249] width 33 height 273
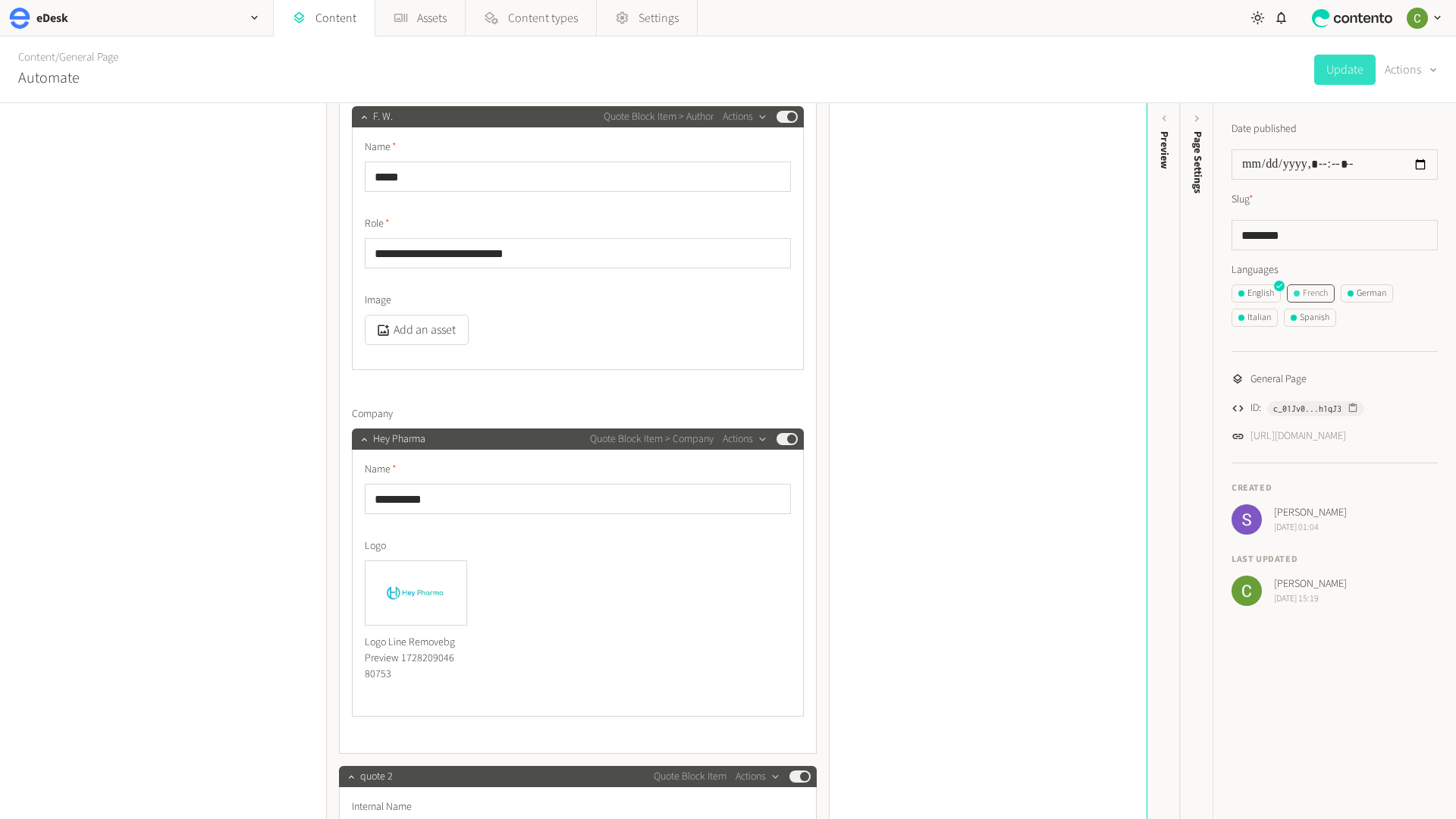
click at [1317, 298] on div "French" at bounding box center [1311, 293] width 34 height 14
click at [1368, 297] on div "German" at bounding box center [1367, 293] width 39 height 14
click at [1307, 296] on div "French" at bounding box center [1311, 293] width 34 height 14
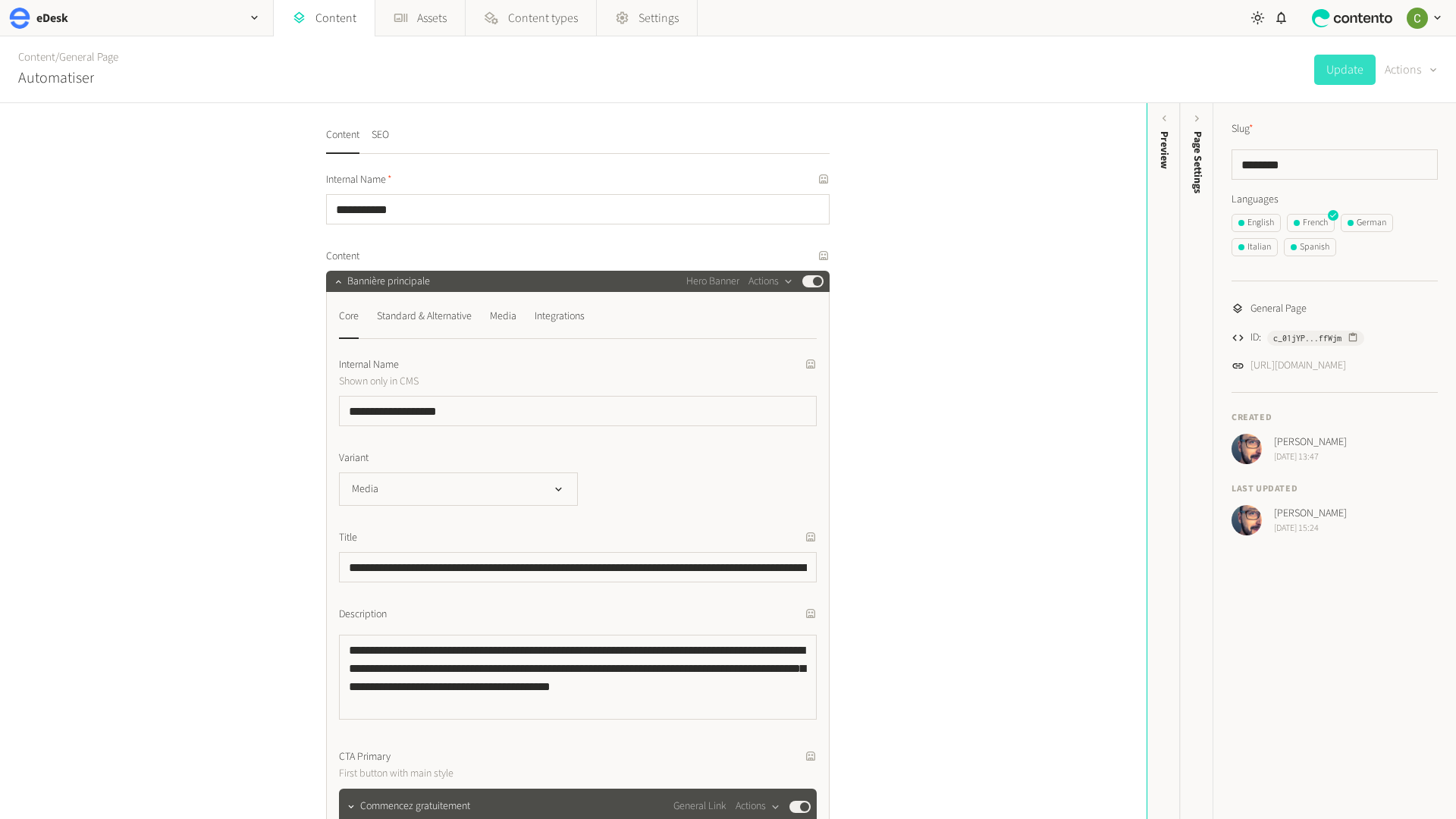
click at [1430, 67] on icon "button" at bounding box center [1433, 70] width 12 height 15
click at [1379, 164] on button "Translate" at bounding box center [1400, 165] width 71 height 28
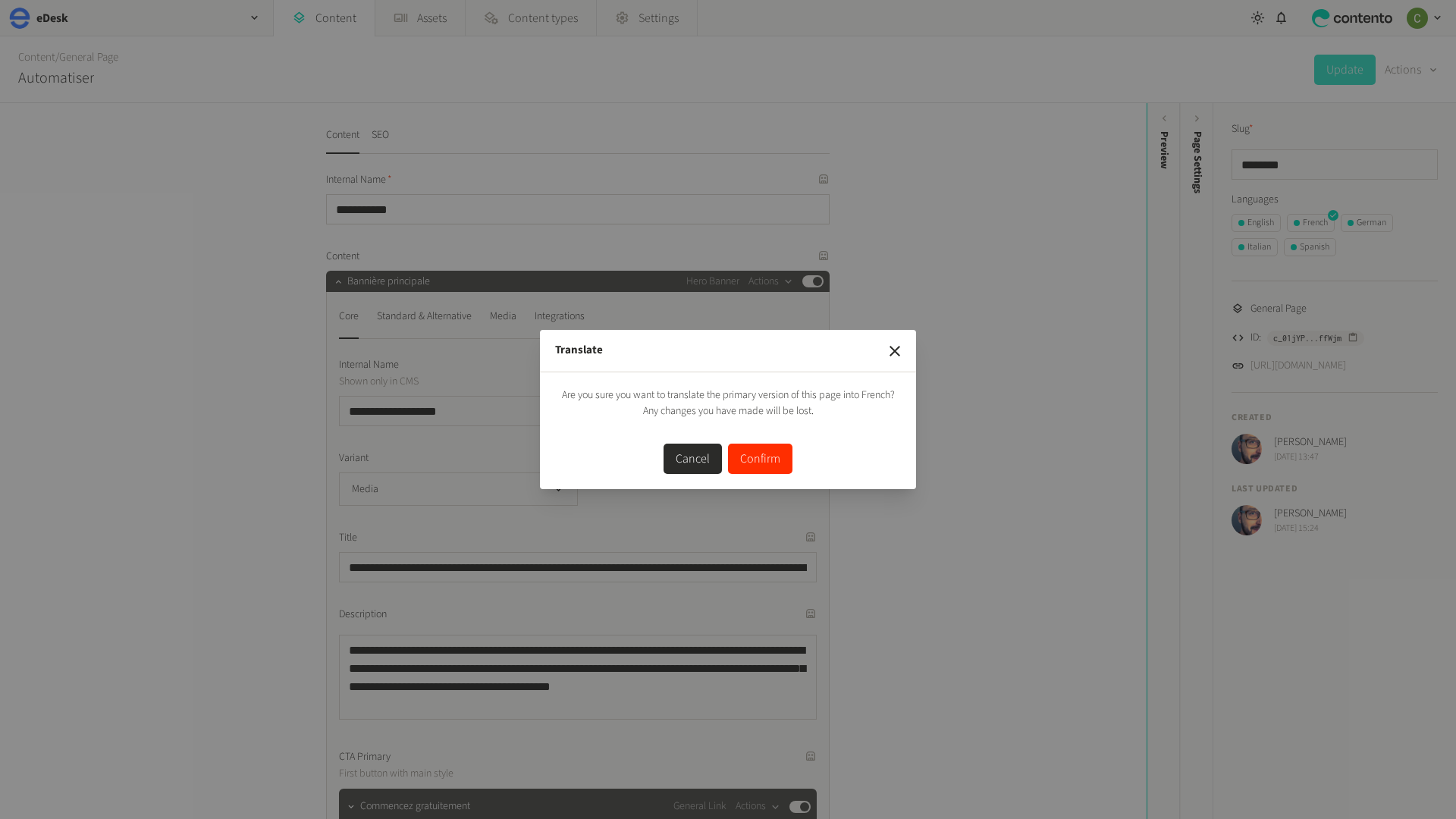
click at [748, 457] on button "Confirm" at bounding box center [760, 458] width 65 height 31
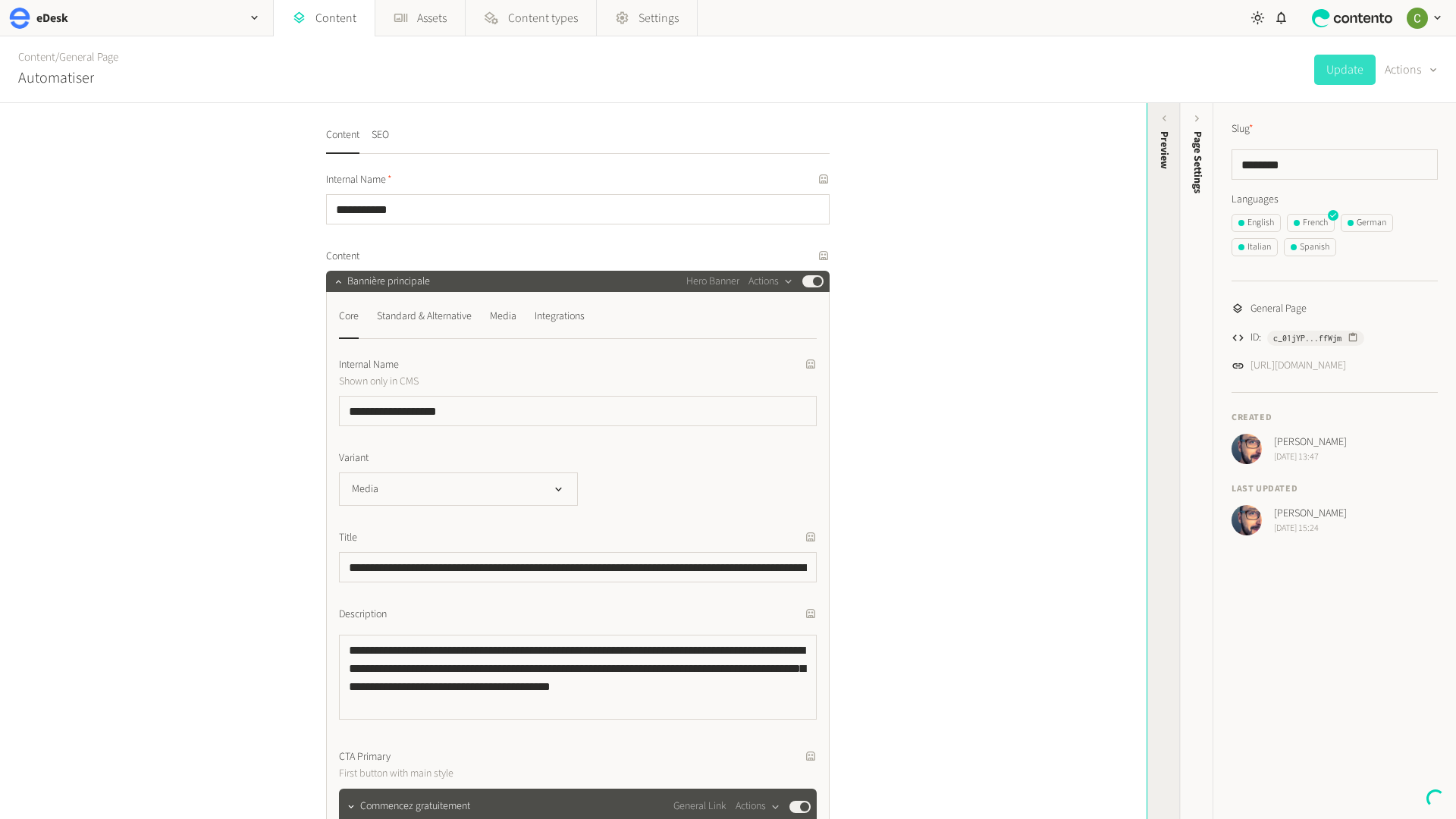
click at [1156, 176] on div "Preview" at bounding box center [1164, 249] width 33 height 273
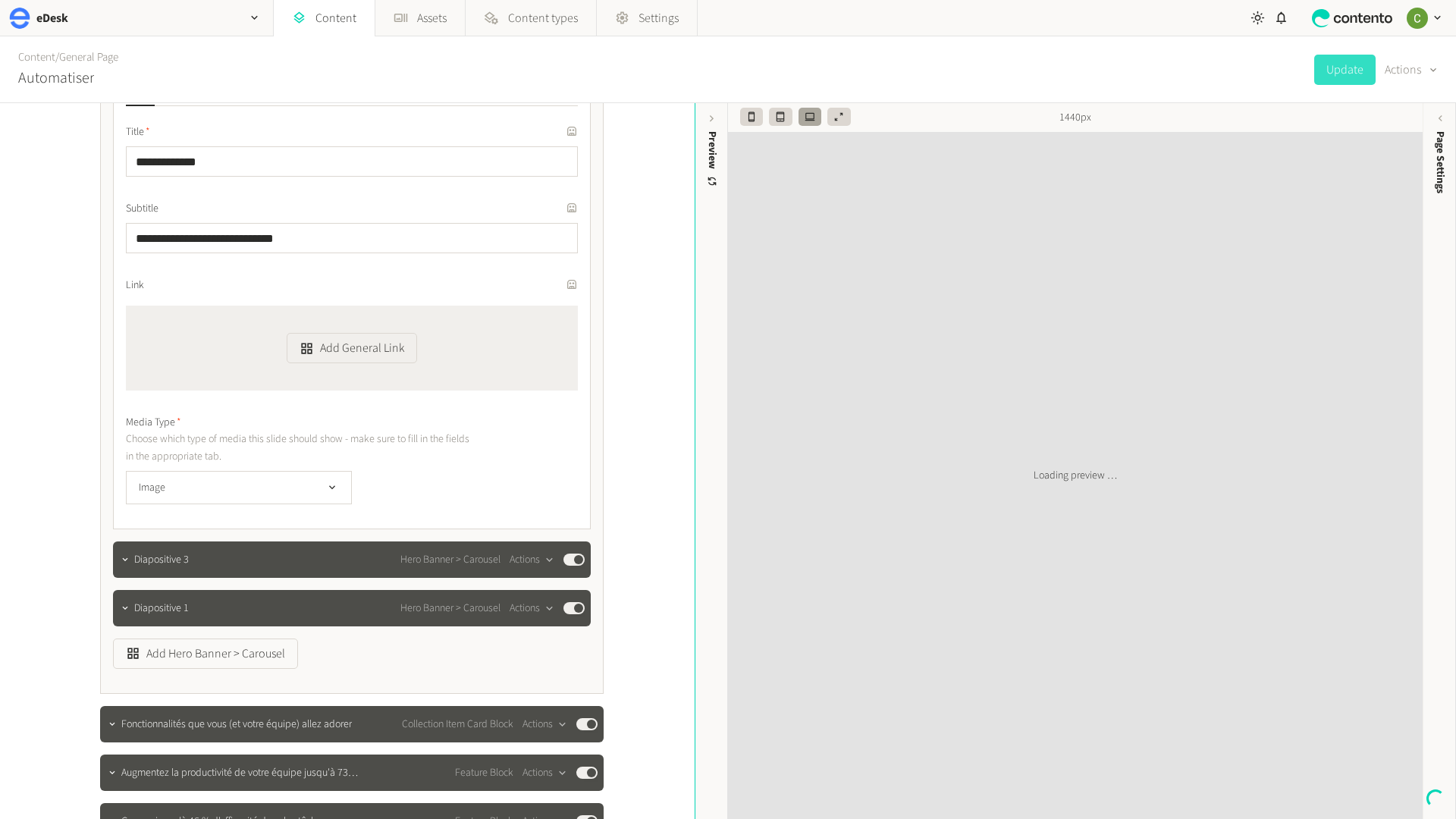
scroll to position [985, 0]
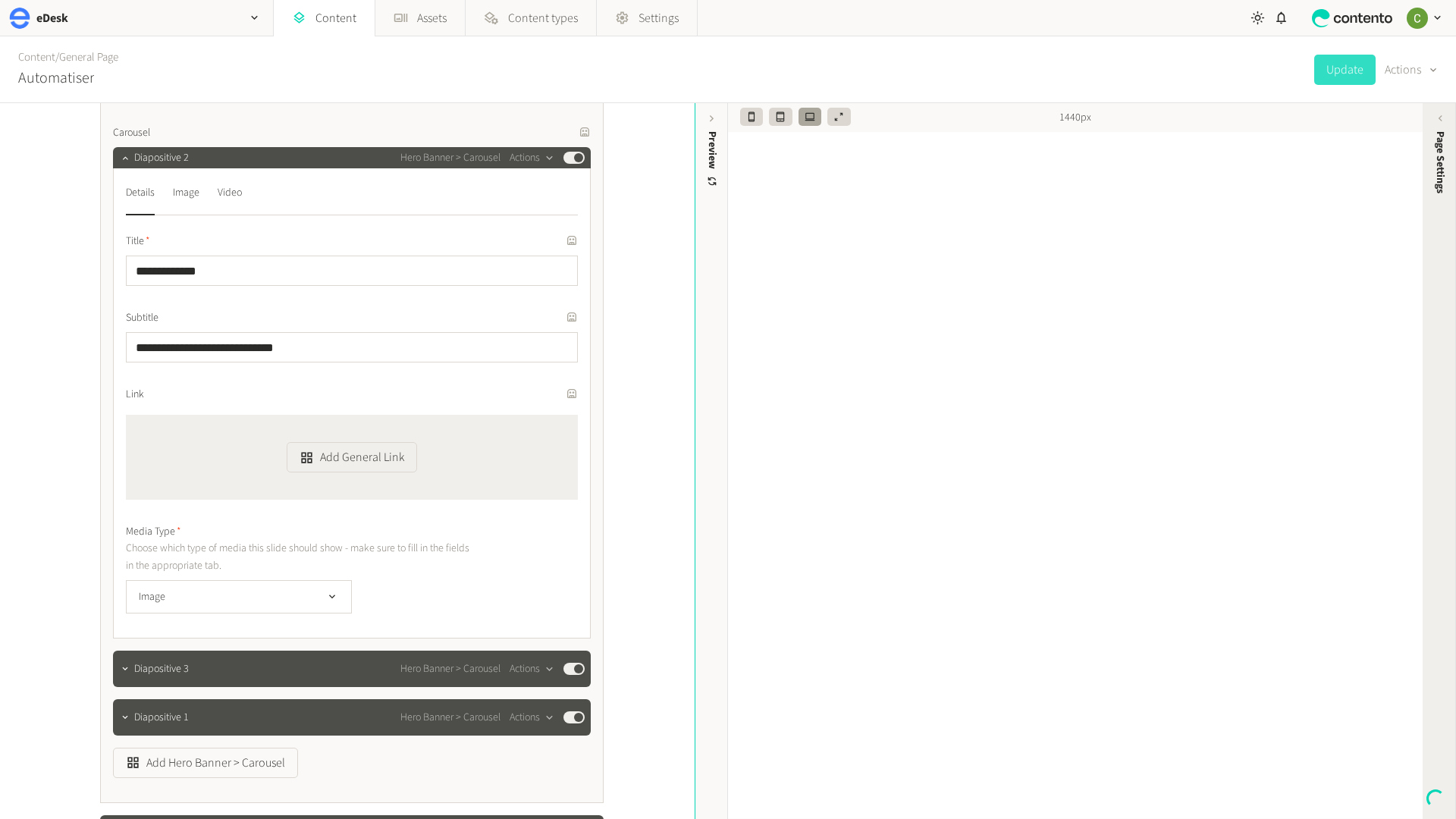
click at [1437, 264] on div "Page Settings" at bounding box center [1440, 249] width 33 height 273
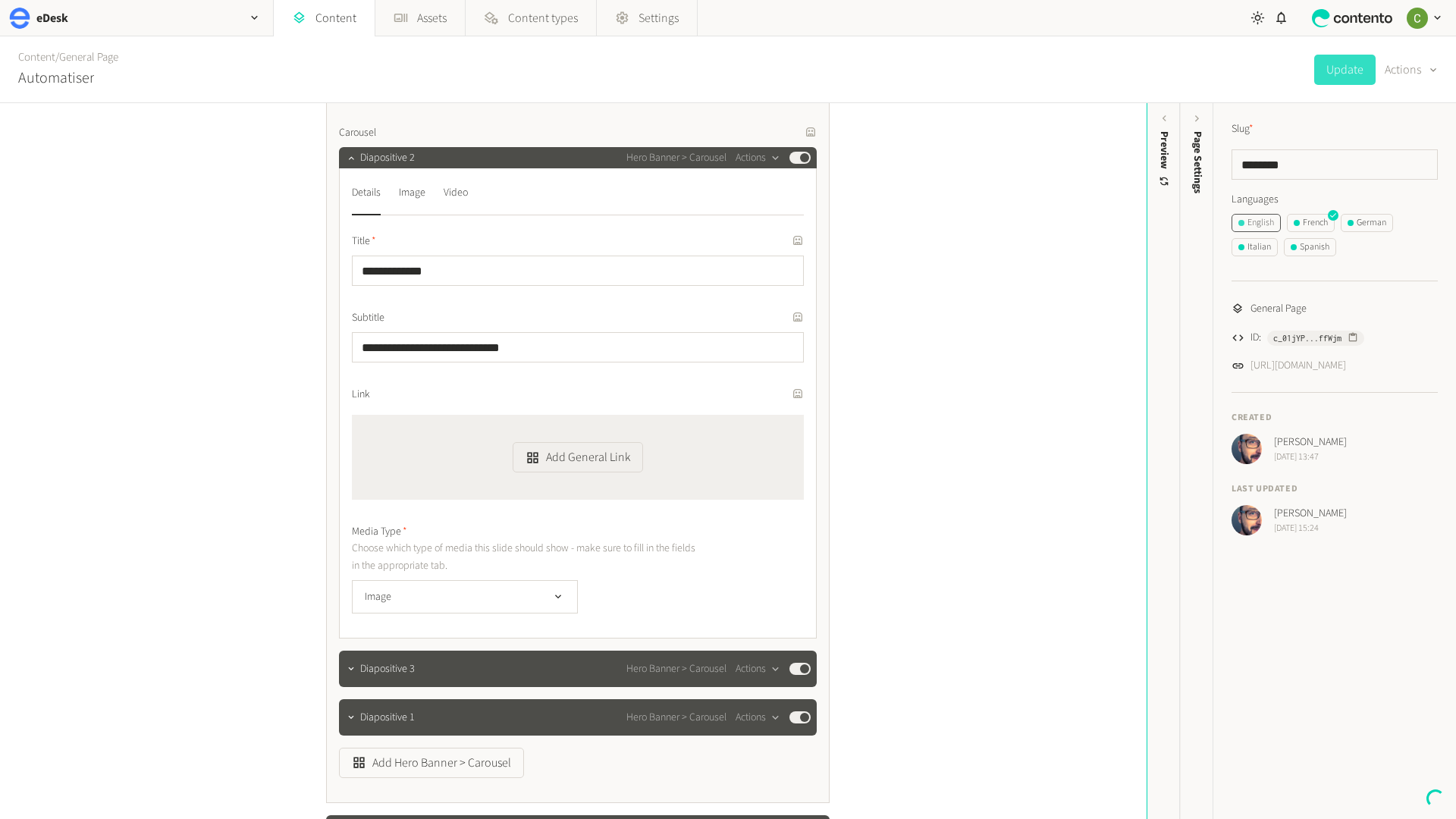
click at [1242, 222] on span "button" at bounding box center [1242, 223] width 6 height 6
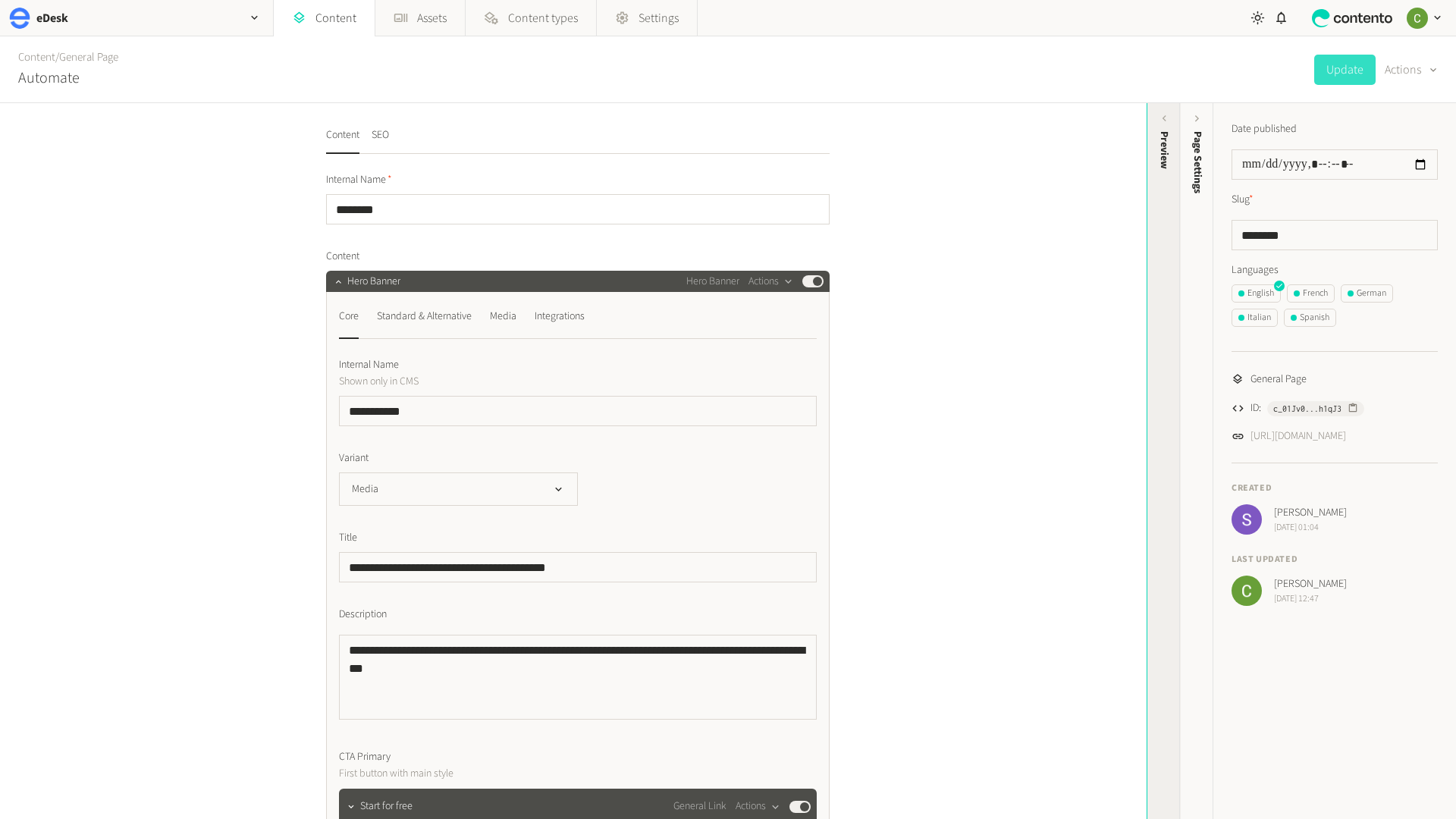
click at [1168, 207] on div "Preview" at bounding box center [1164, 249] width 33 height 273
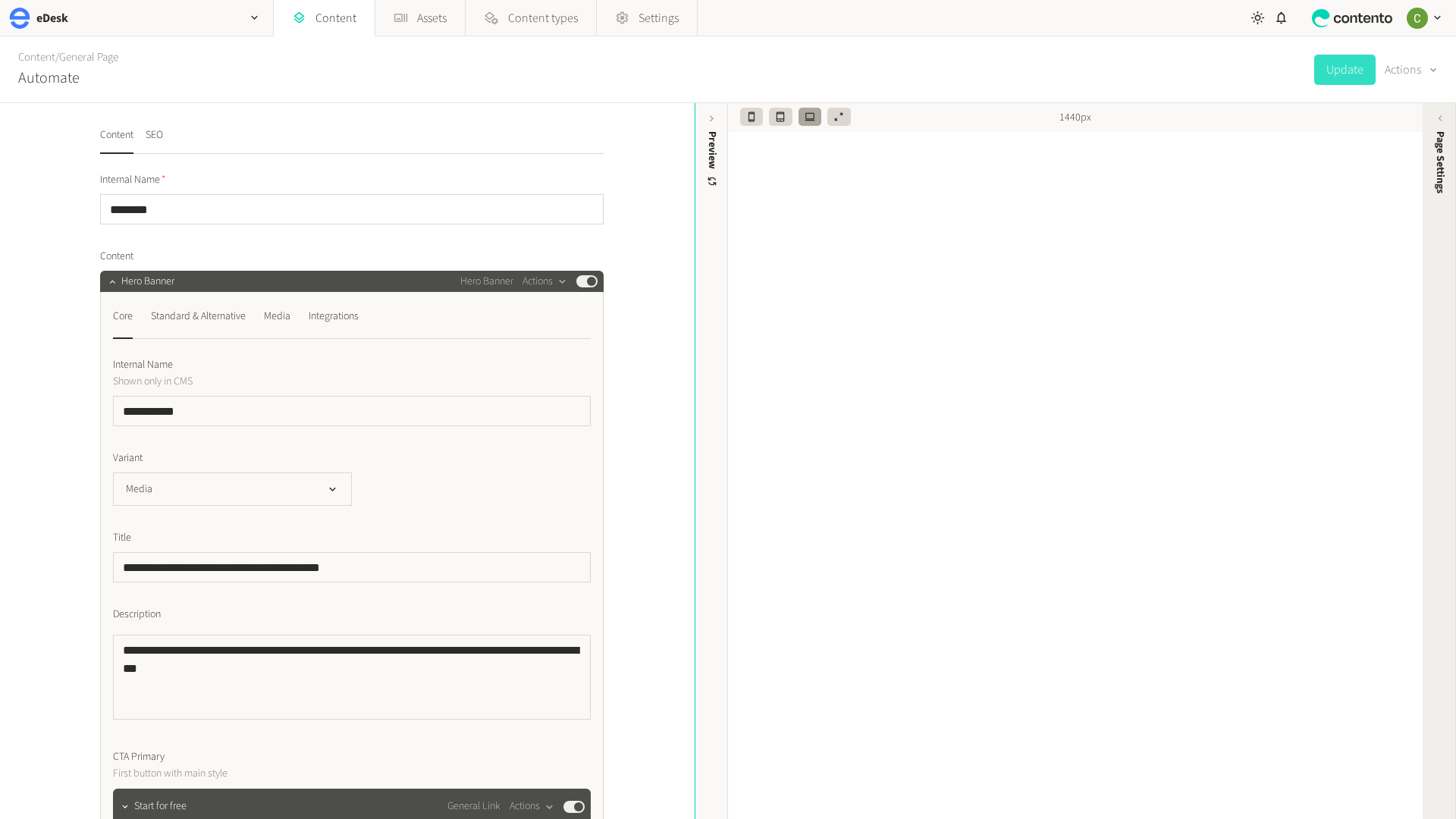
click at [1440, 169] on span "Page Settings" at bounding box center [1441, 162] width 16 height 62
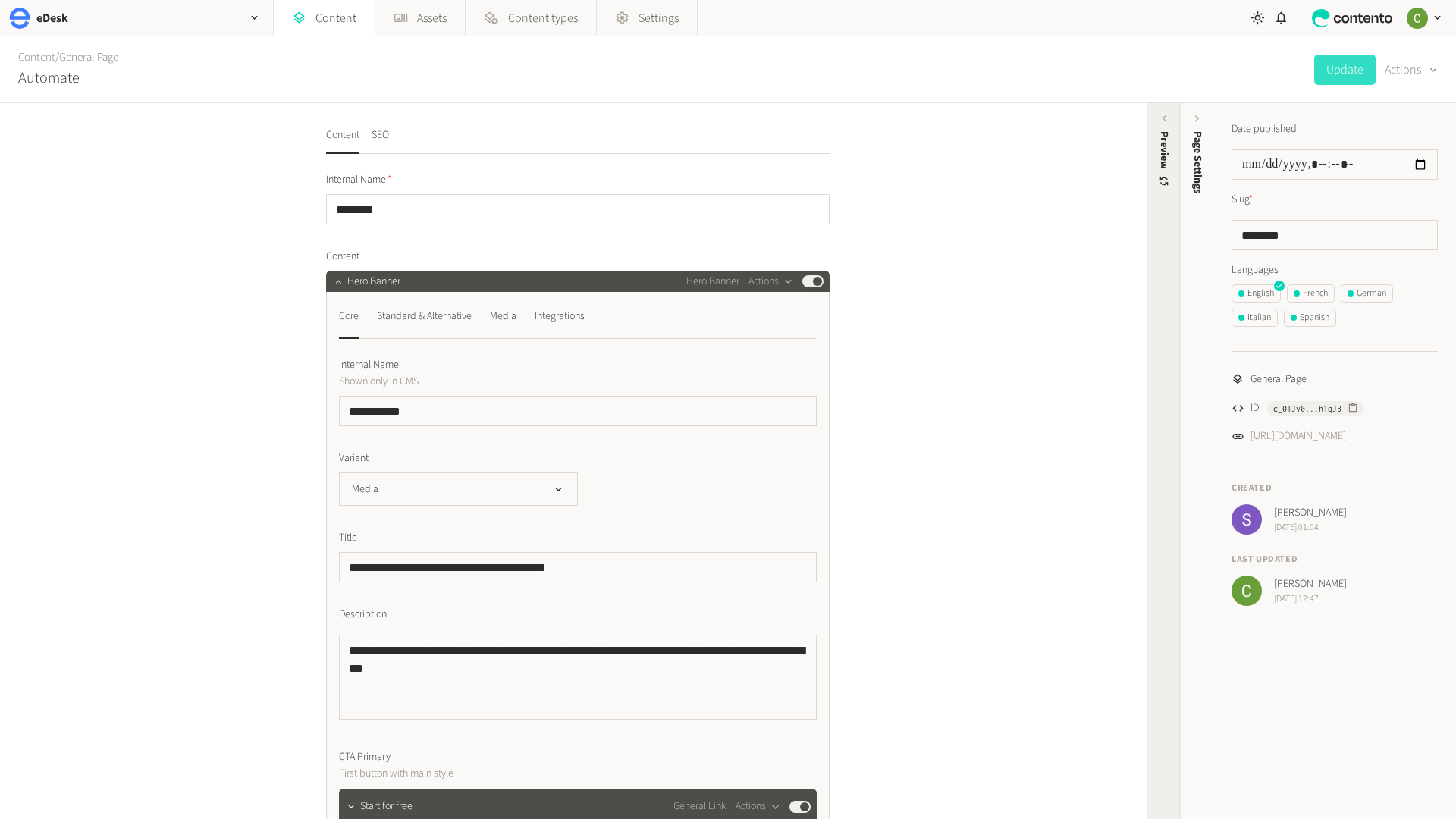
click at [1166, 262] on div "Preview" at bounding box center [1164, 249] width 33 height 273
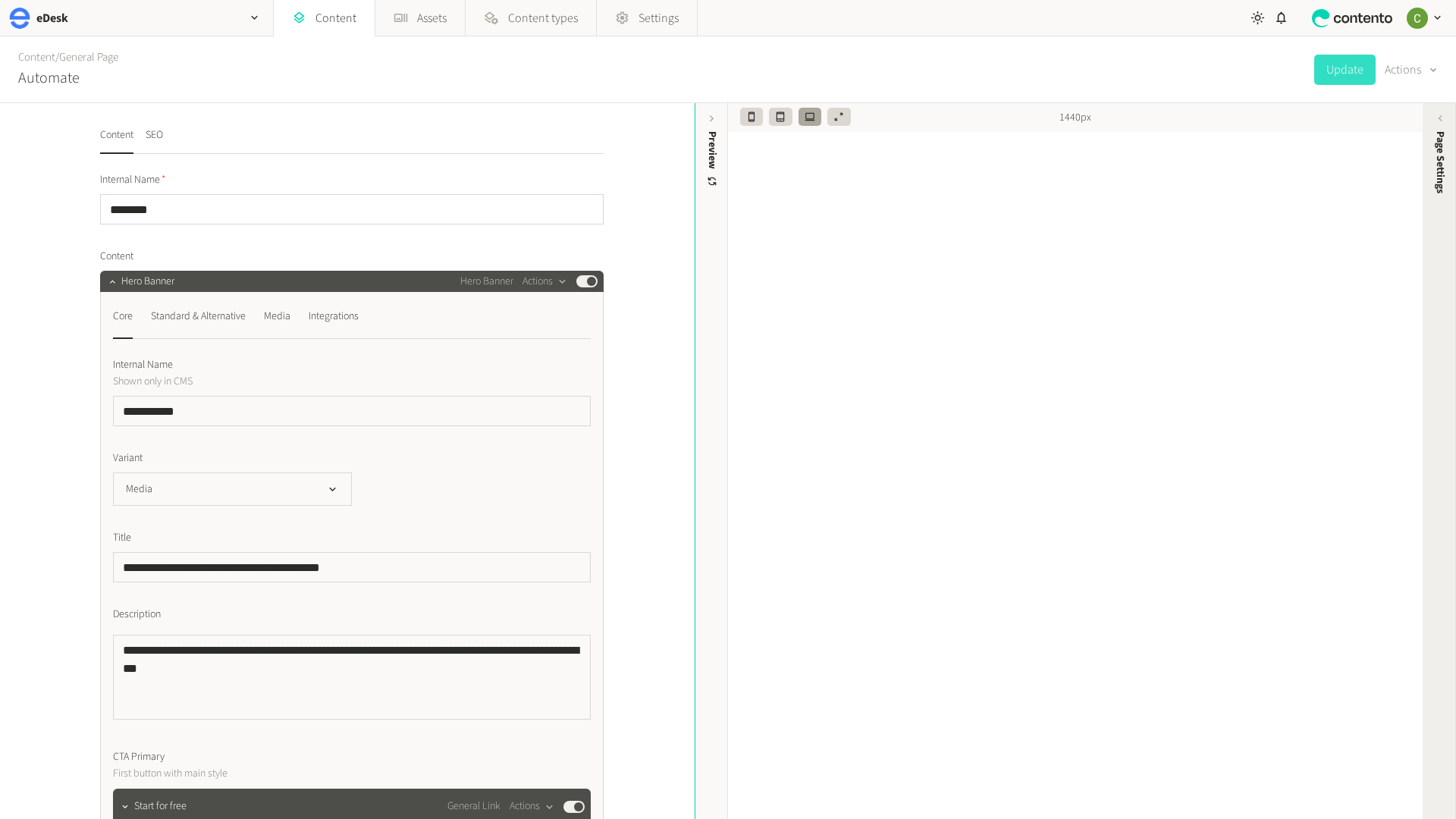
click at [1446, 249] on div "Page Settings" at bounding box center [1440, 249] width 33 height 273
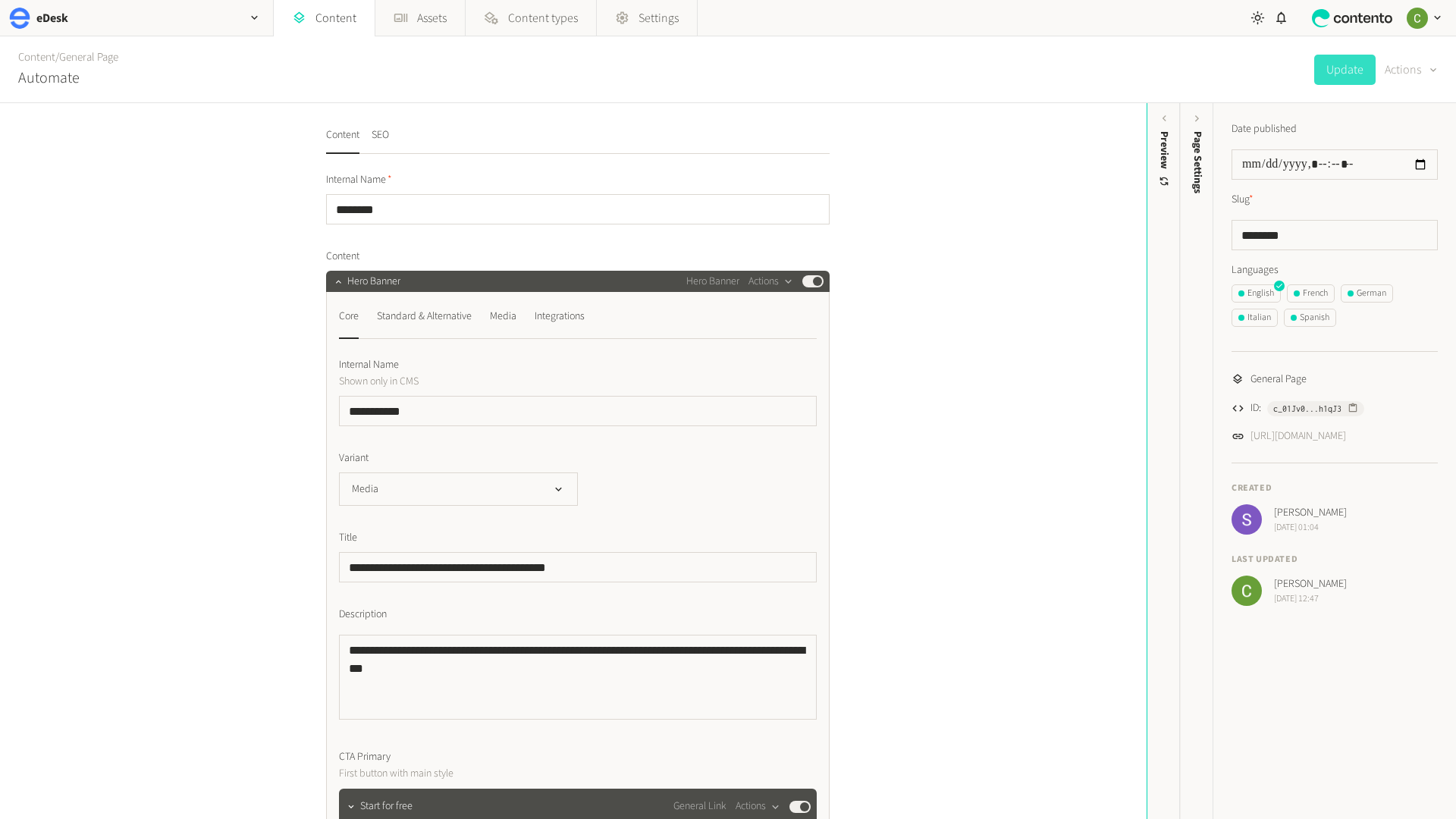
click at [1412, 68] on button "Actions" at bounding box center [1412, 70] width 53 height 31
click at [1298, 298] on div "French" at bounding box center [1311, 293] width 34 height 14
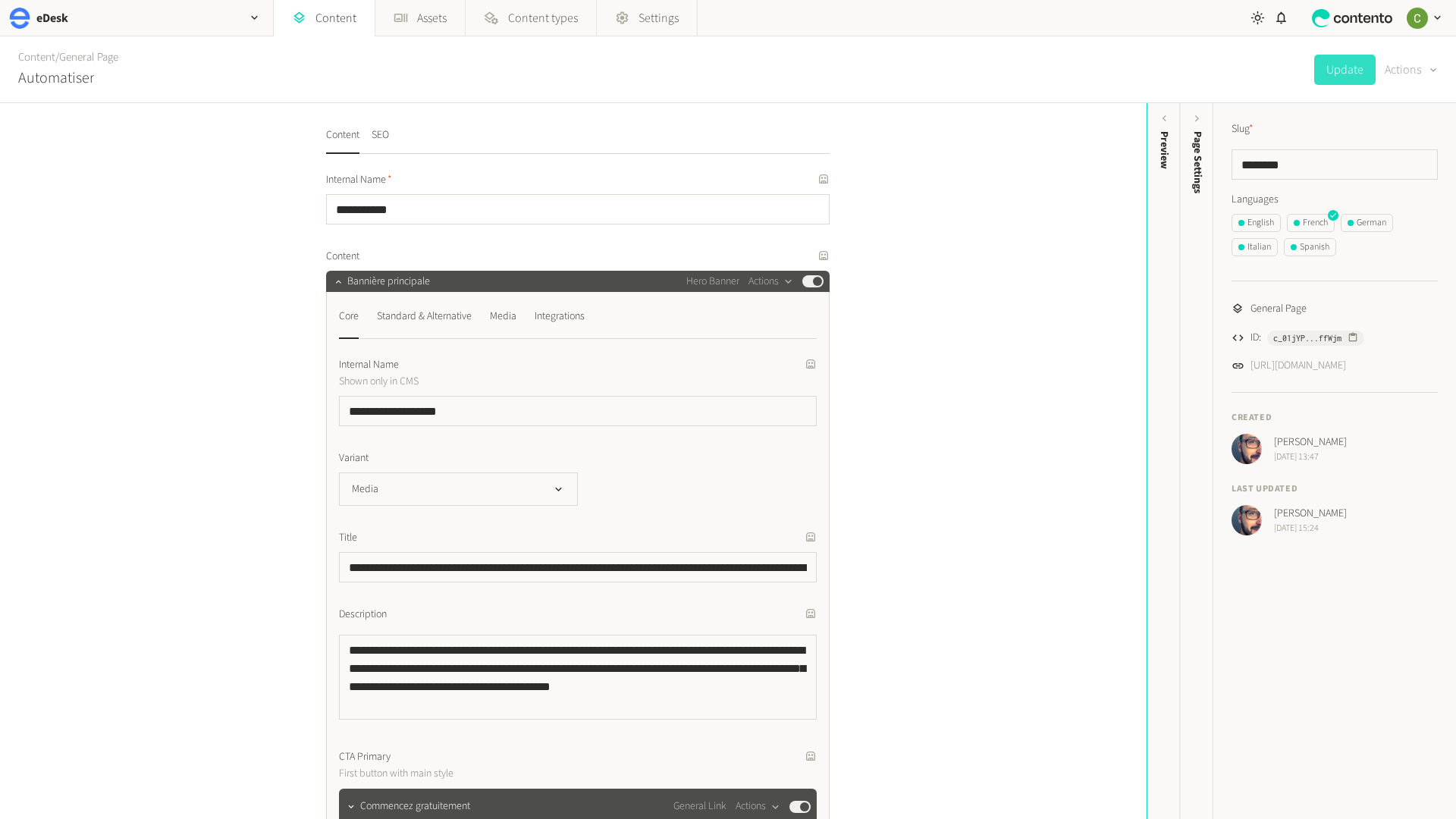
click at [1406, 68] on button "Actions" at bounding box center [1412, 70] width 53 height 31
click at [1382, 160] on button "Translate" at bounding box center [1400, 165] width 71 height 28
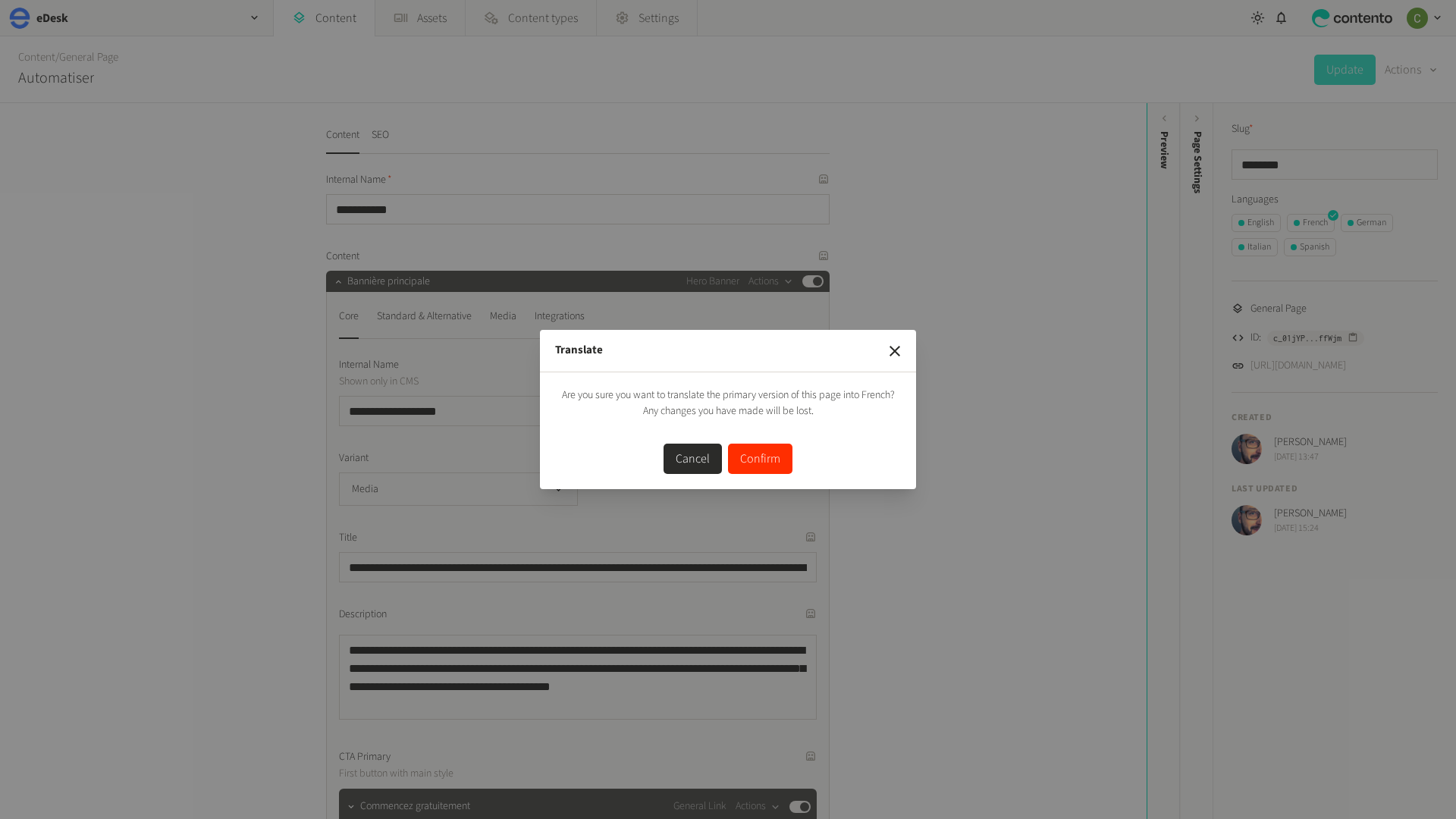
click at [741, 449] on button "Confirm" at bounding box center [760, 458] width 65 height 31
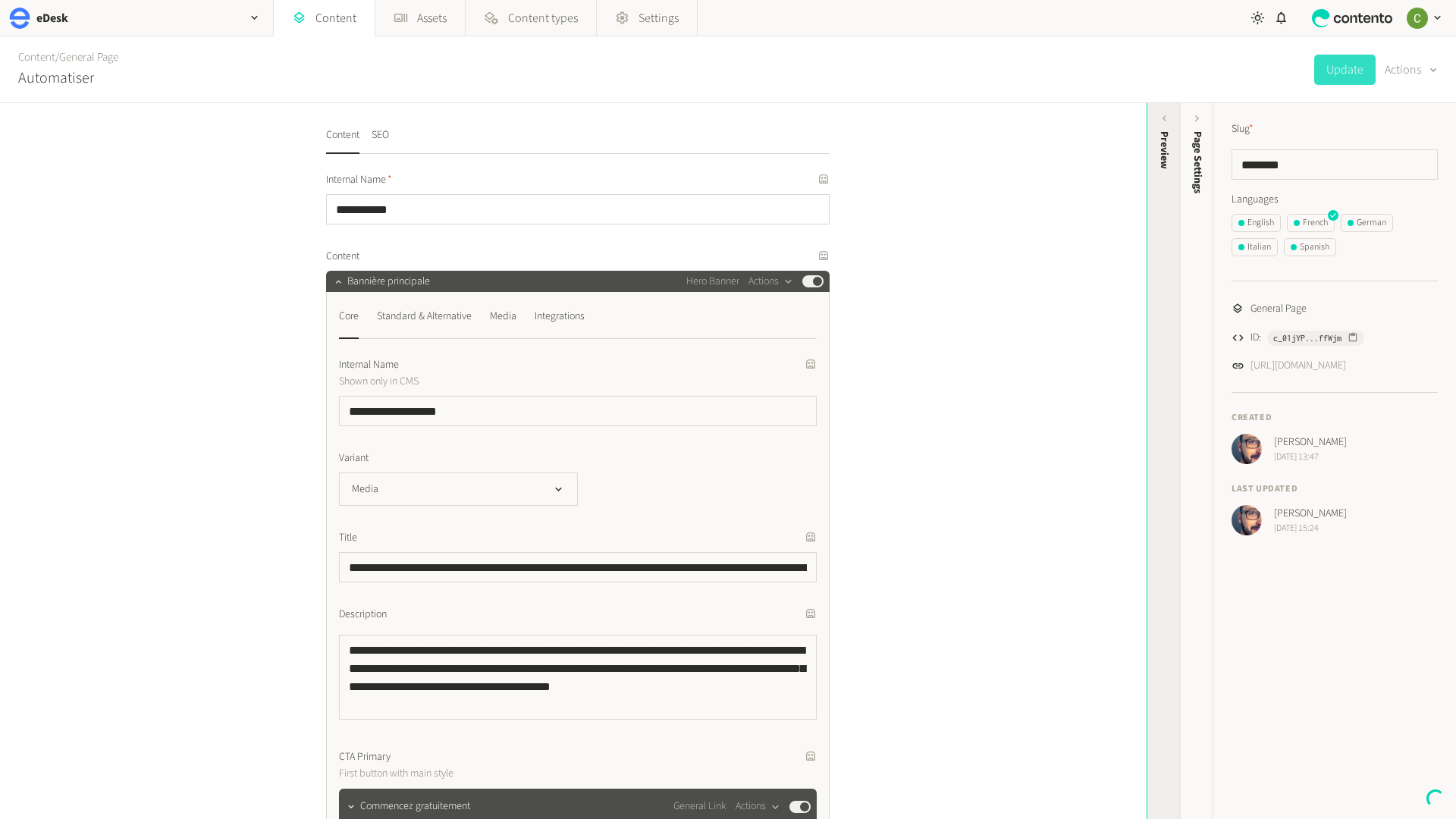
click at [1160, 209] on div "Preview" at bounding box center [1164, 249] width 33 height 273
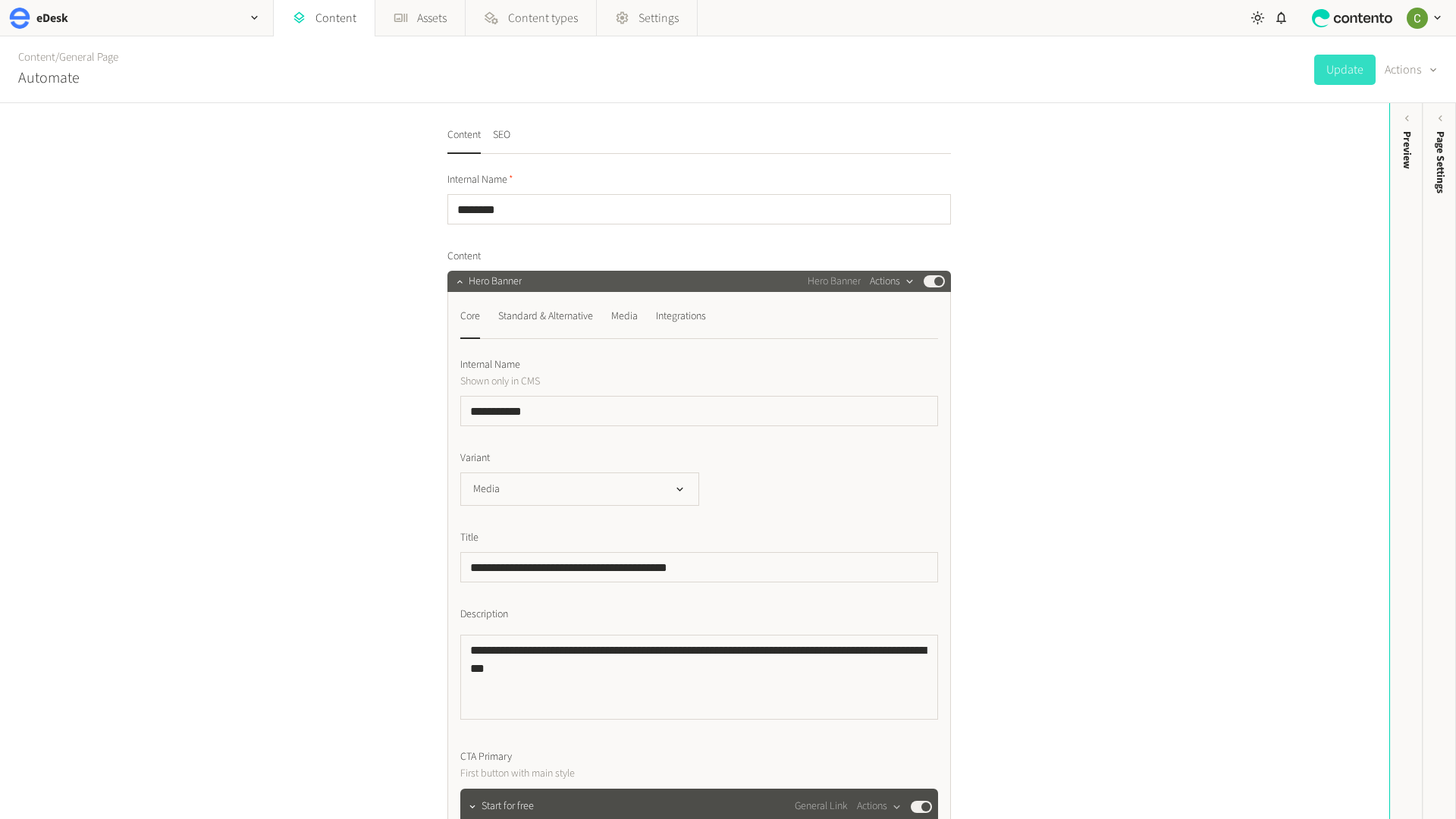
click at [889, 277] on button "Actions" at bounding box center [891, 281] width 44 height 19
click at [891, 274] on button "Actions" at bounding box center [891, 281] width 44 height 19
click at [1390, 164] on div "Preview" at bounding box center [1407, 249] width 33 height 273
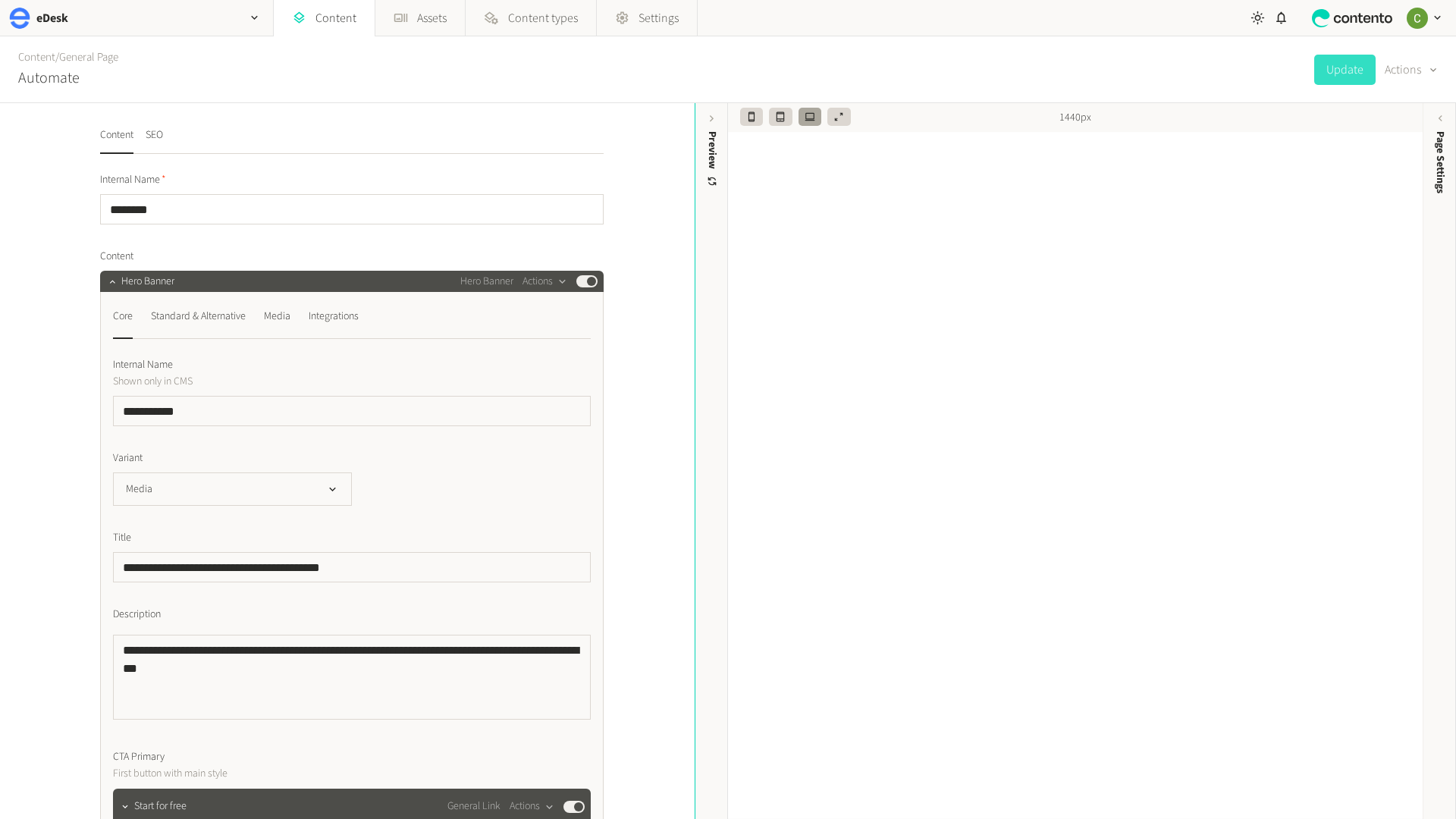
click at [266, 9] on div "button" at bounding box center [255, 18] width 36 height 36
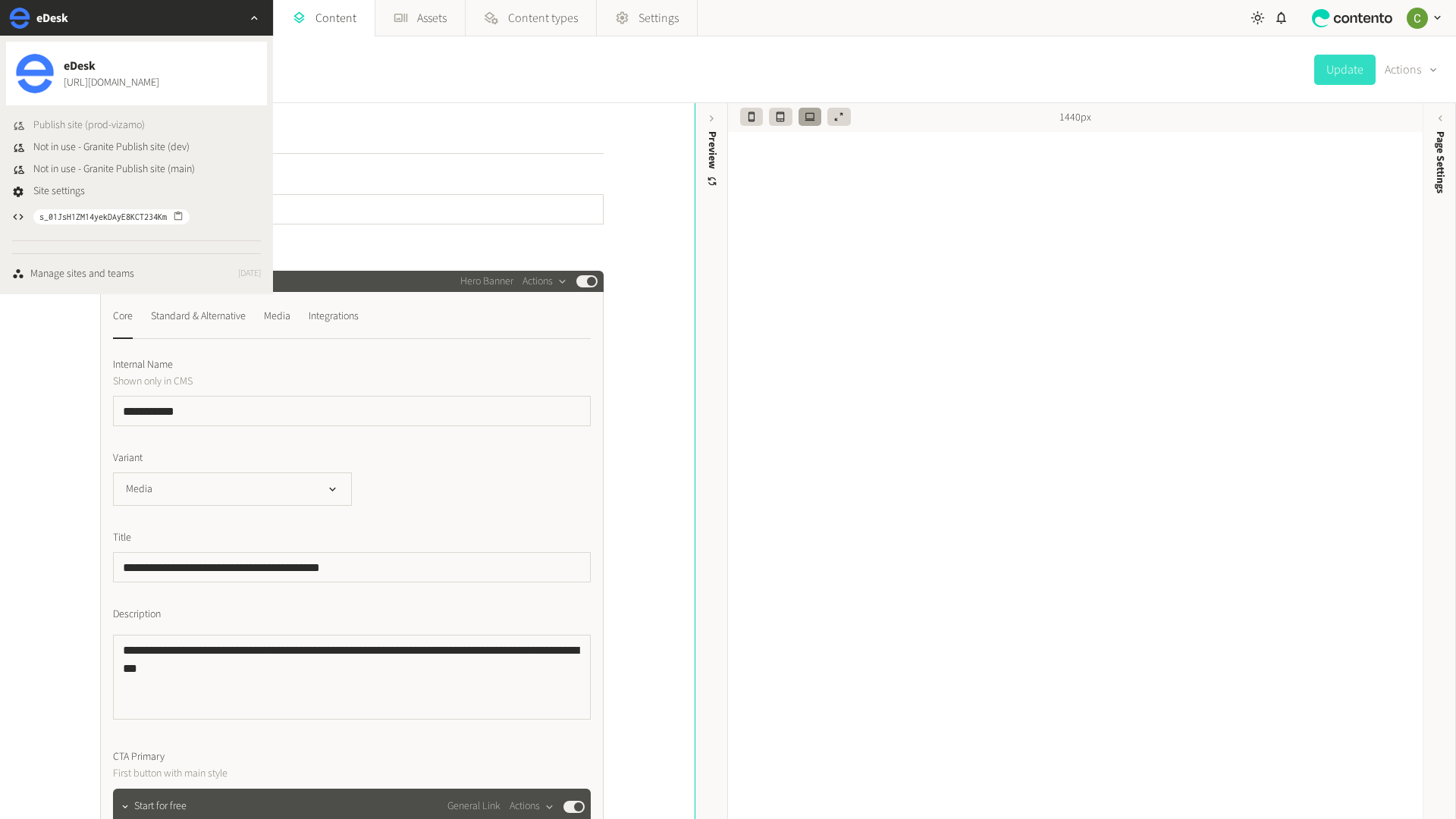
drag, startPoint x: 91, startPoint y: 120, endPoint x: 104, endPoint y: 120, distance: 13.0
click at [91, 120] on span "Publish site (prod-vizamo)" at bounding box center [89, 125] width 112 height 16
click at [716, 72] on div "Content / General Page Automate Update Actions" at bounding box center [728, 70] width 1456 height 67
